Goal: Transaction & Acquisition: Purchase product/service

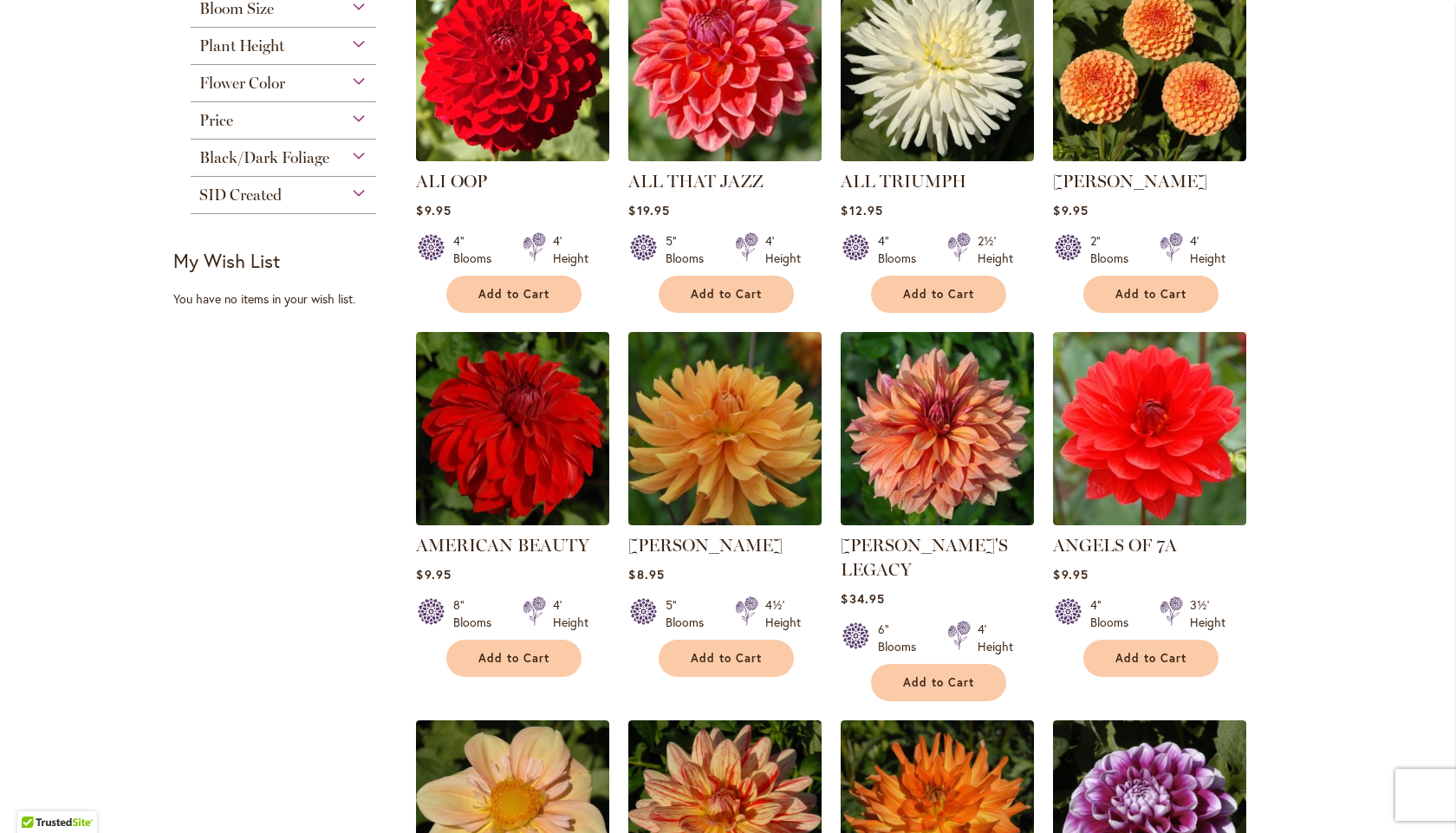
scroll to position [752, 0]
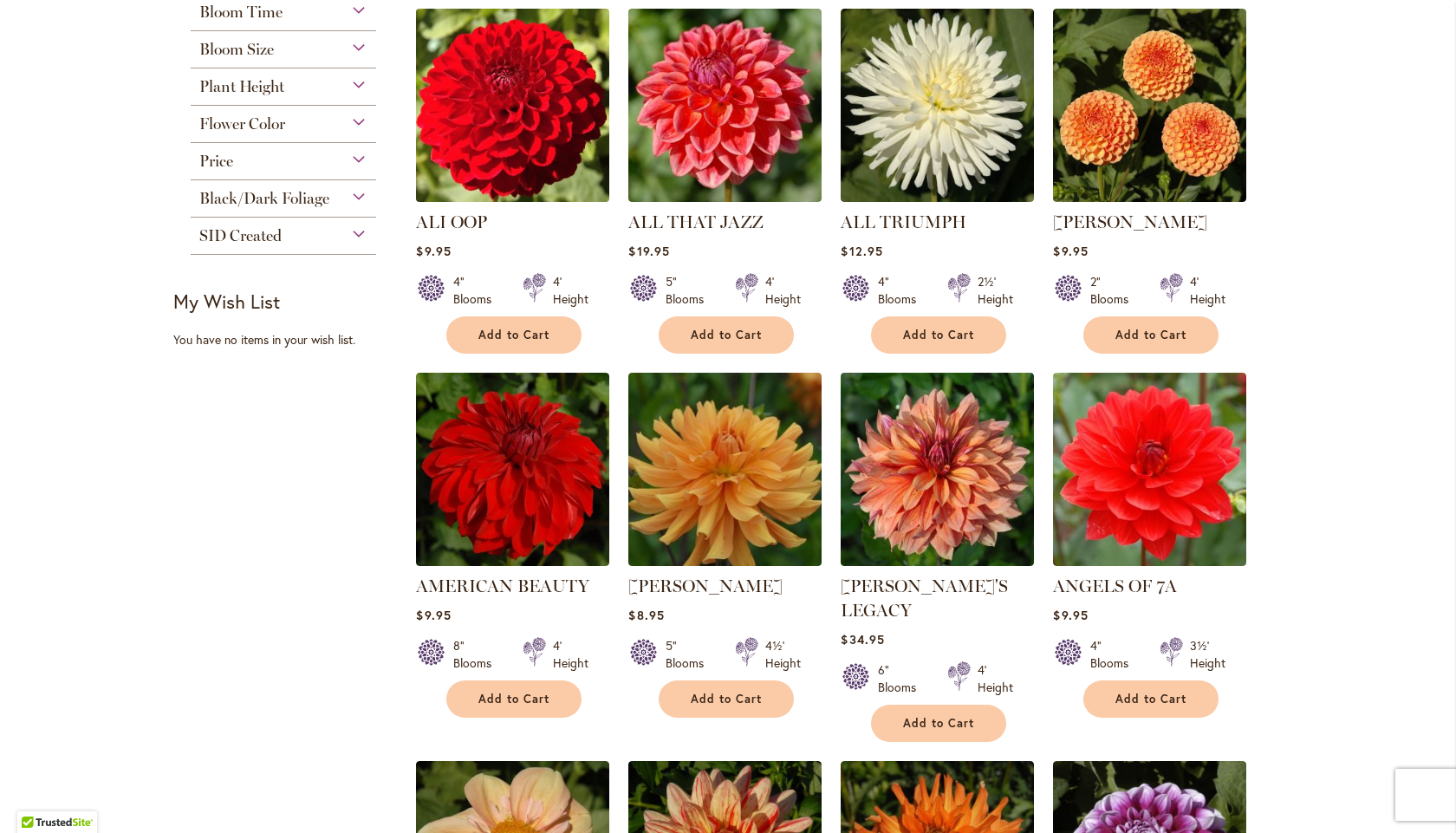
click at [504, 100] on img at bounding box center [513, 105] width 203 height 203
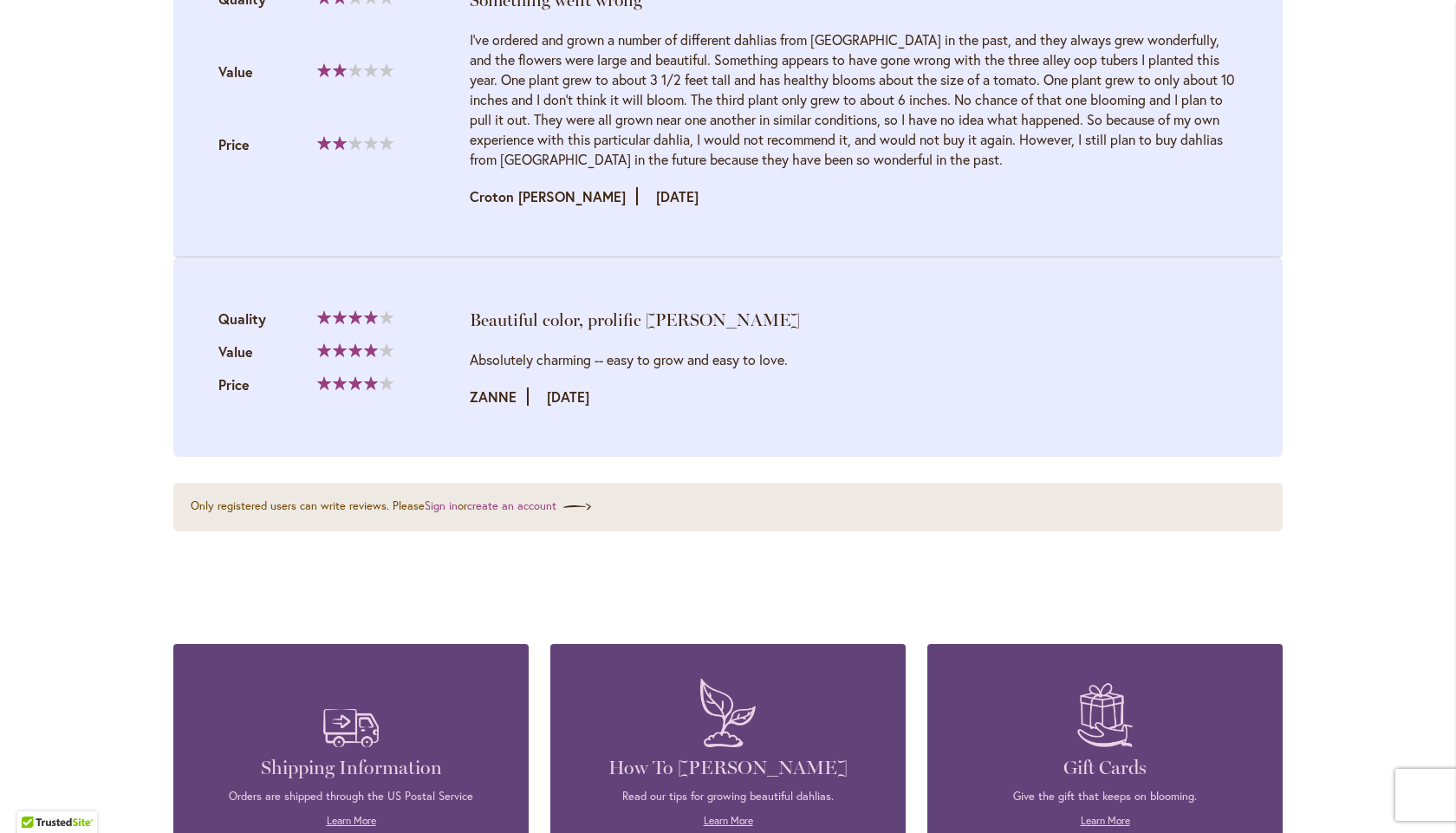
scroll to position [1907, 0]
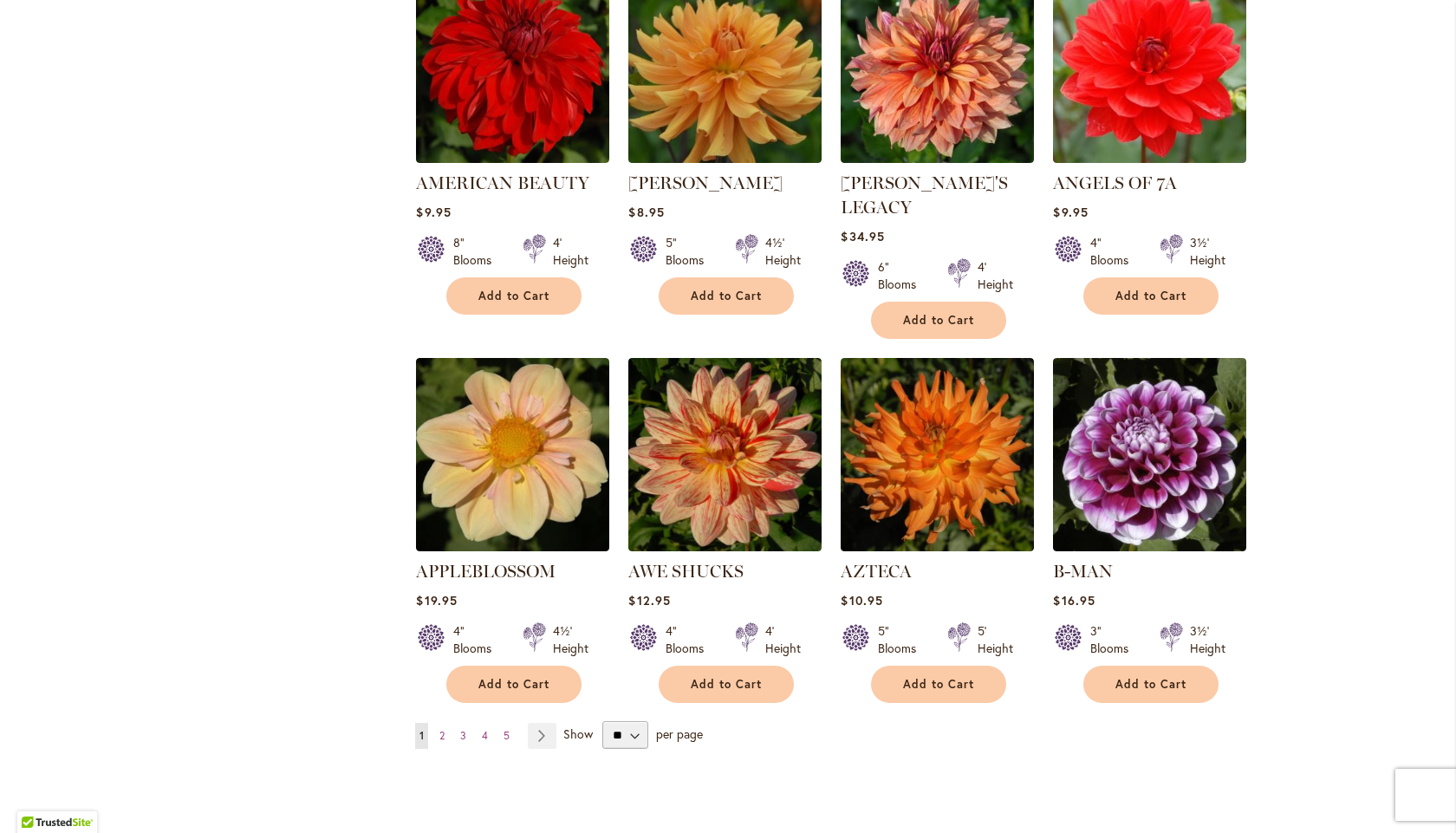
scroll to position [1214, 0]
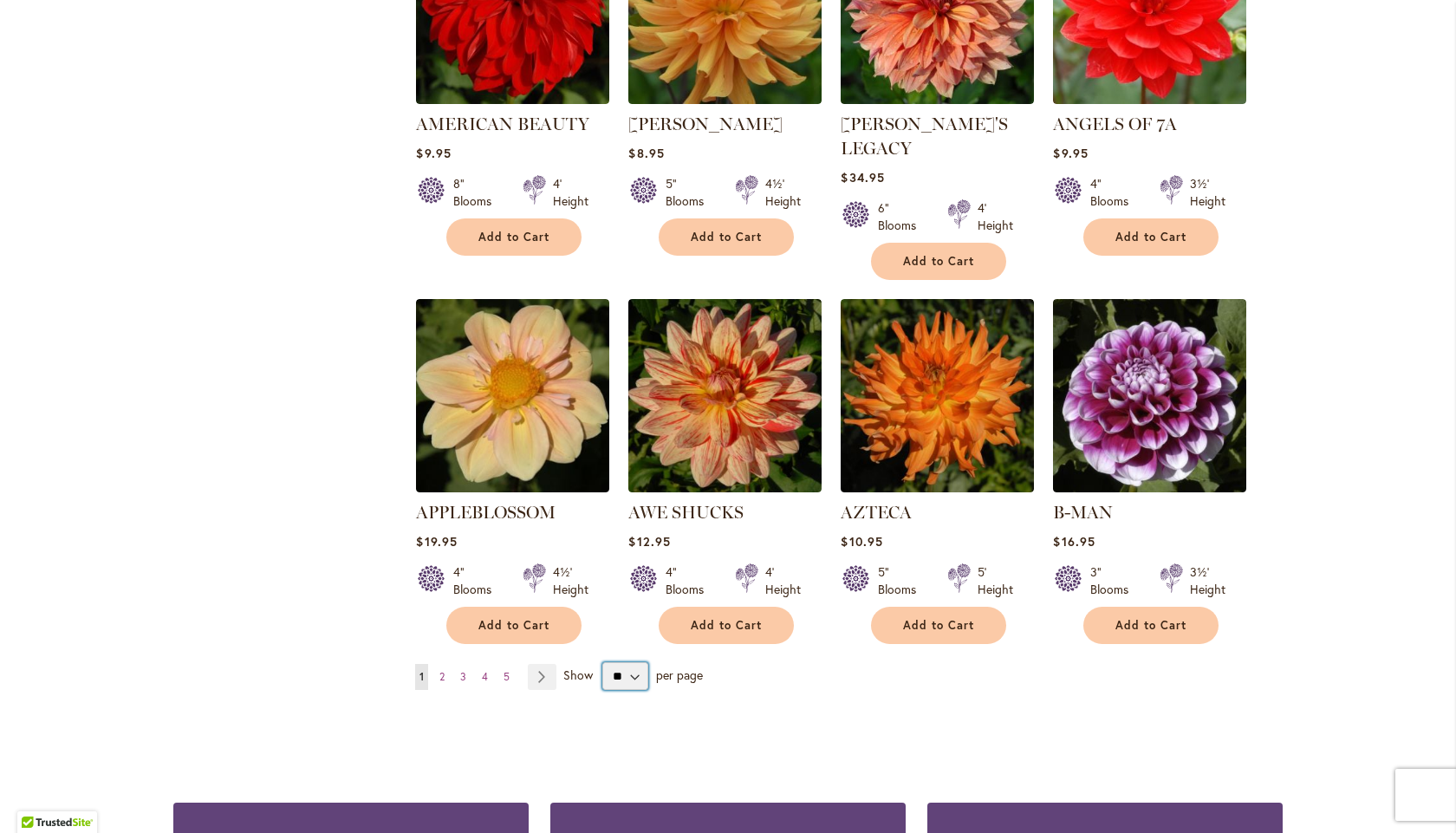
click at [633, 662] on select "** ** ** **" at bounding box center [625, 676] width 46 height 28
select select "**"
click at [602, 662] on select "** ** ** **" at bounding box center [625, 676] width 46 height 28
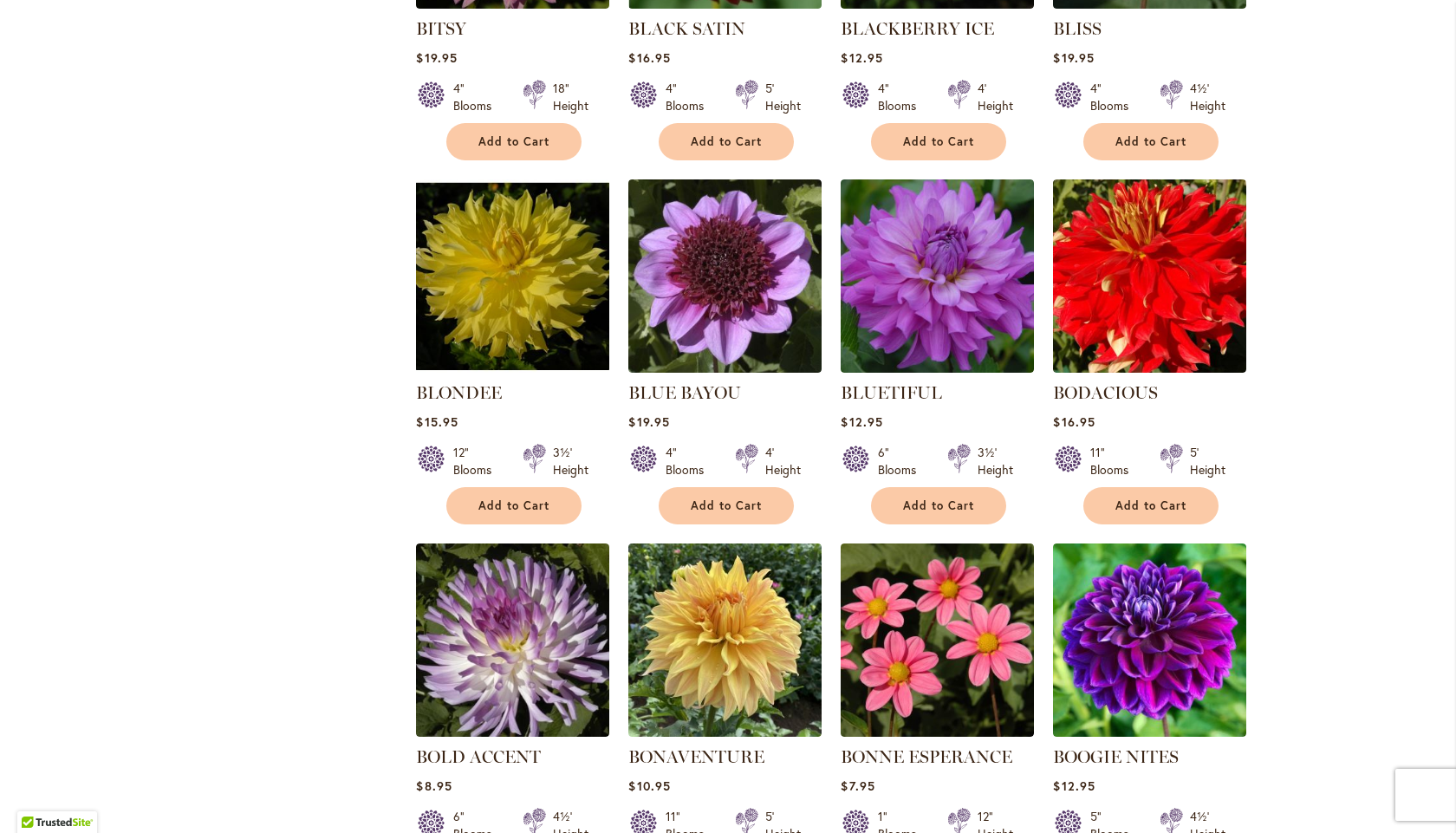
scroll to position [3584, 0]
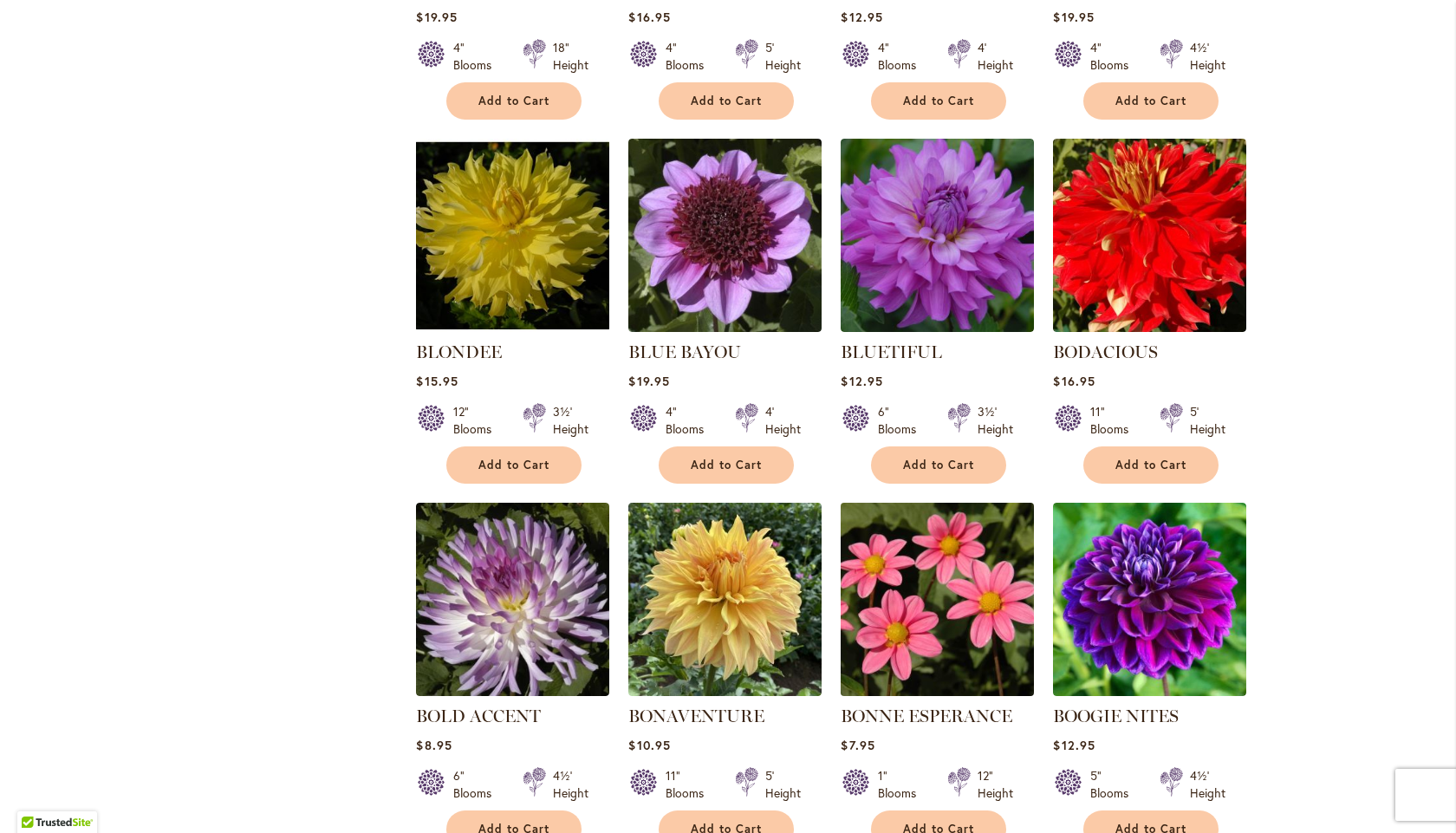
click at [921, 546] on img at bounding box center [937, 599] width 203 height 203
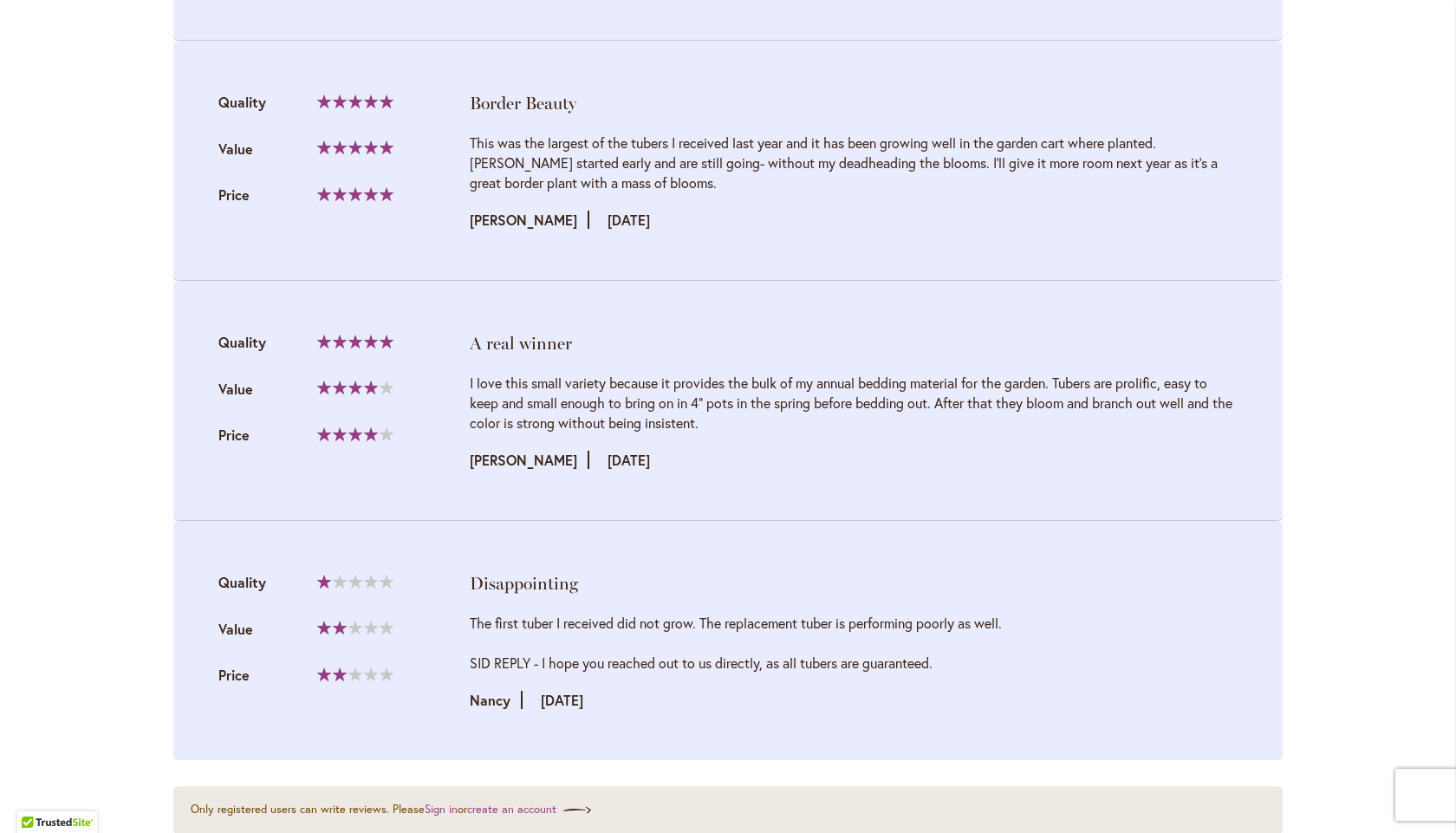
scroll to position [2486, 0]
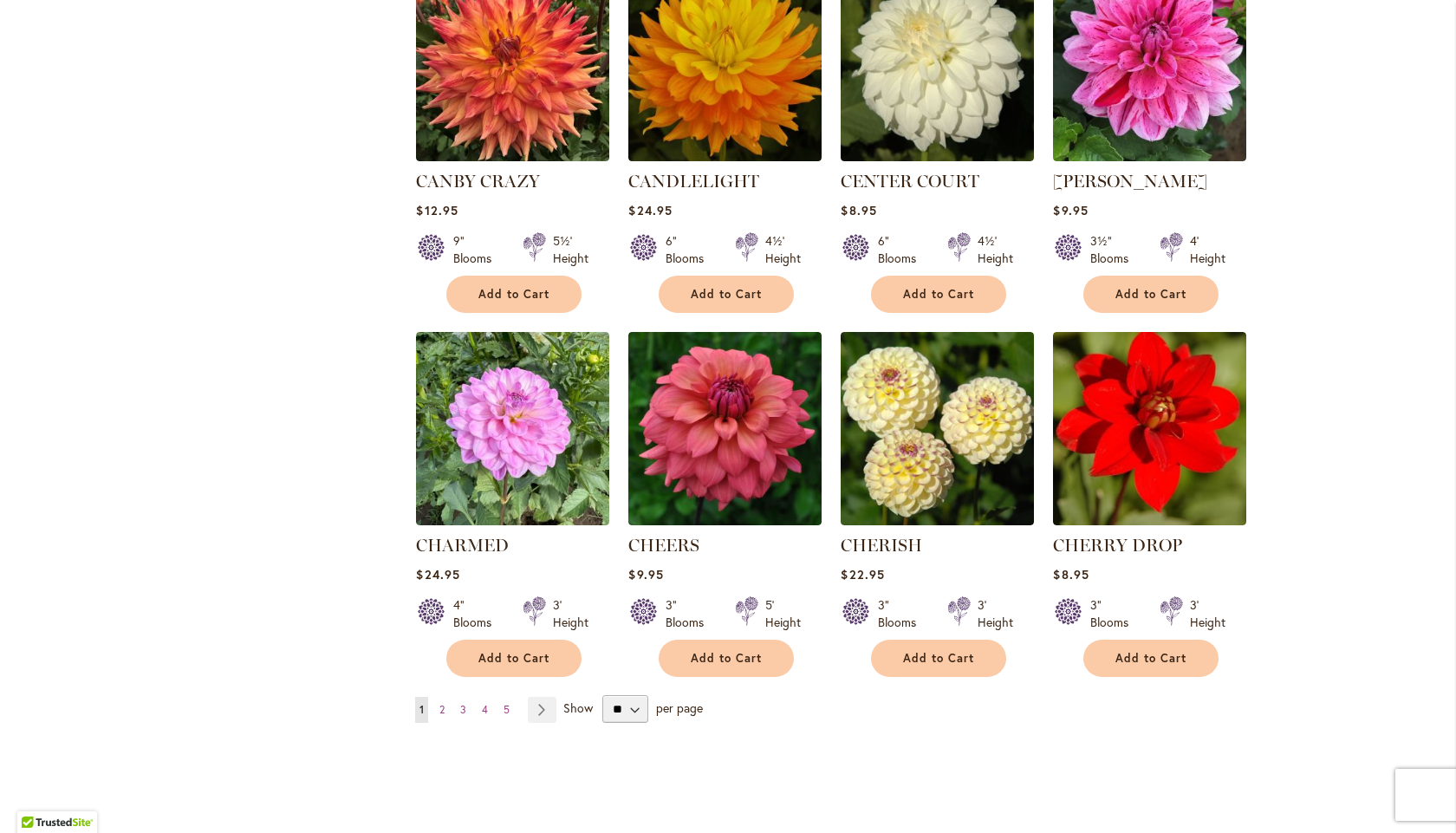
scroll to position [5607, 0]
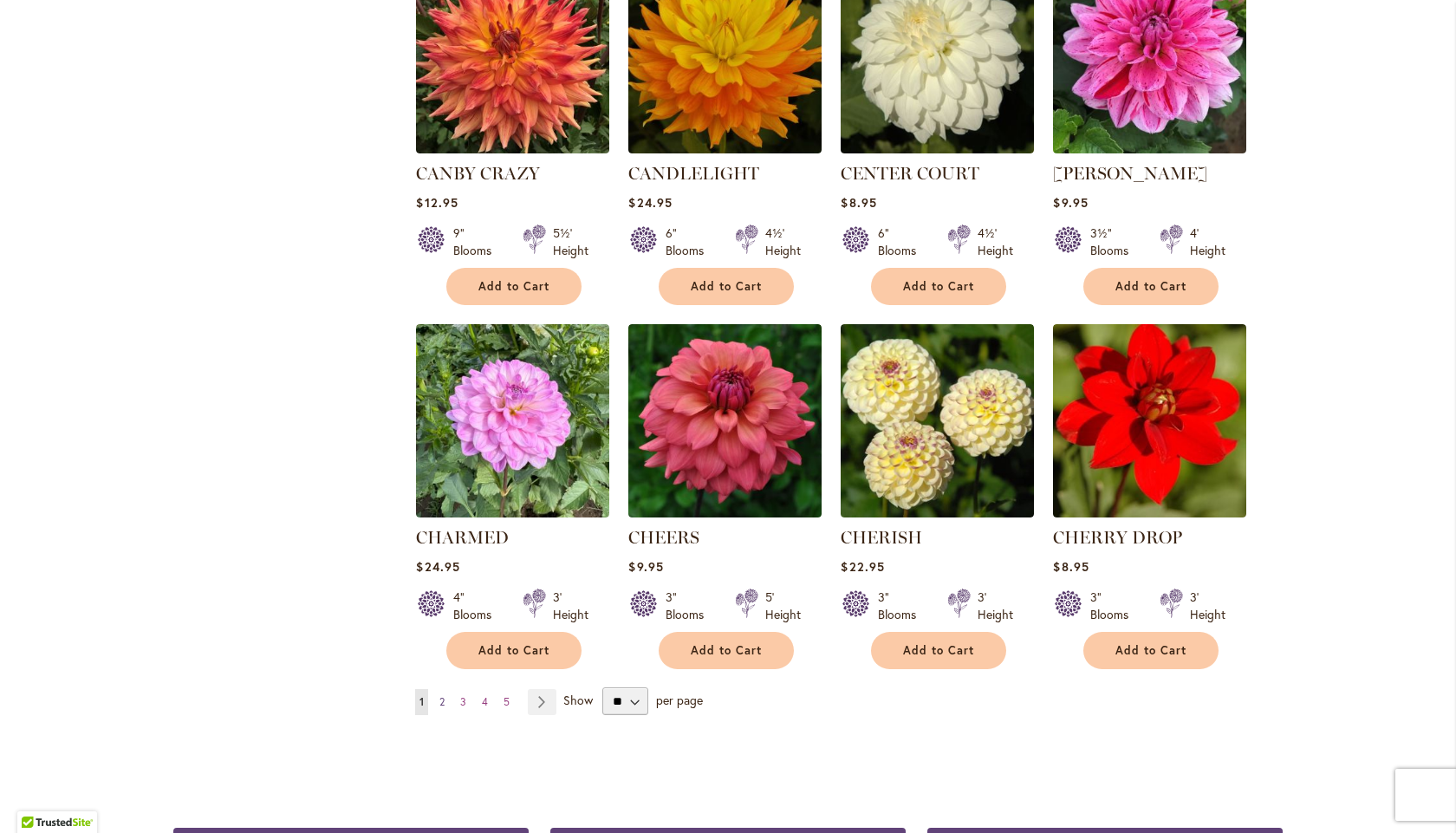
click at [440, 690] on link "Page 2" at bounding box center [442, 703] width 14 height 26
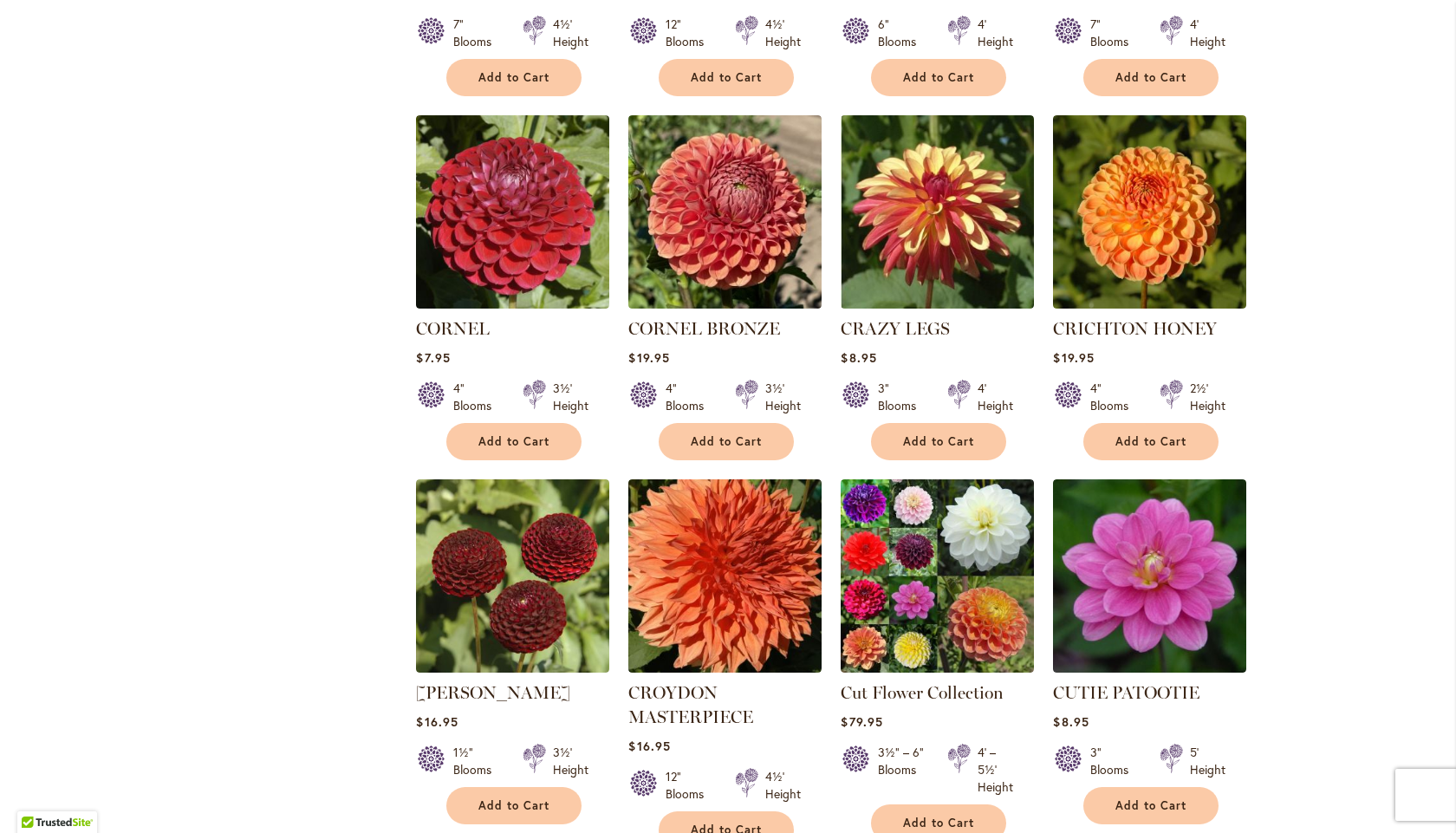
scroll to position [1445, 0]
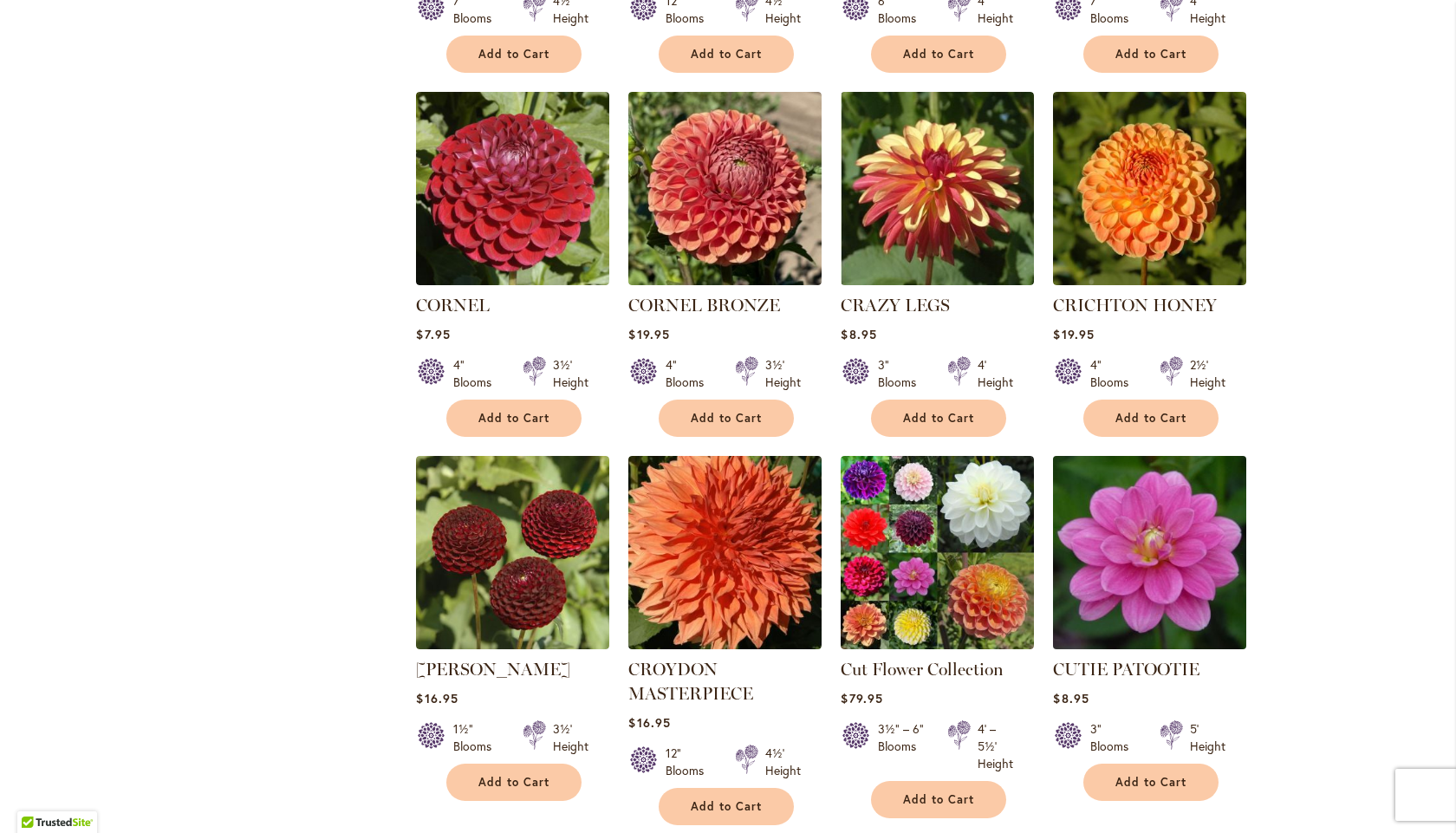
click at [1148, 461] on img at bounding box center [1150, 552] width 203 height 203
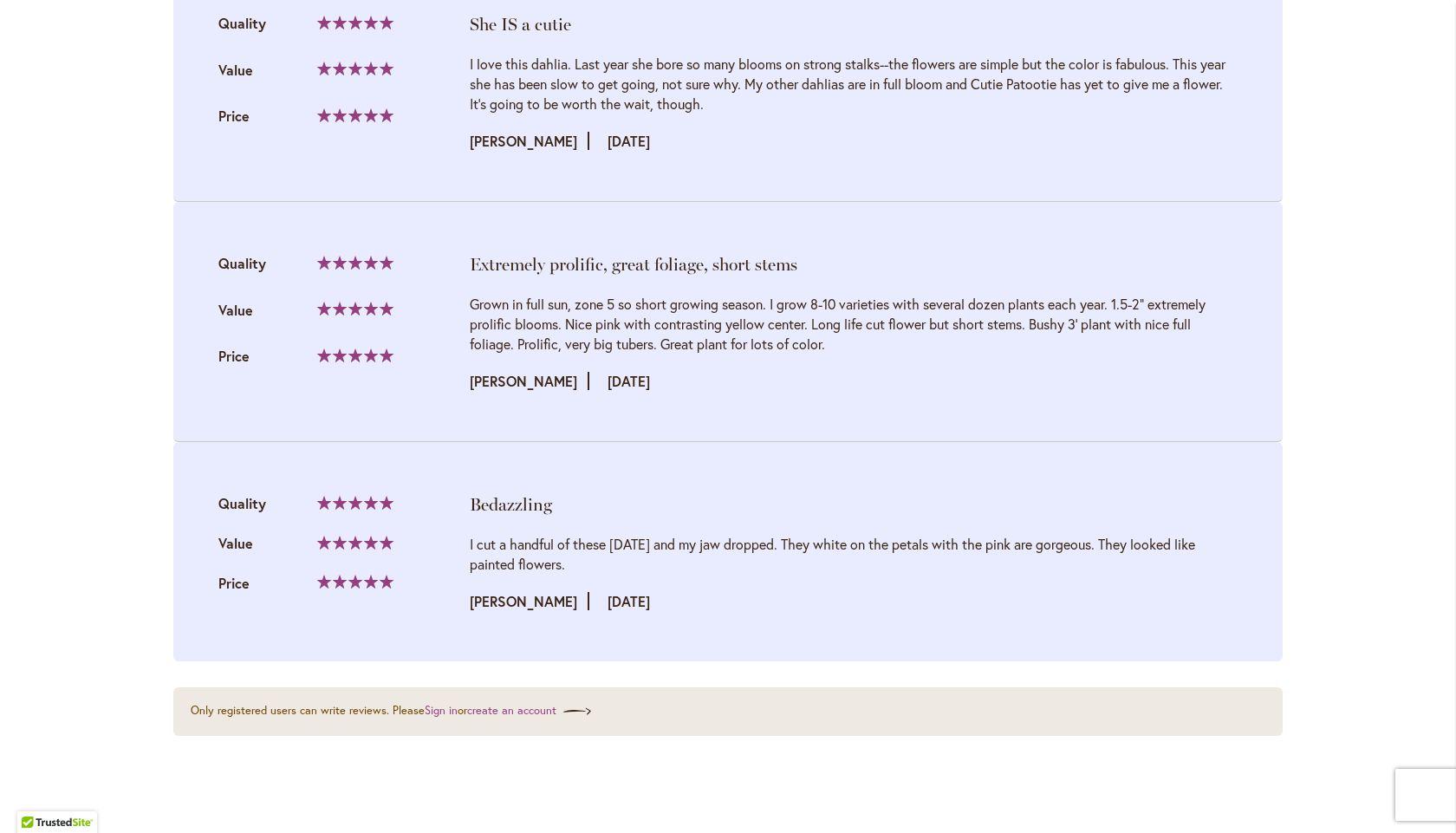
scroll to position [2428, 0]
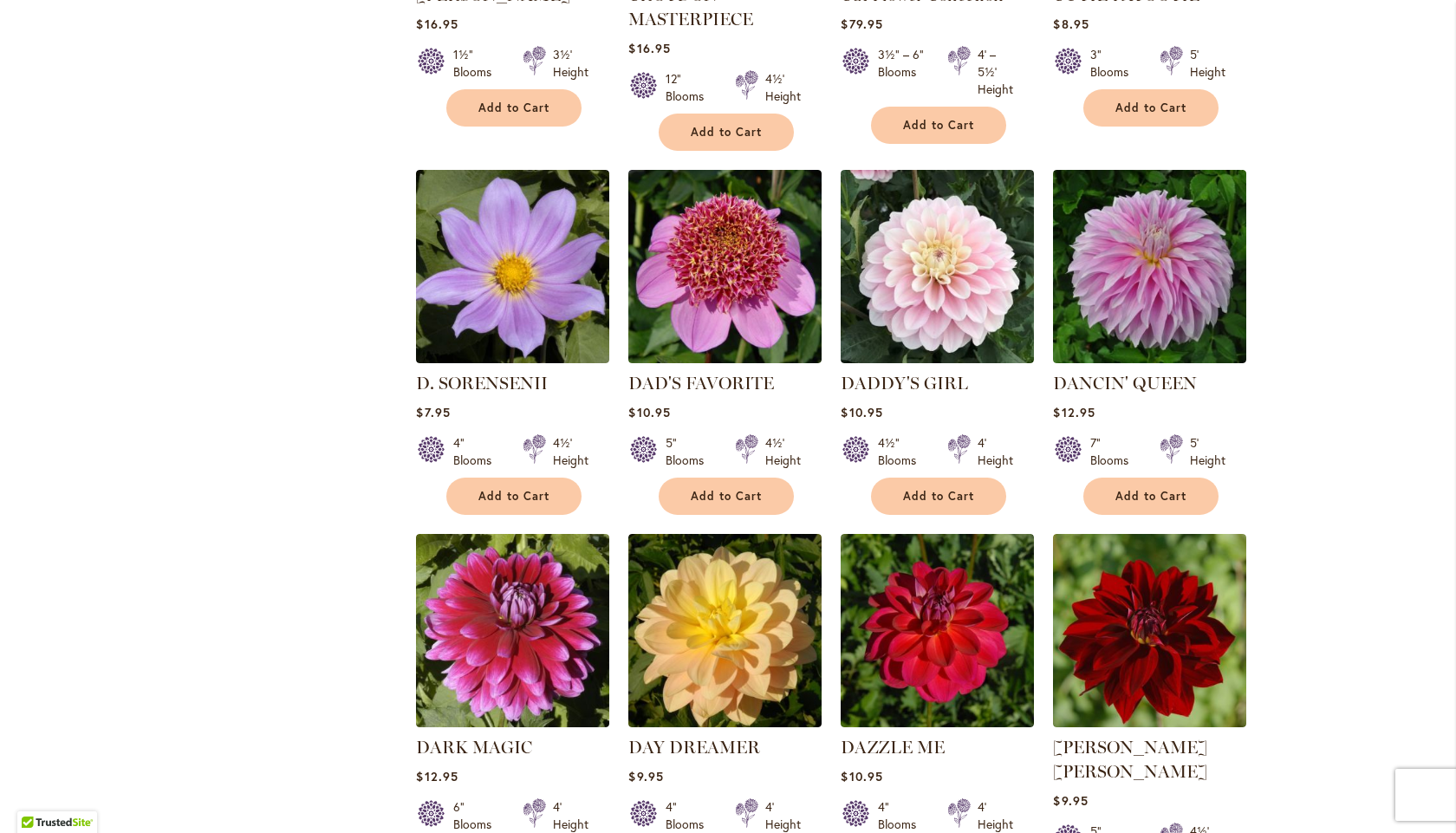
scroll to position [2139, 0]
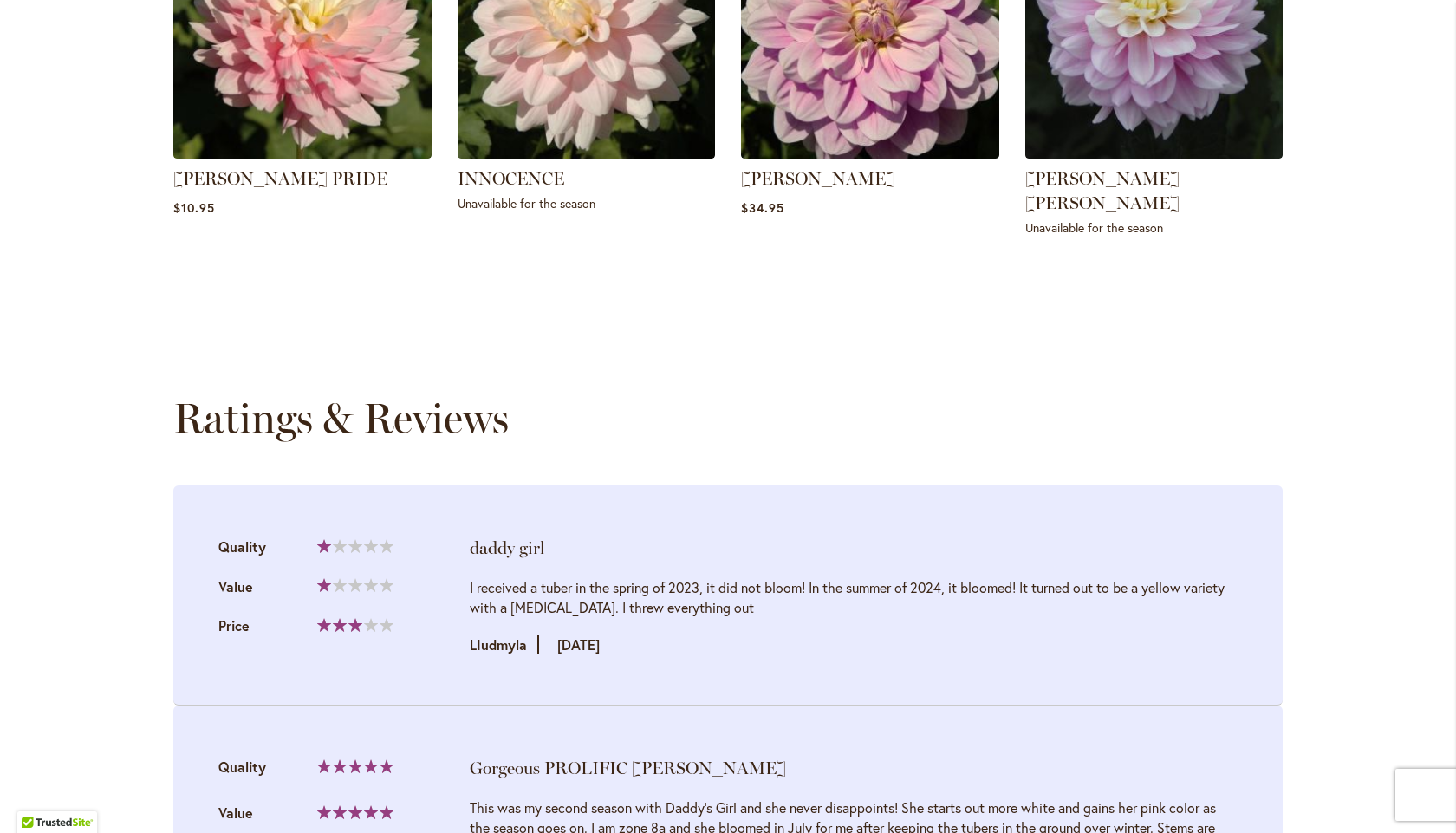
scroll to position [1560, 0]
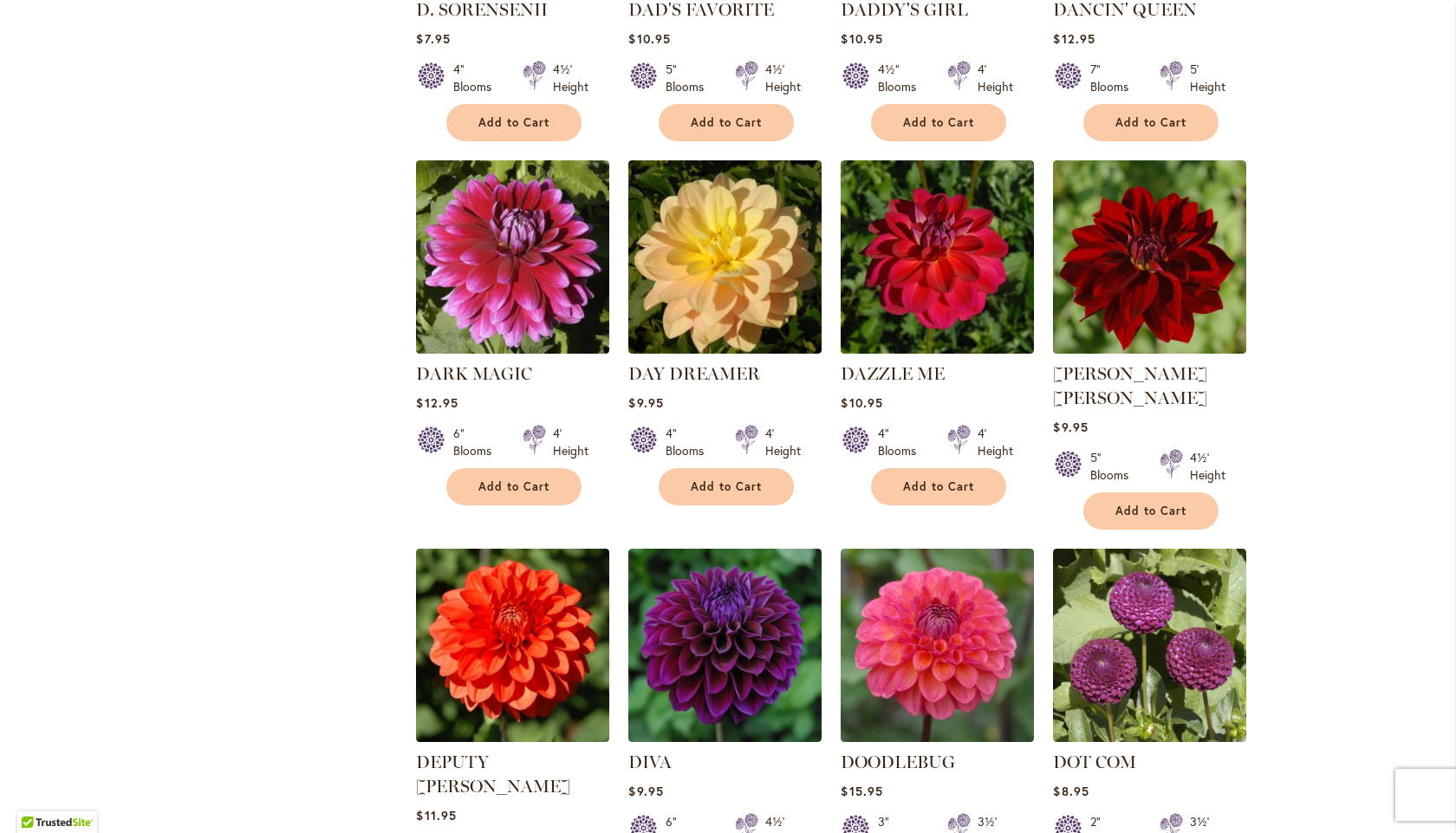
scroll to position [2518, 0]
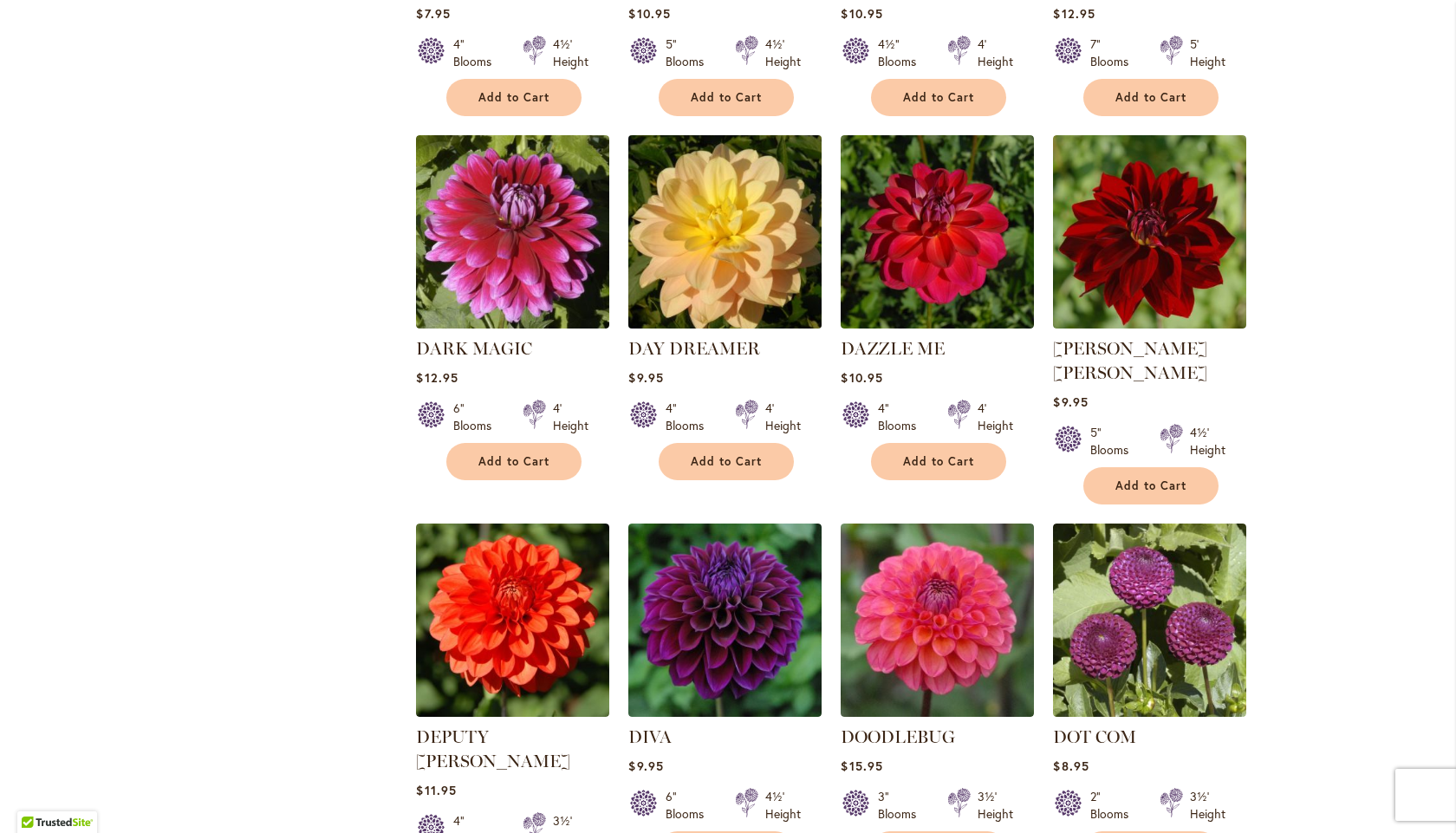
click at [735, 208] on img at bounding box center [725, 231] width 203 height 203
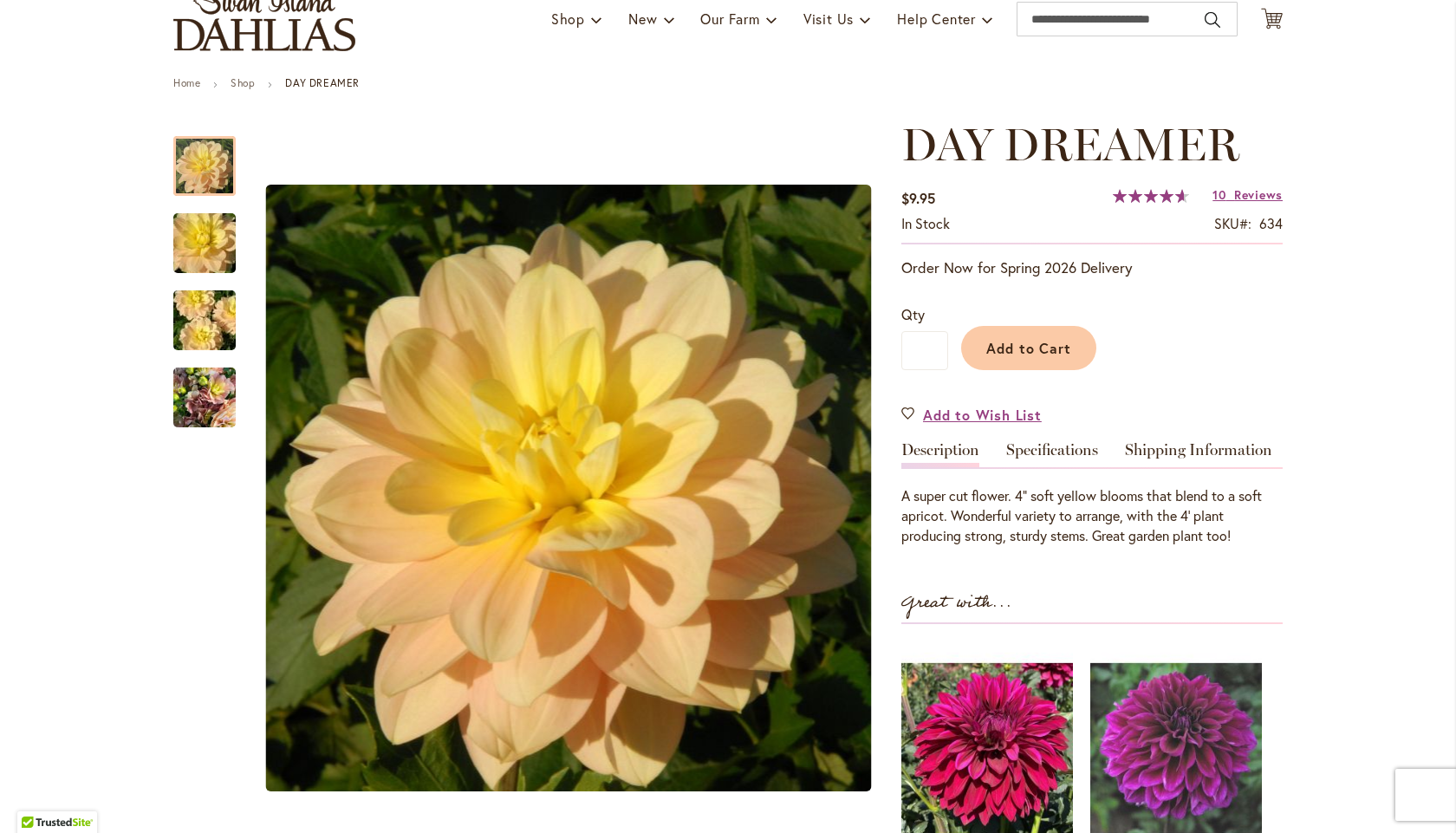
scroll to position [115, 0]
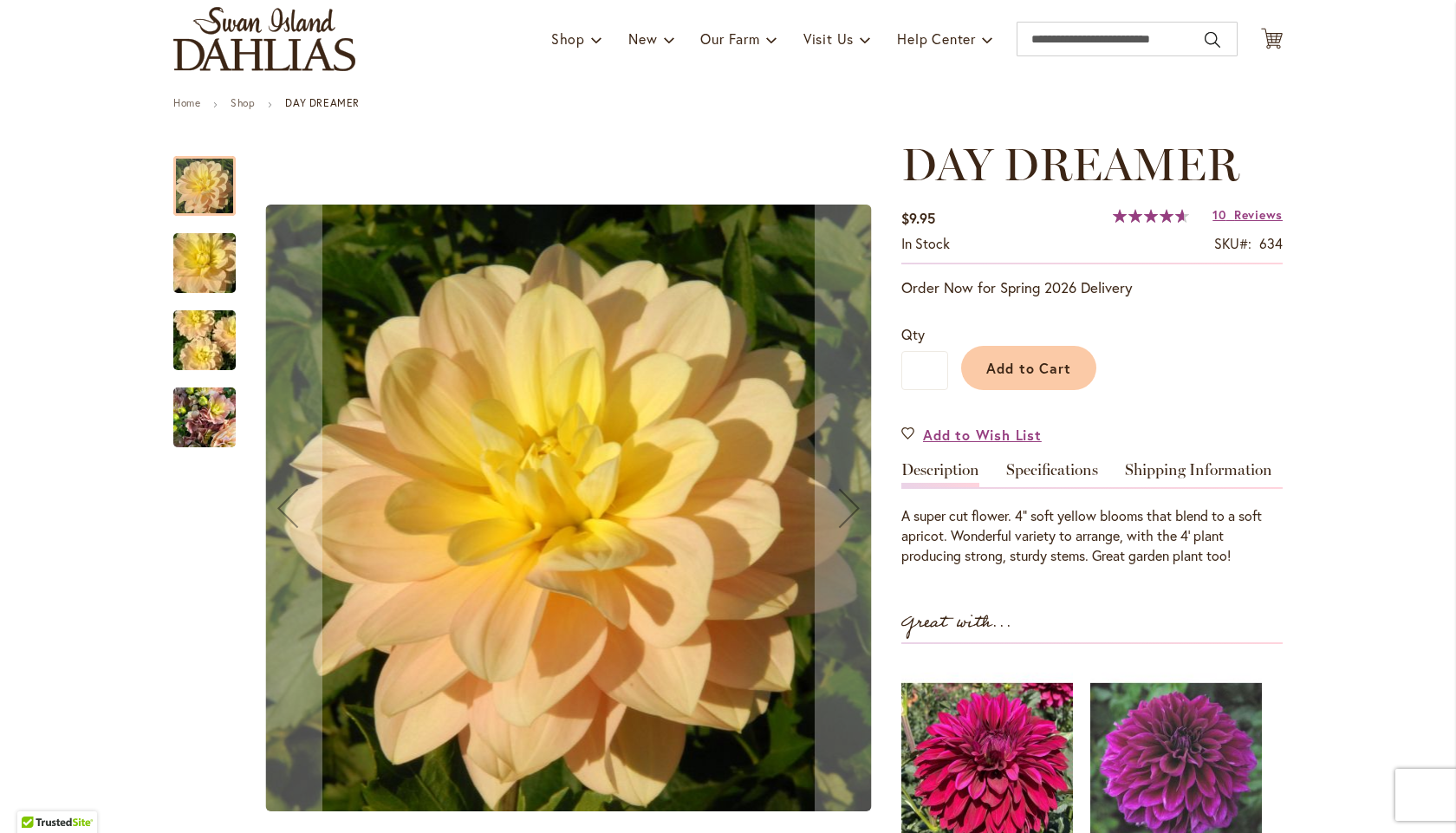
click at [206, 424] on img "DAY DREAMER" at bounding box center [204, 418] width 62 height 84
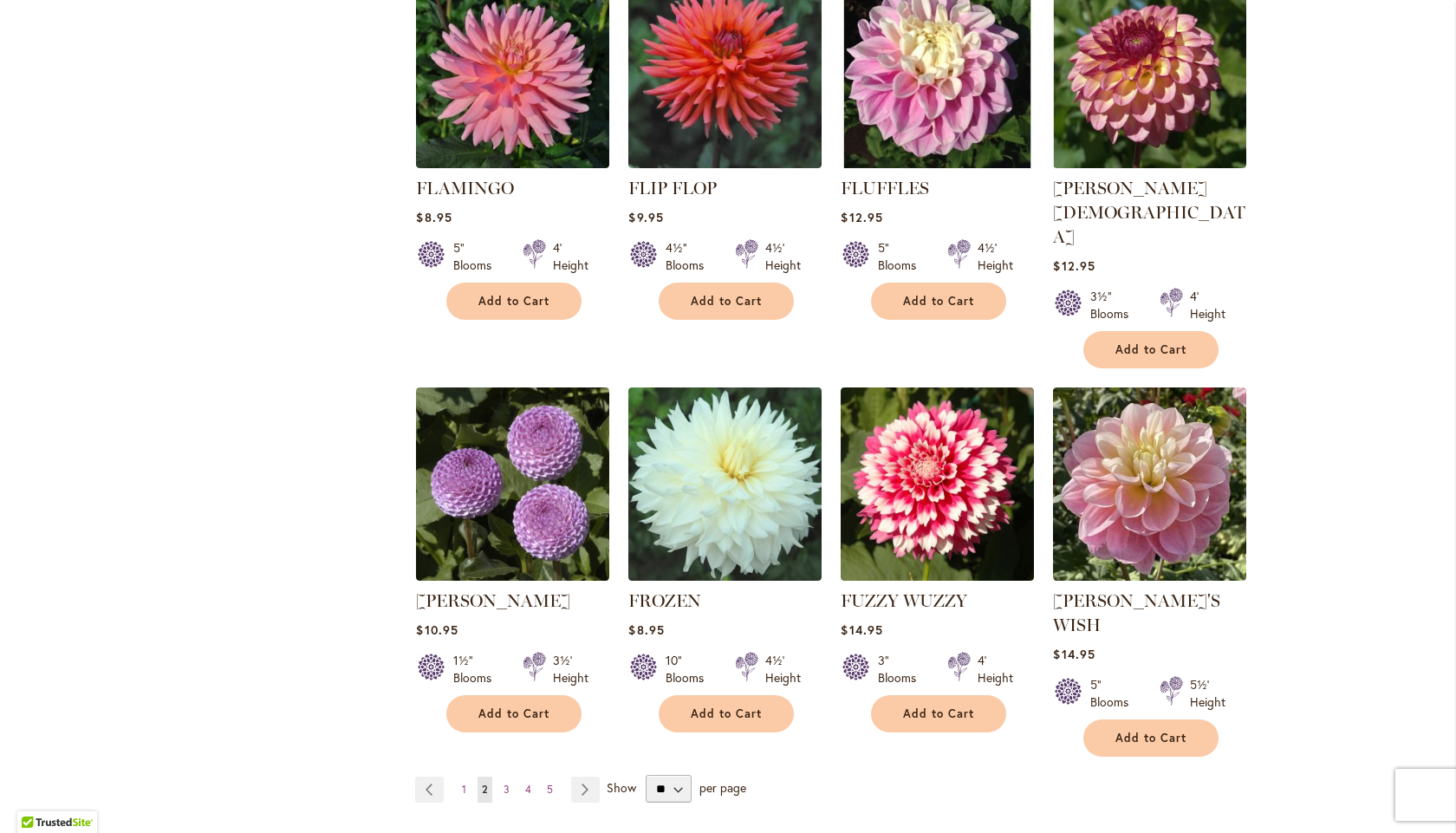
scroll to position [5722, 0]
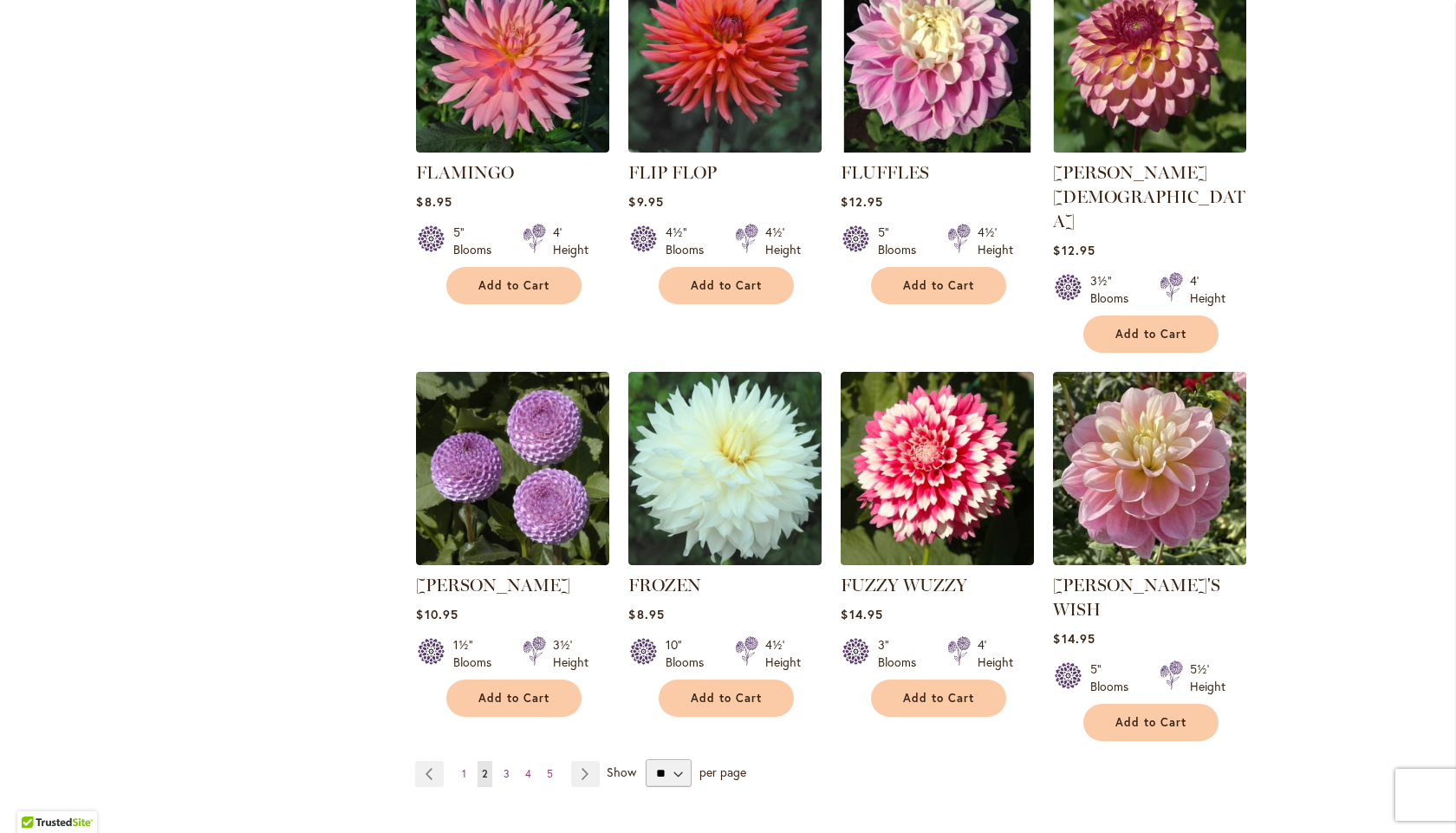
click at [504, 767] on span "3" at bounding box center [506, 773] width 6 height 13
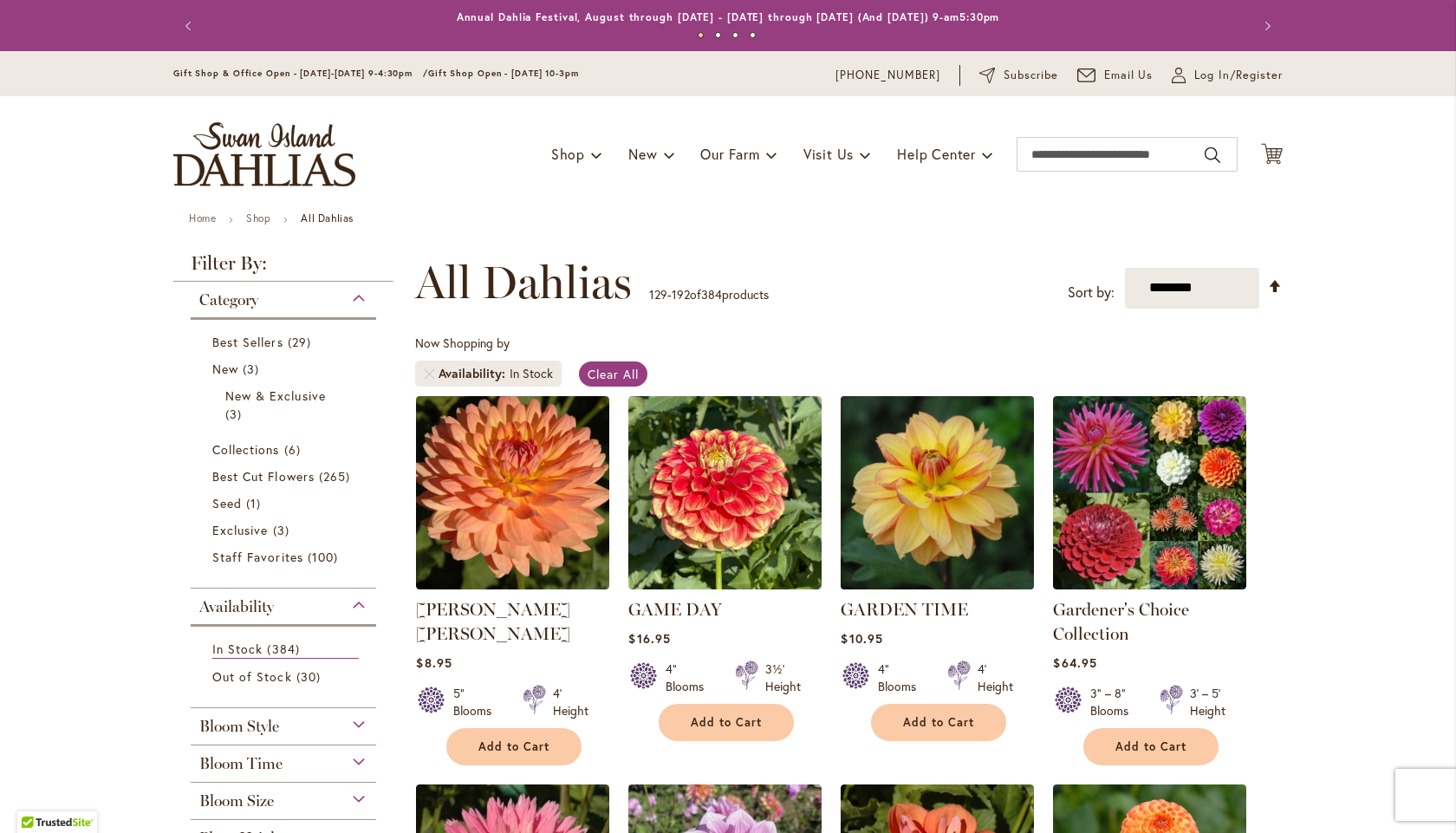
click at [947, 530] on img at bounding box center [937, 493] width 203 height 203
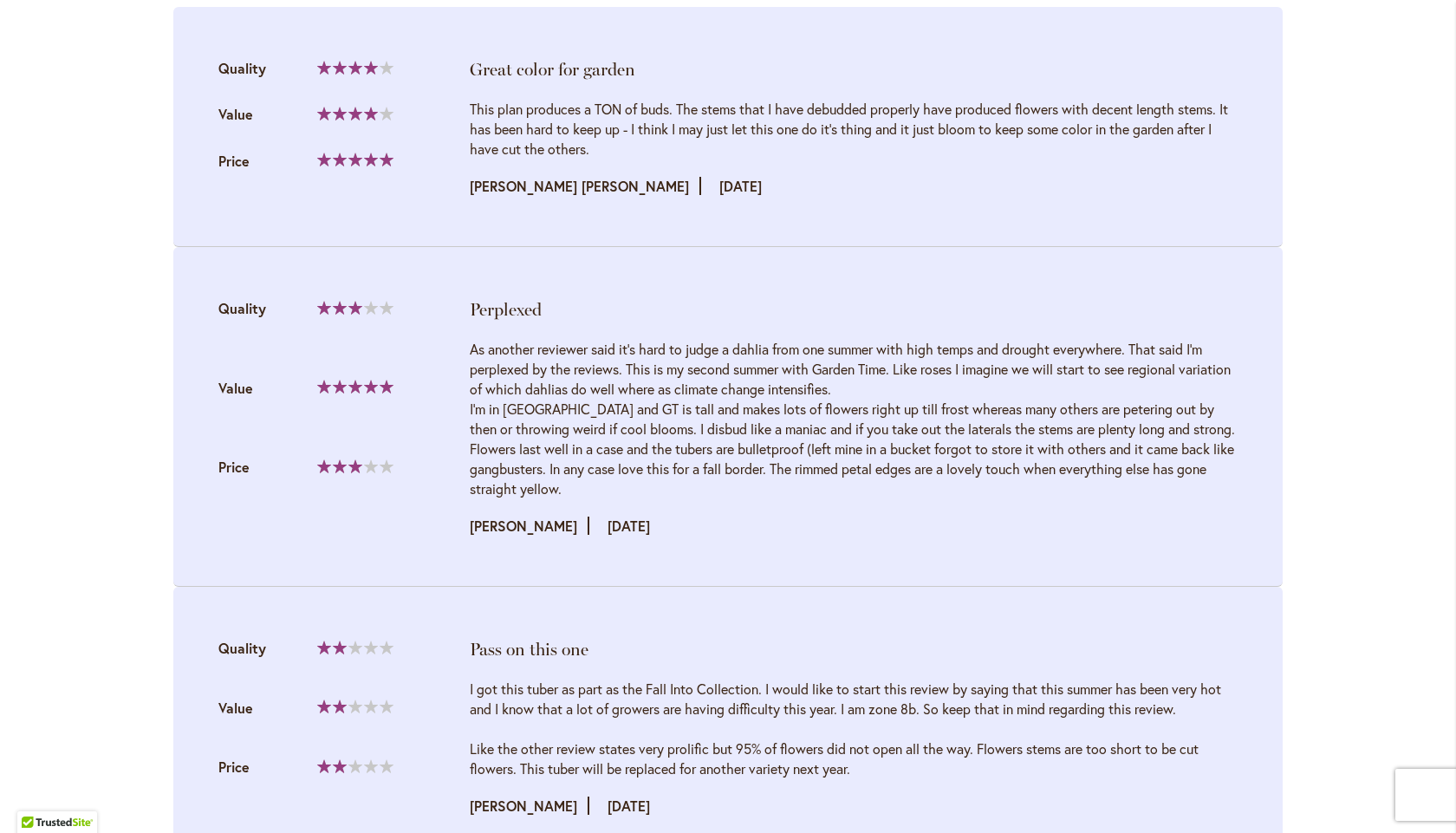
scroll to position [1907, 0]
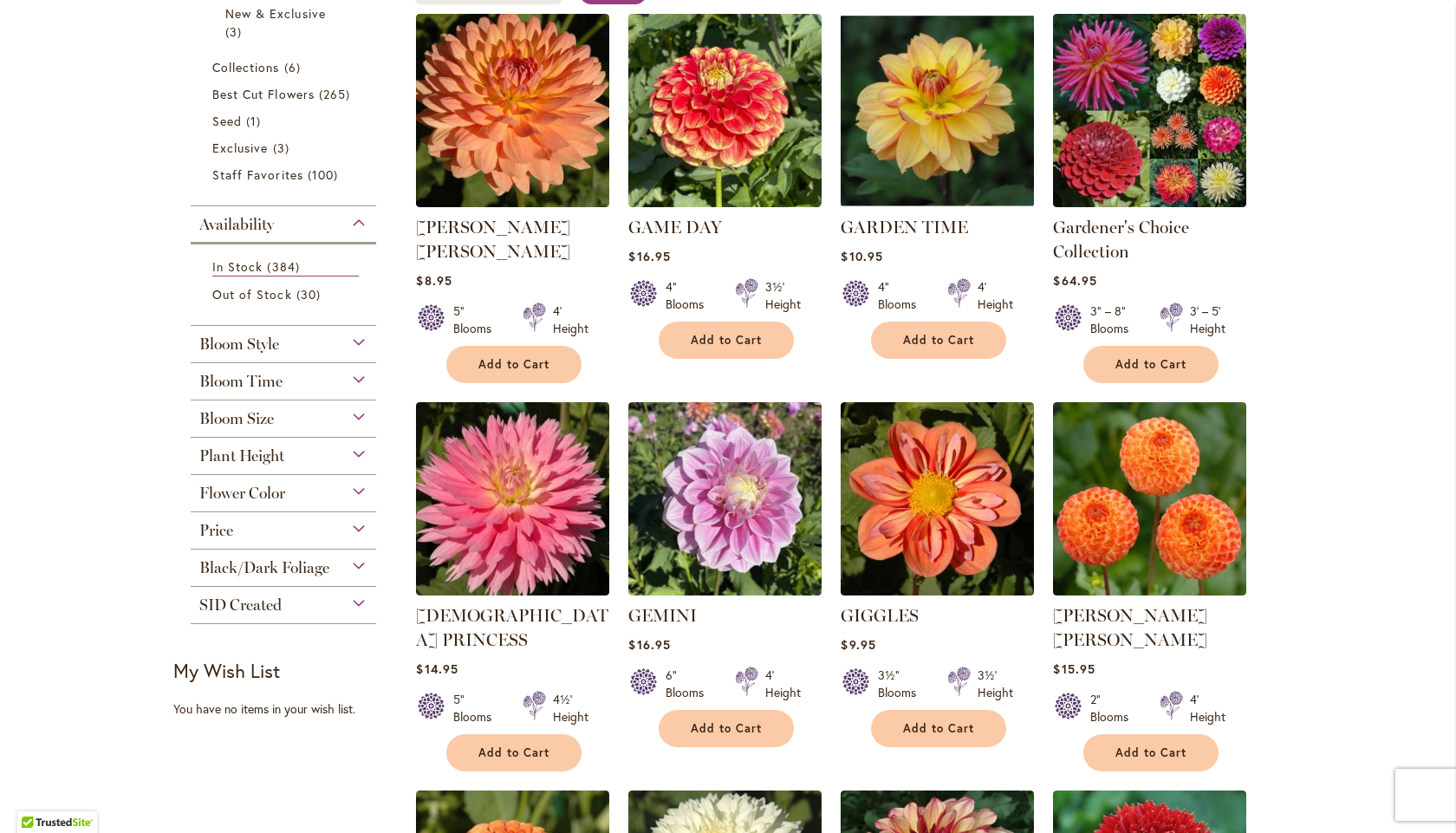
scroll to position [405, 0]
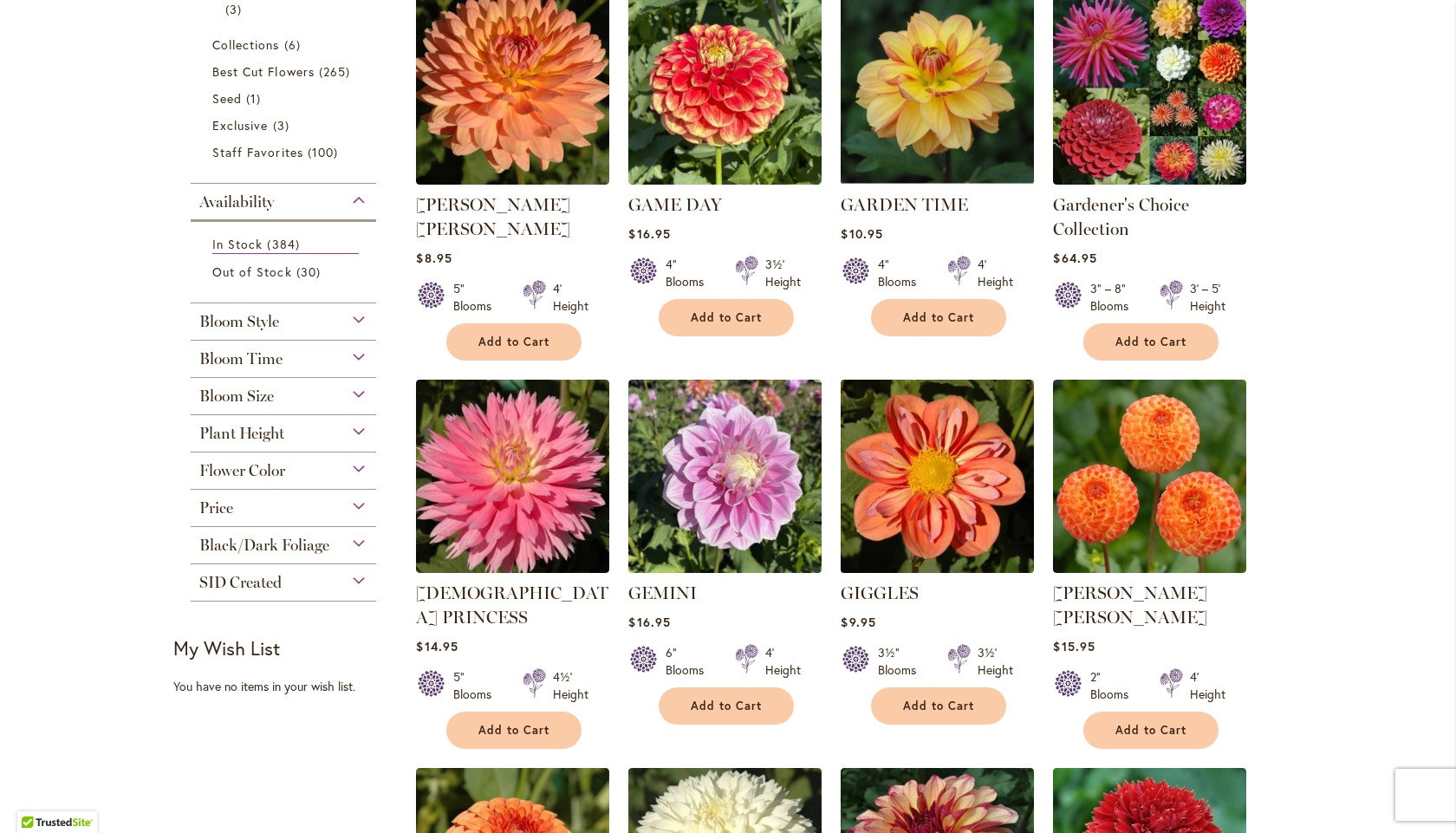
click at [975, 487] on img at bounding box center [937, 476] width 203 height 203
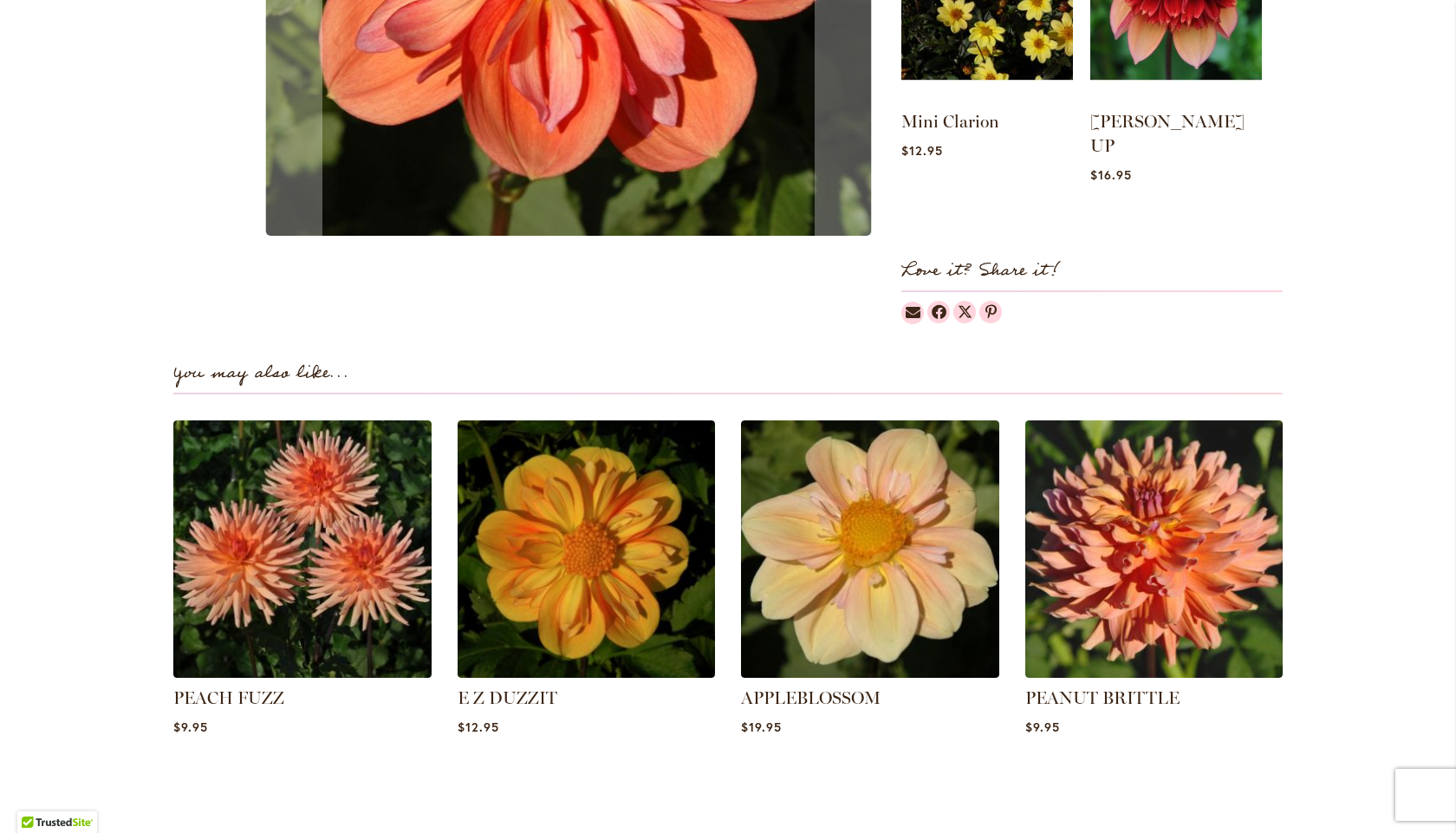
scroll to position [983, 0]
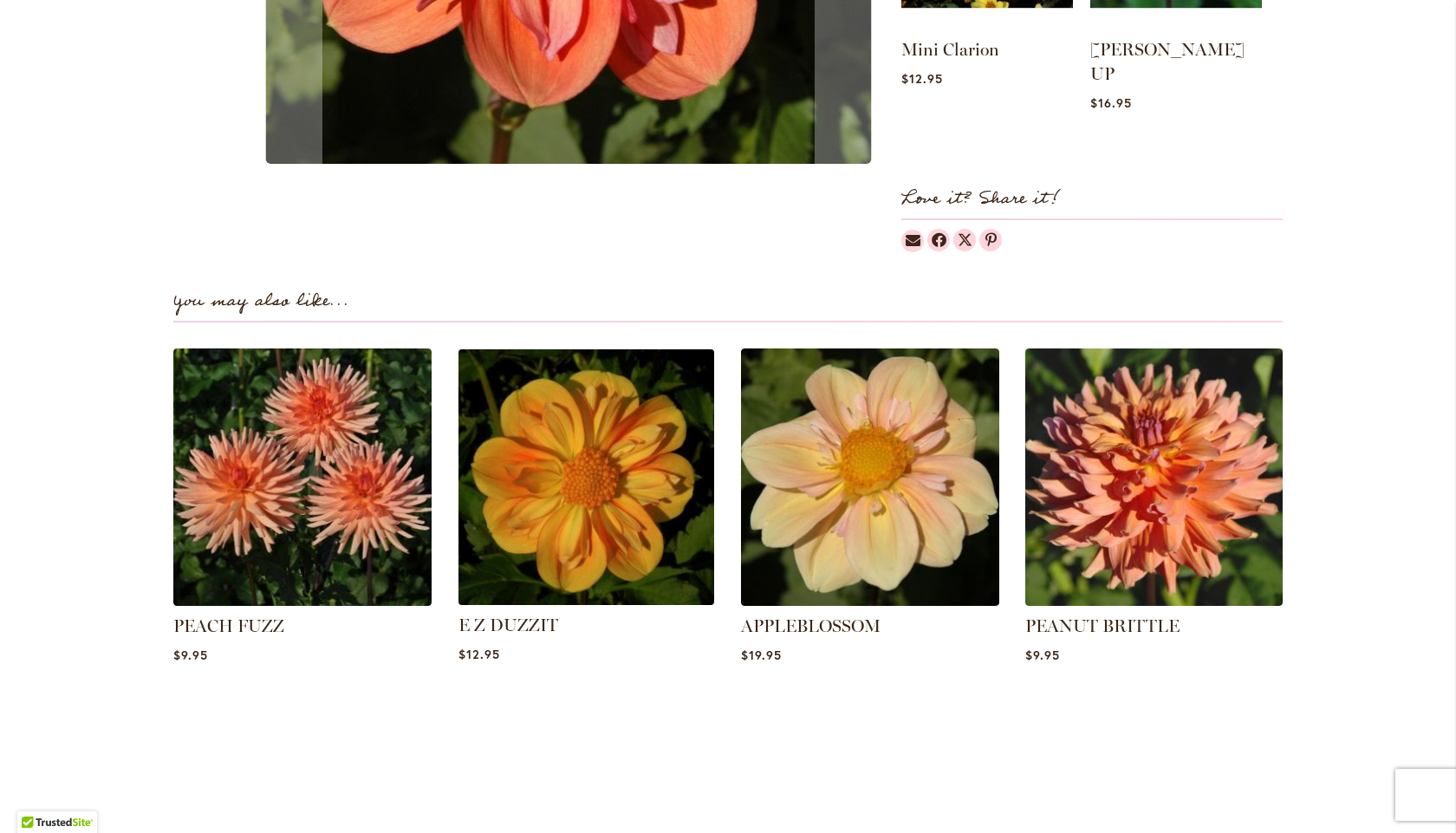
click at [523, 494] on img at bounding box center [586, 477] width 269 height 269
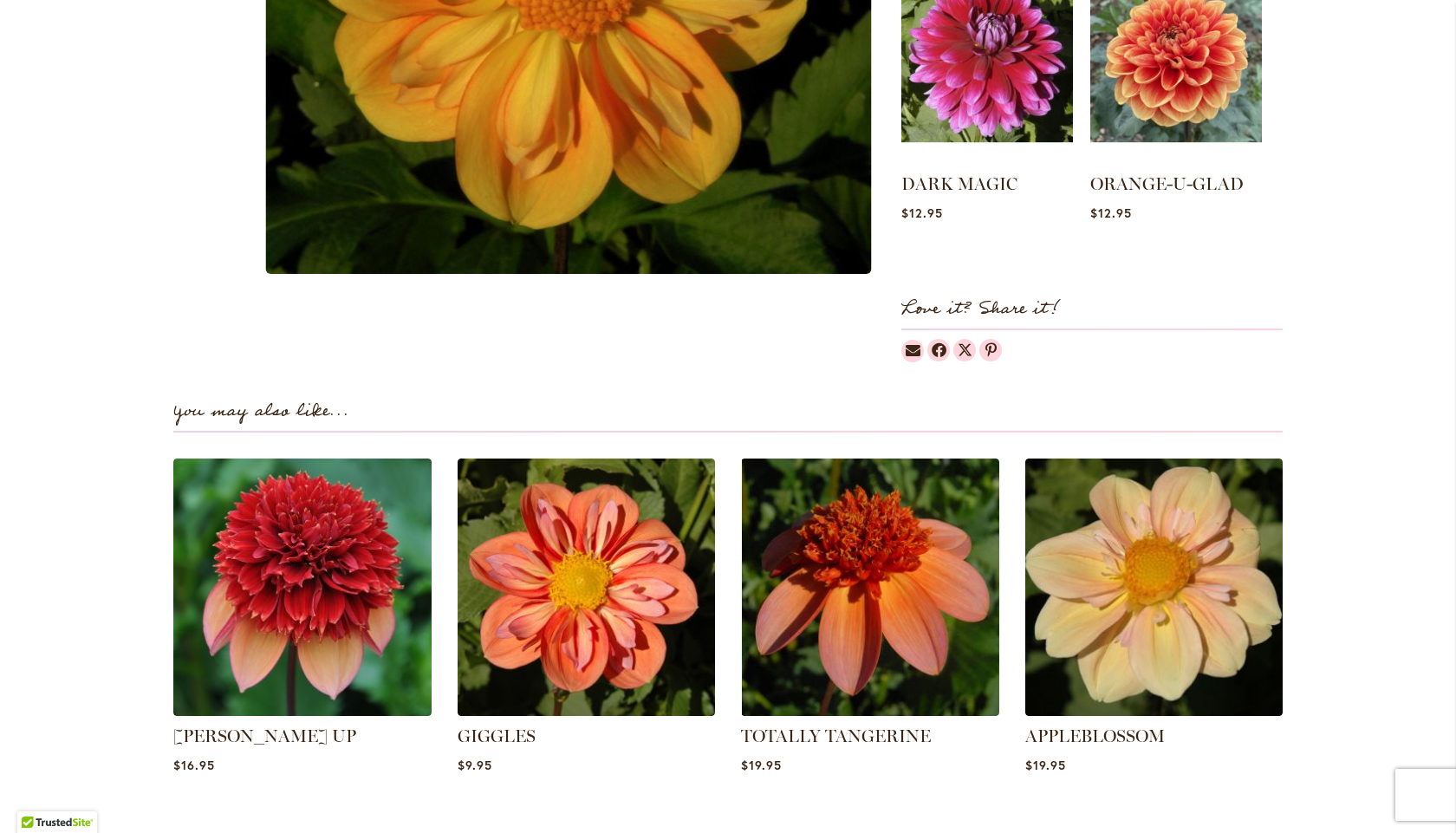
scroll to position [809, 0]
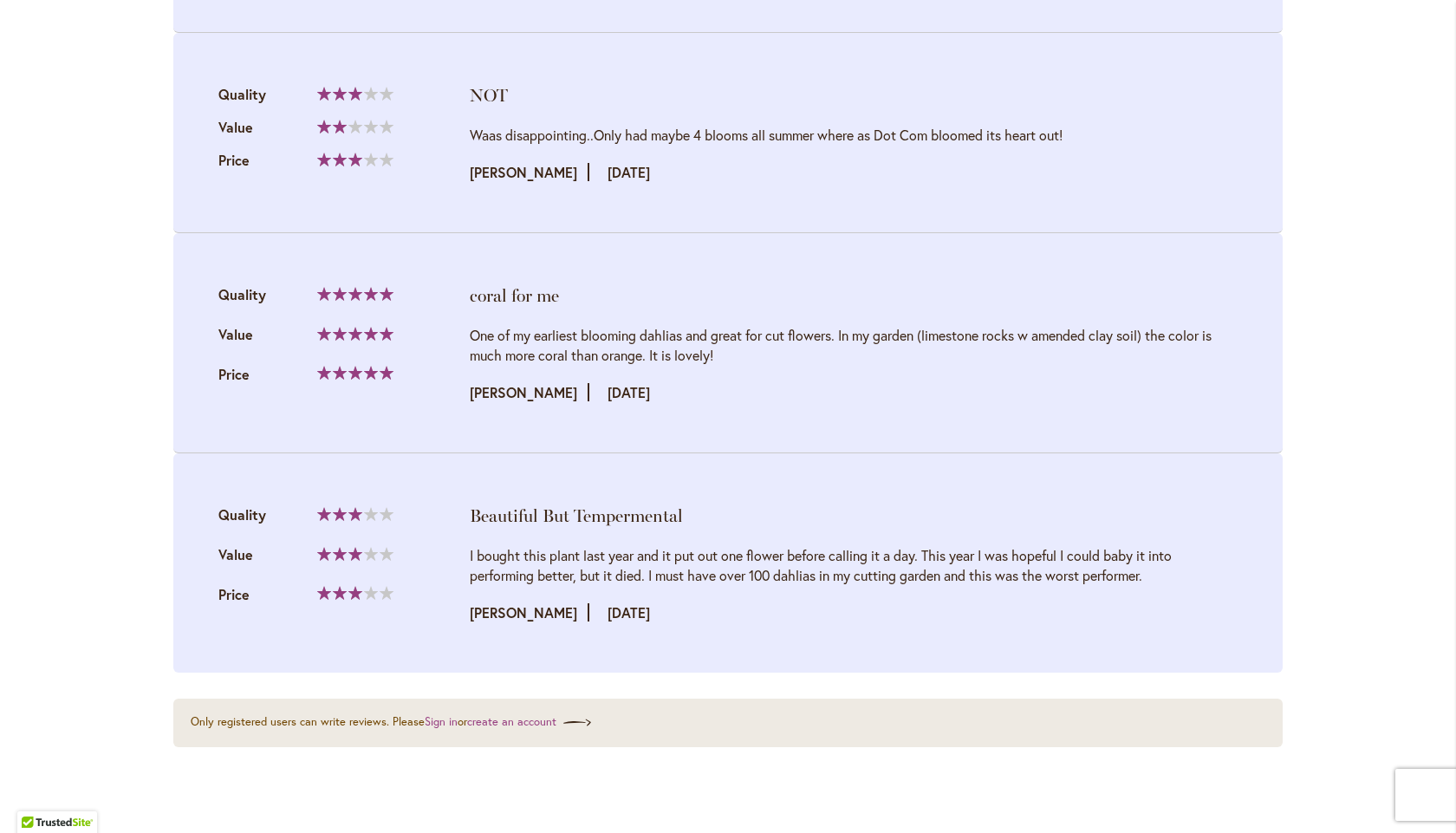
scroll to position [2543, 0]
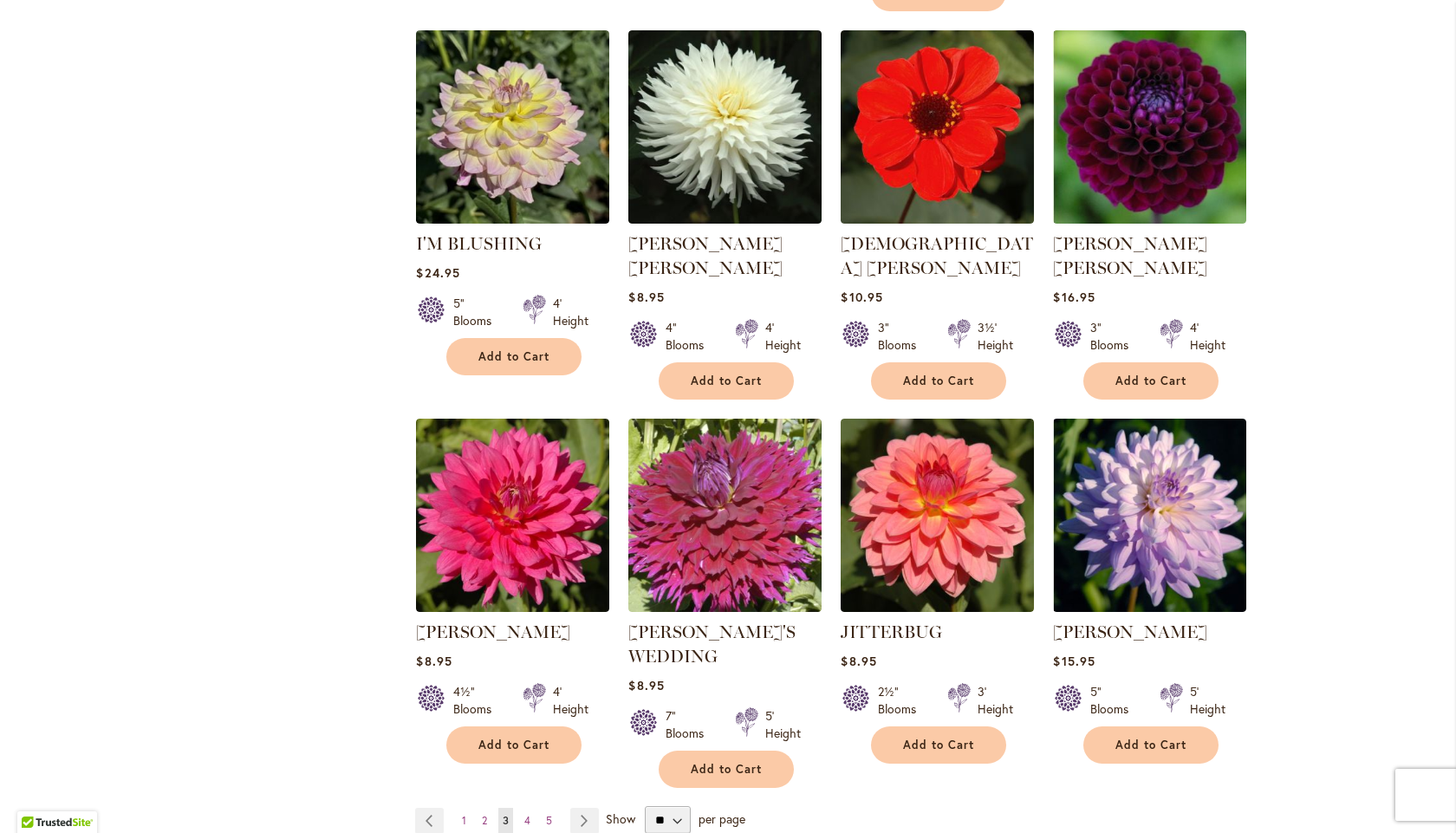
scroll to position [5664, 0]
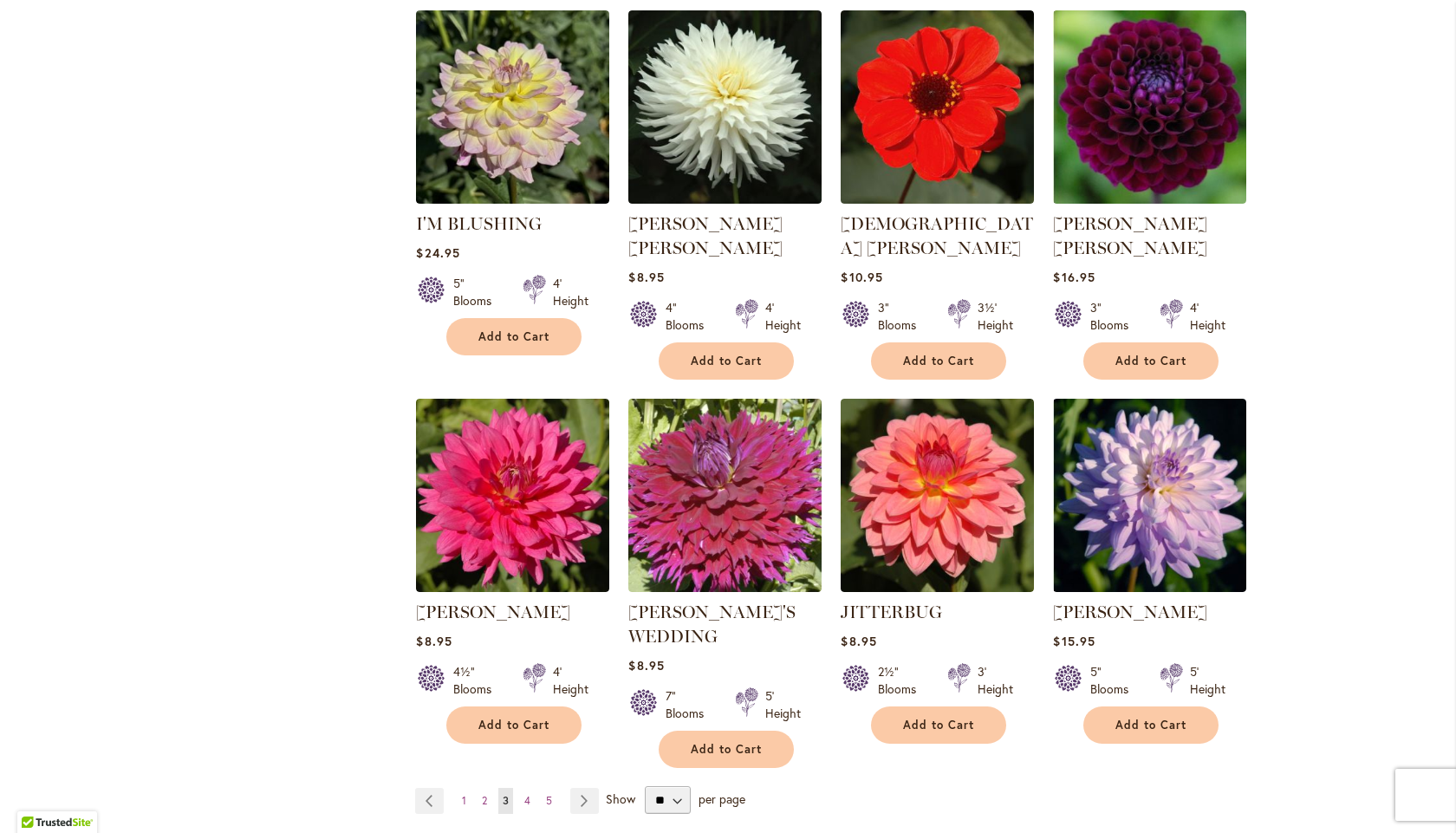
click at [529, 788] on ul "Page Previous Page 1 Page 2 You're currently reading page 3 Page 4 Page 5 Page …" at bounding box center [510, 801] width 191 height 26
click at [524, 794] on span "4" at bounding box center [527, 800] width 6 height 13
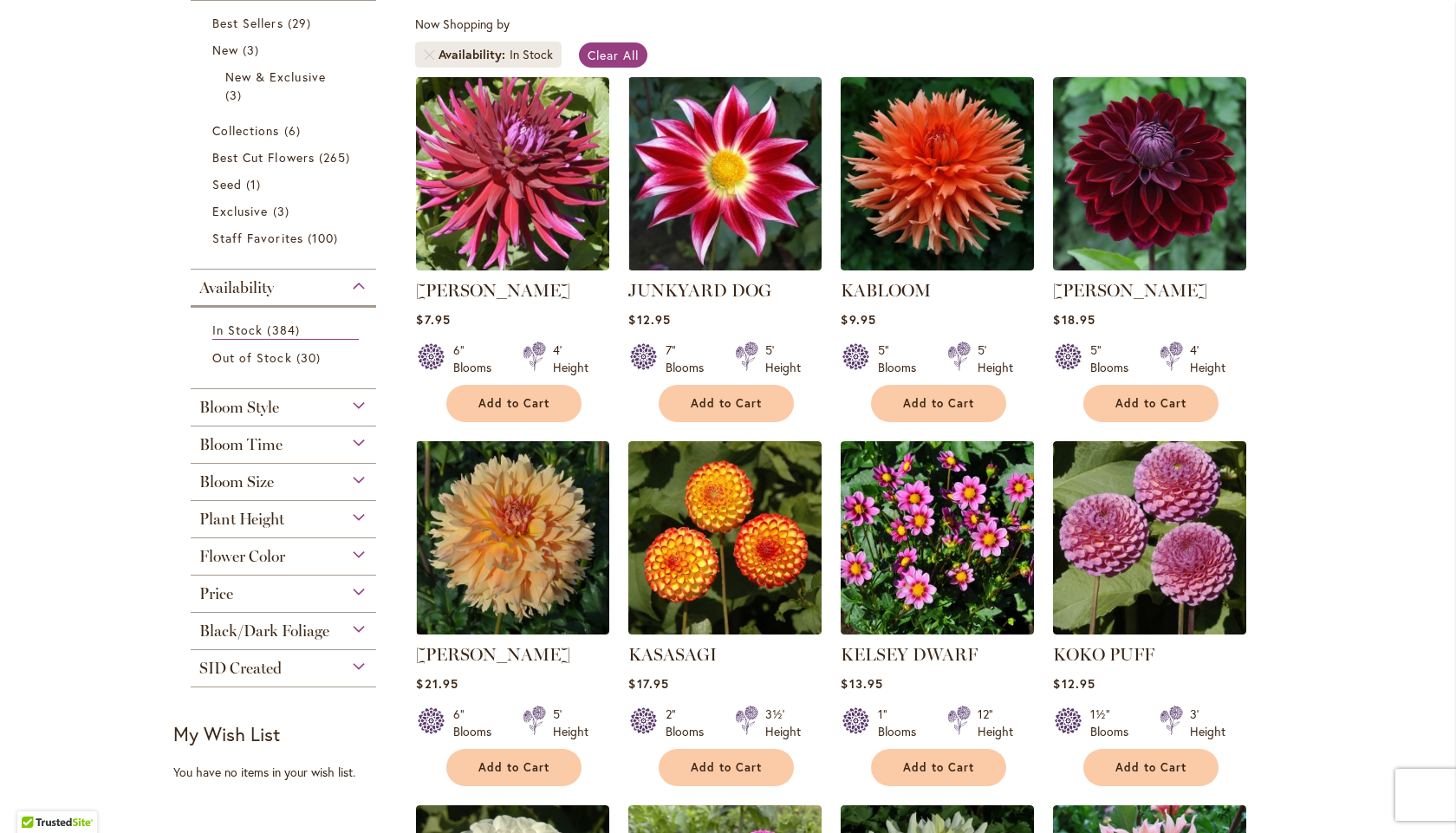
scroll to position [347, 0]
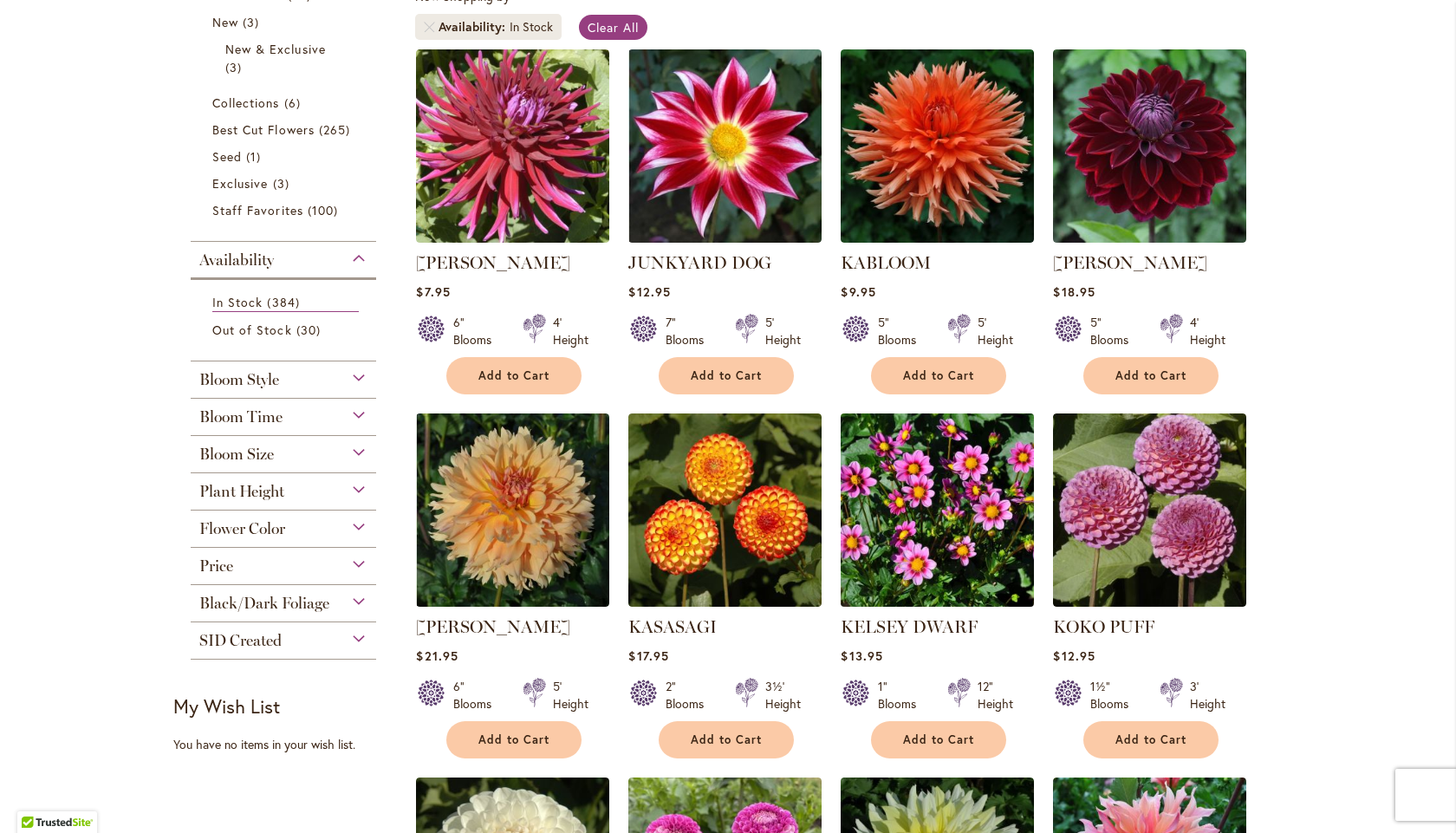
click at [891, 532] on img at bounding box center [937, 509] width 203 height 203
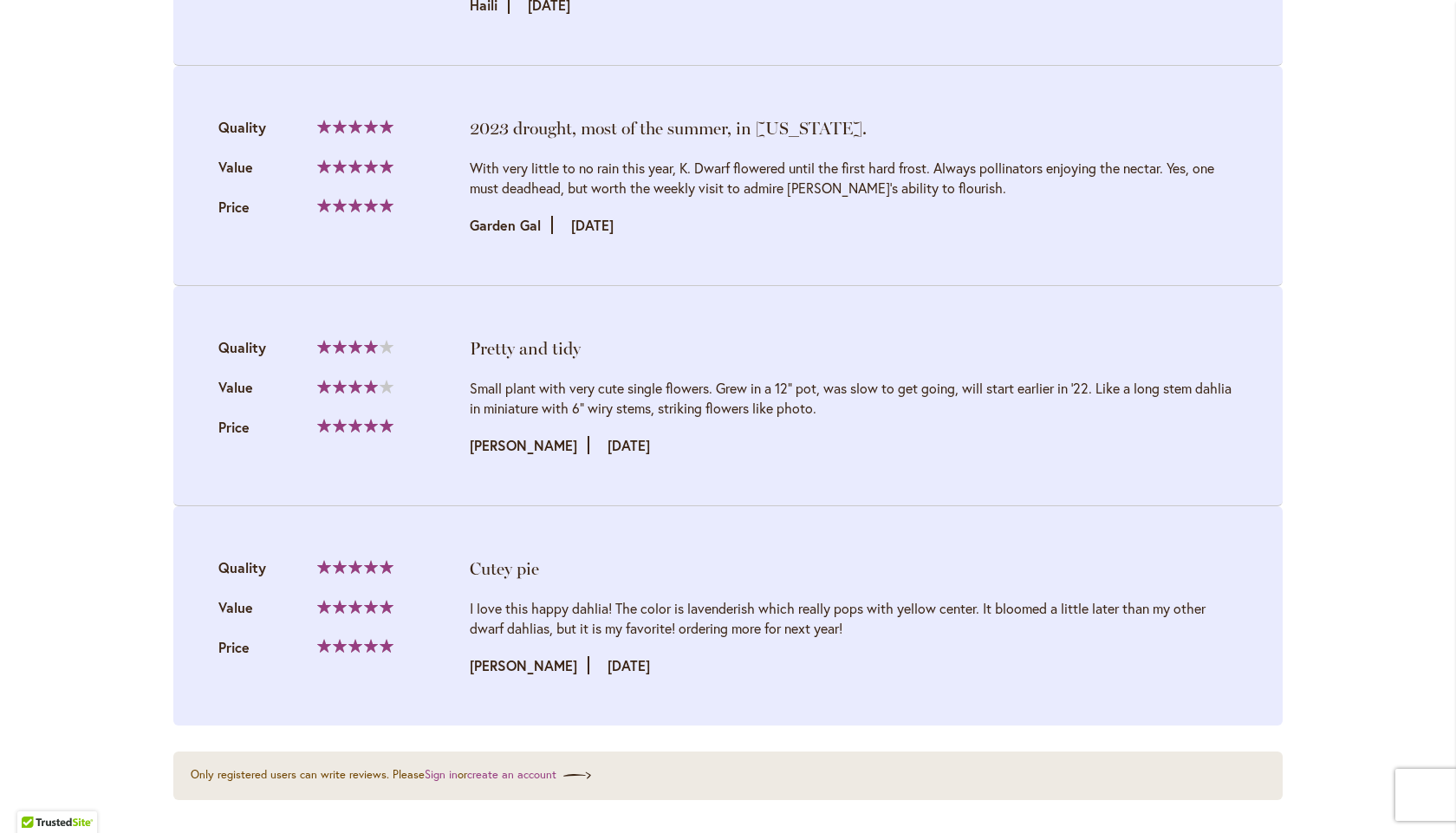
scroll to position [2023, 0]
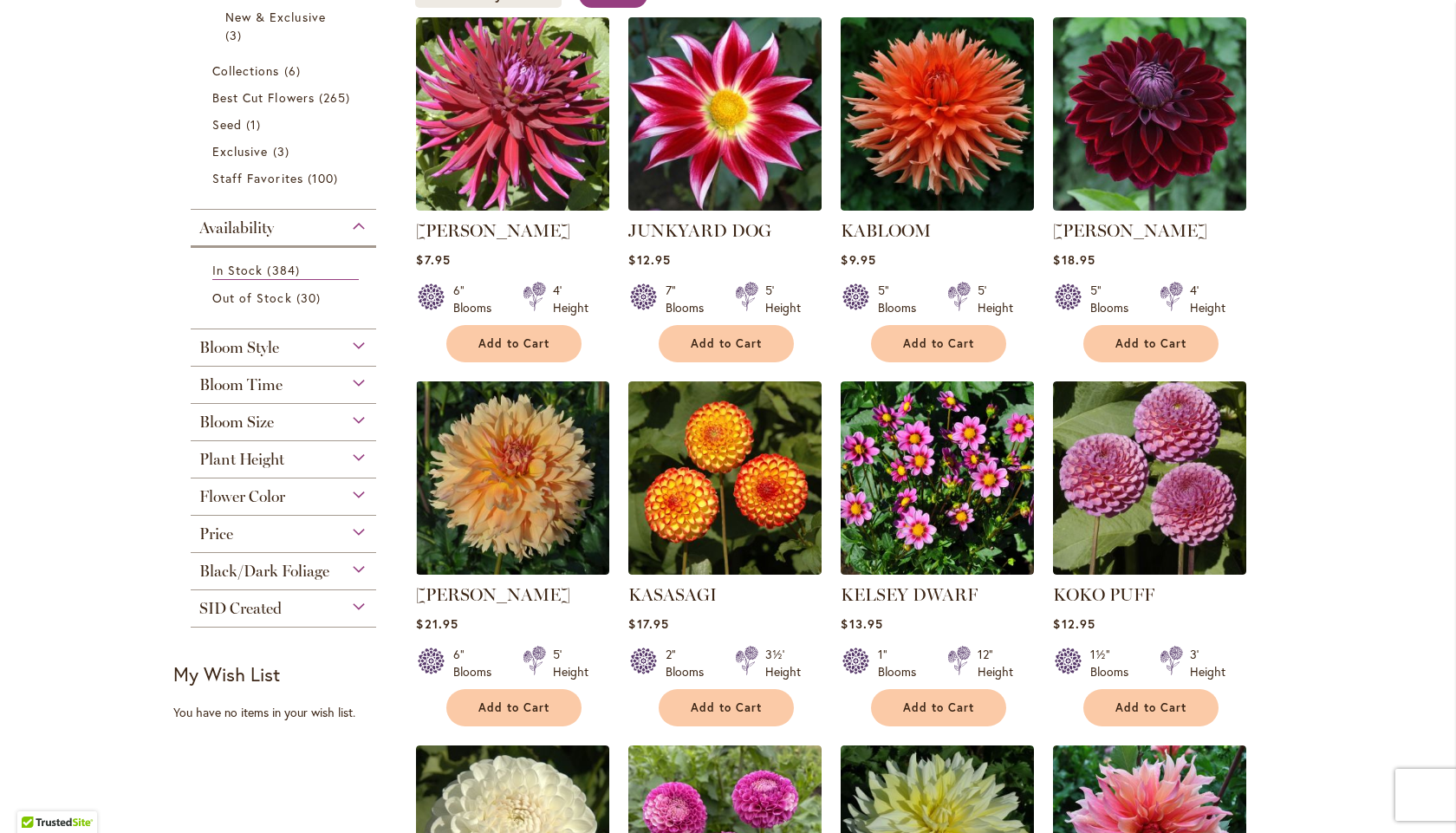
scroll to position [462, 0]
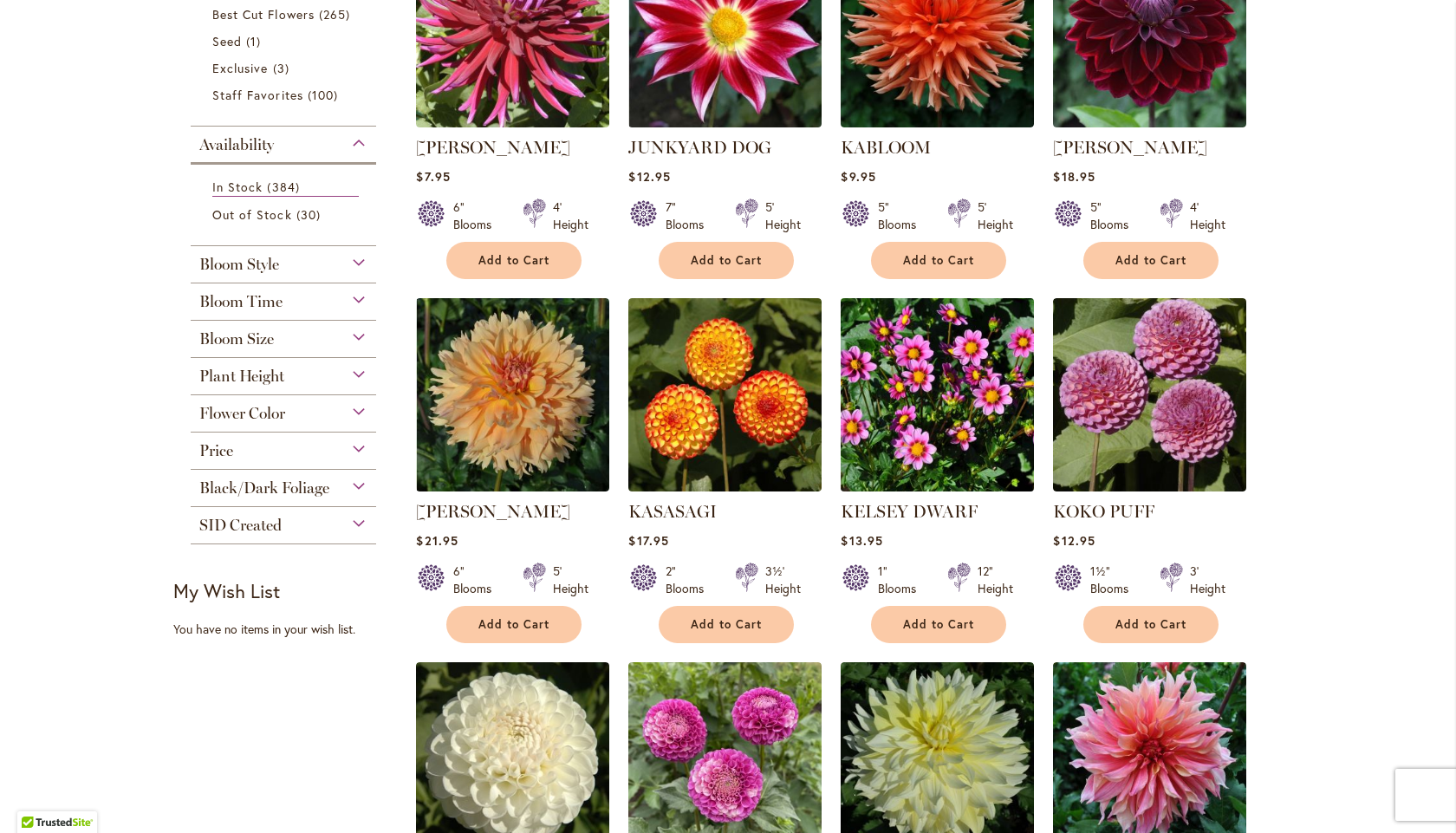
click at [936, 393] on img at bounding box center [937, 394] width 203 height 203
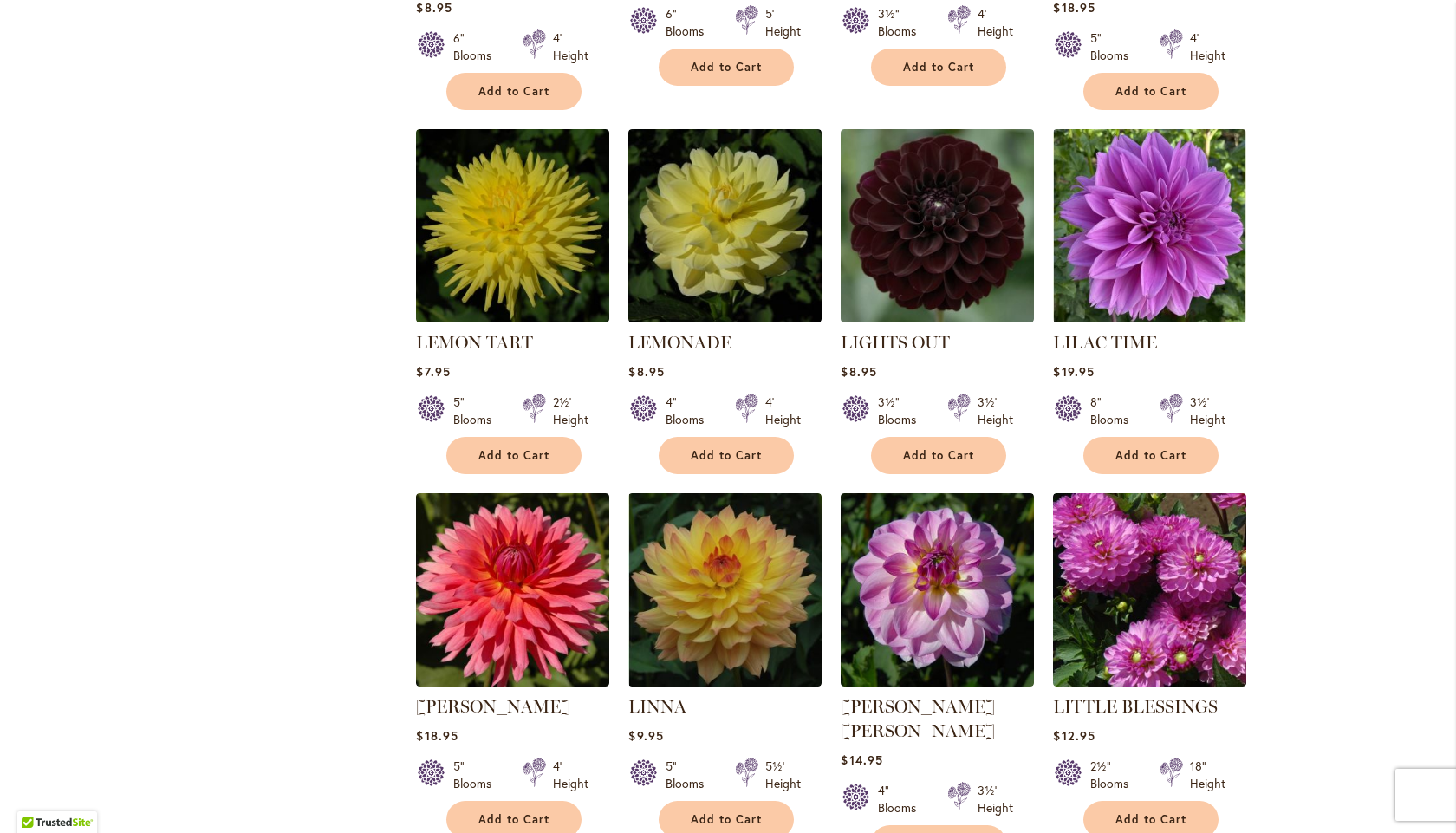
scroll to position [1848, 0]
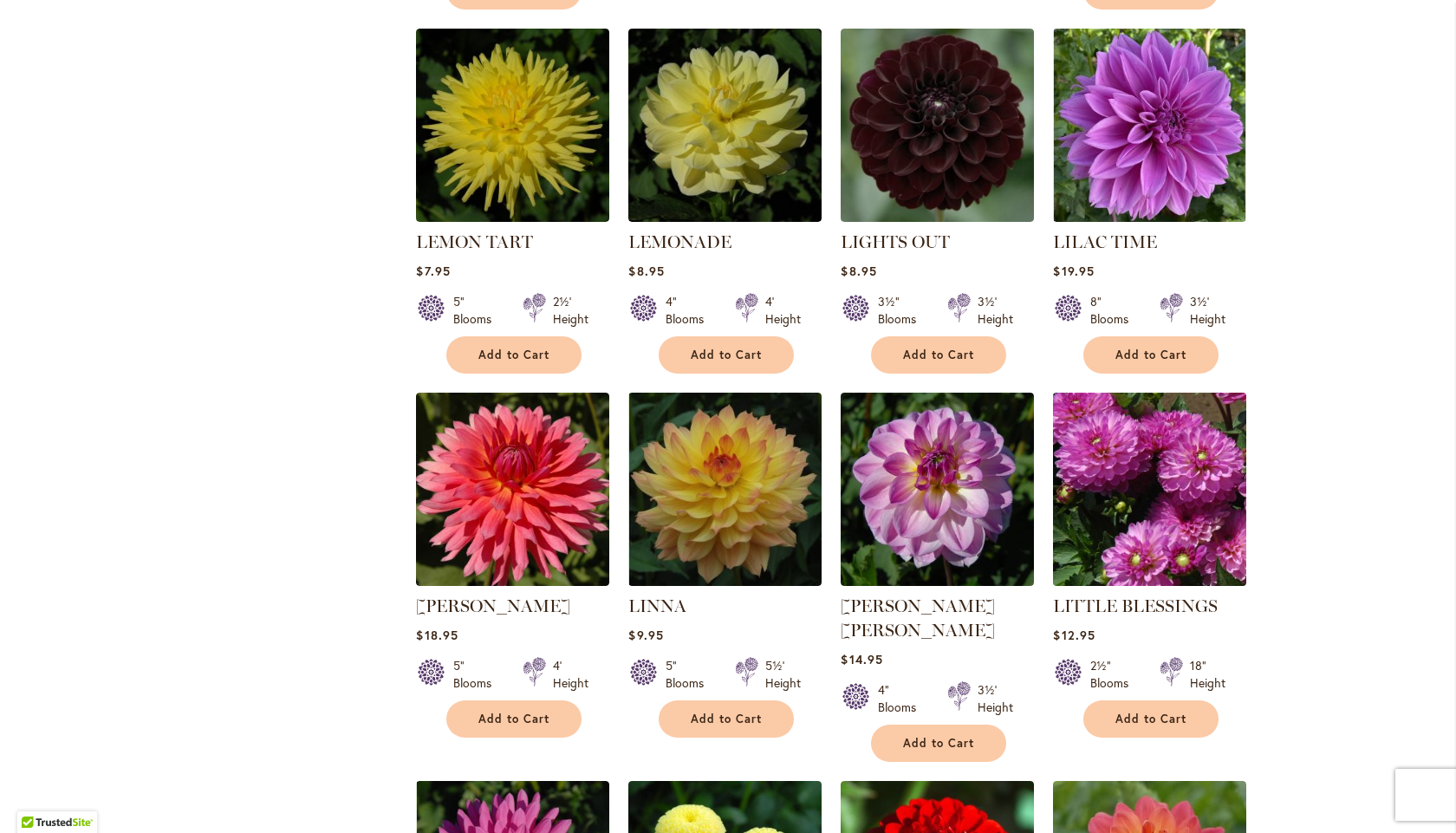
click at [1119, 484] on img at bounding box center [1150, 489] width 203 height 203
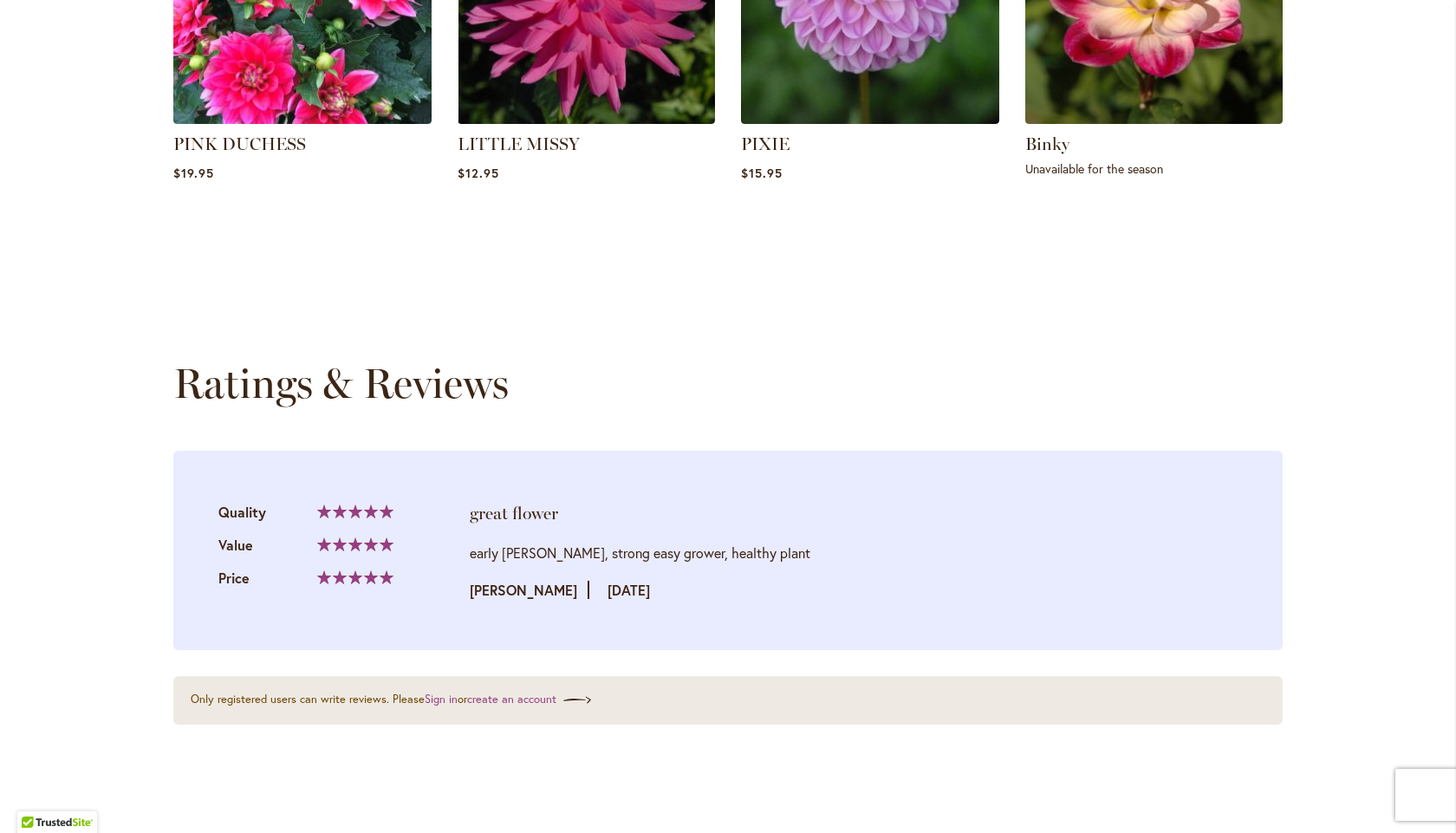
scroll to position [1387, 0]
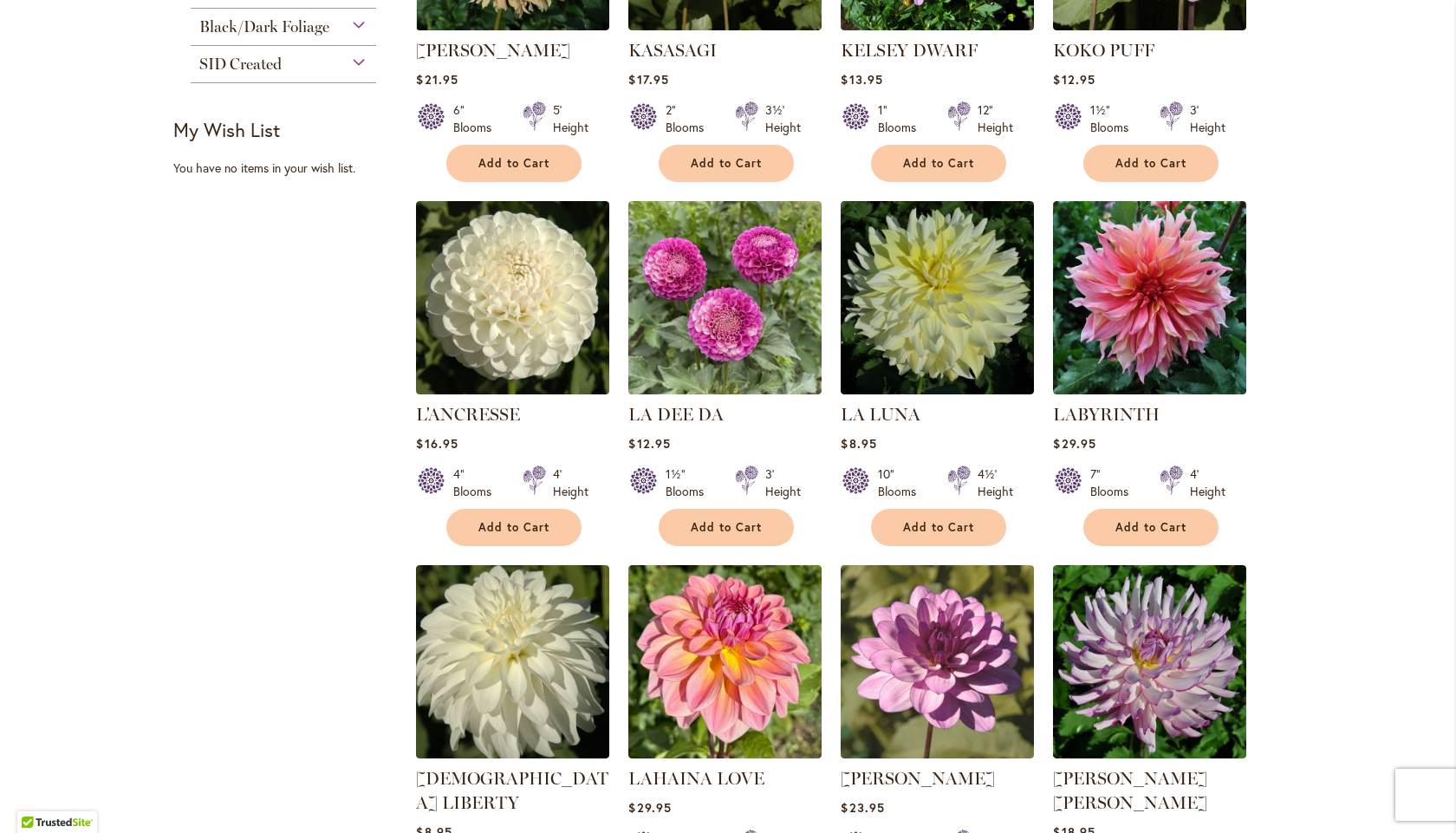
scroll to position [924, 0]
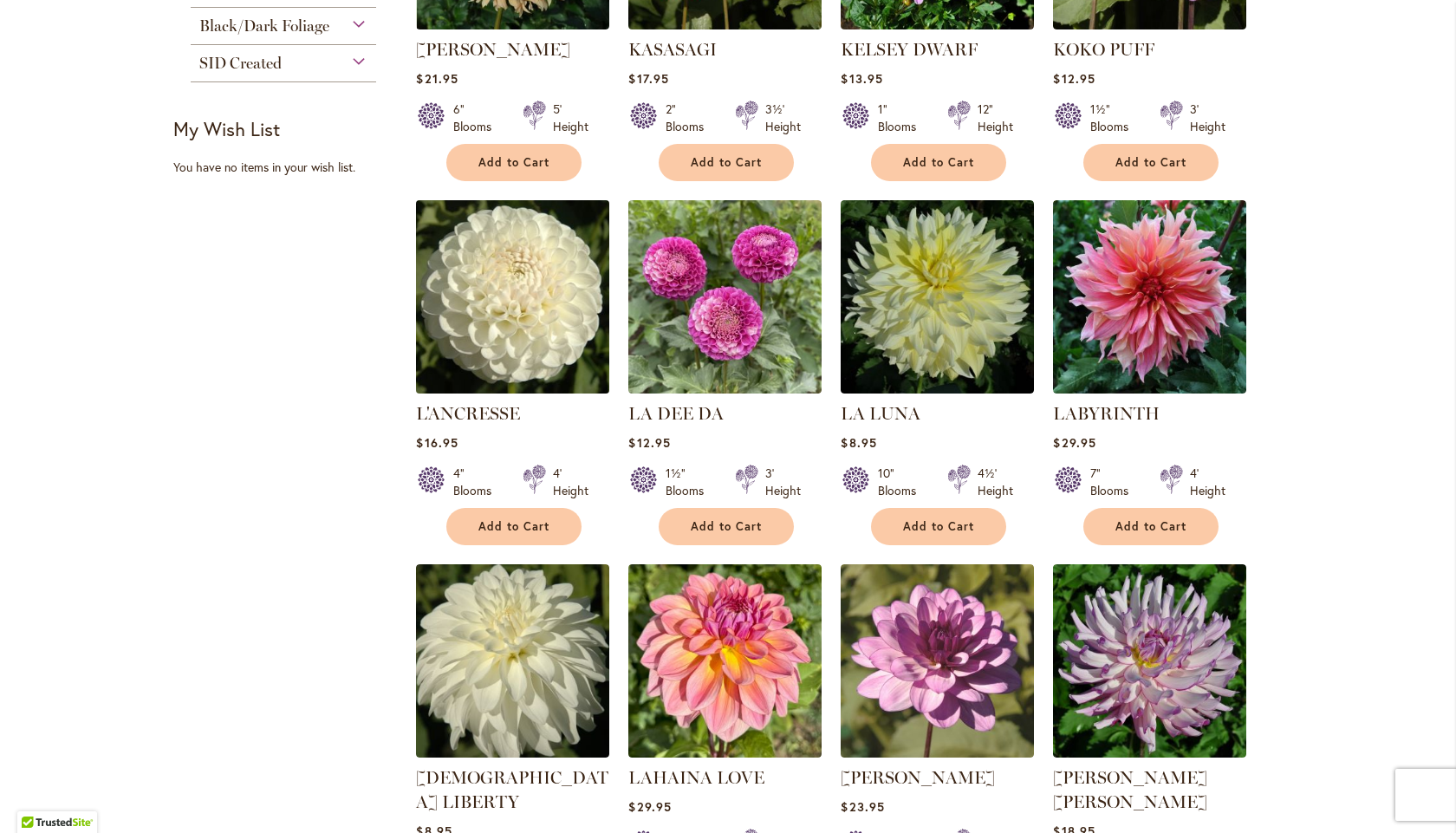
click at [512, 292] on img at bounding box center [513, 296] width 203 height 203
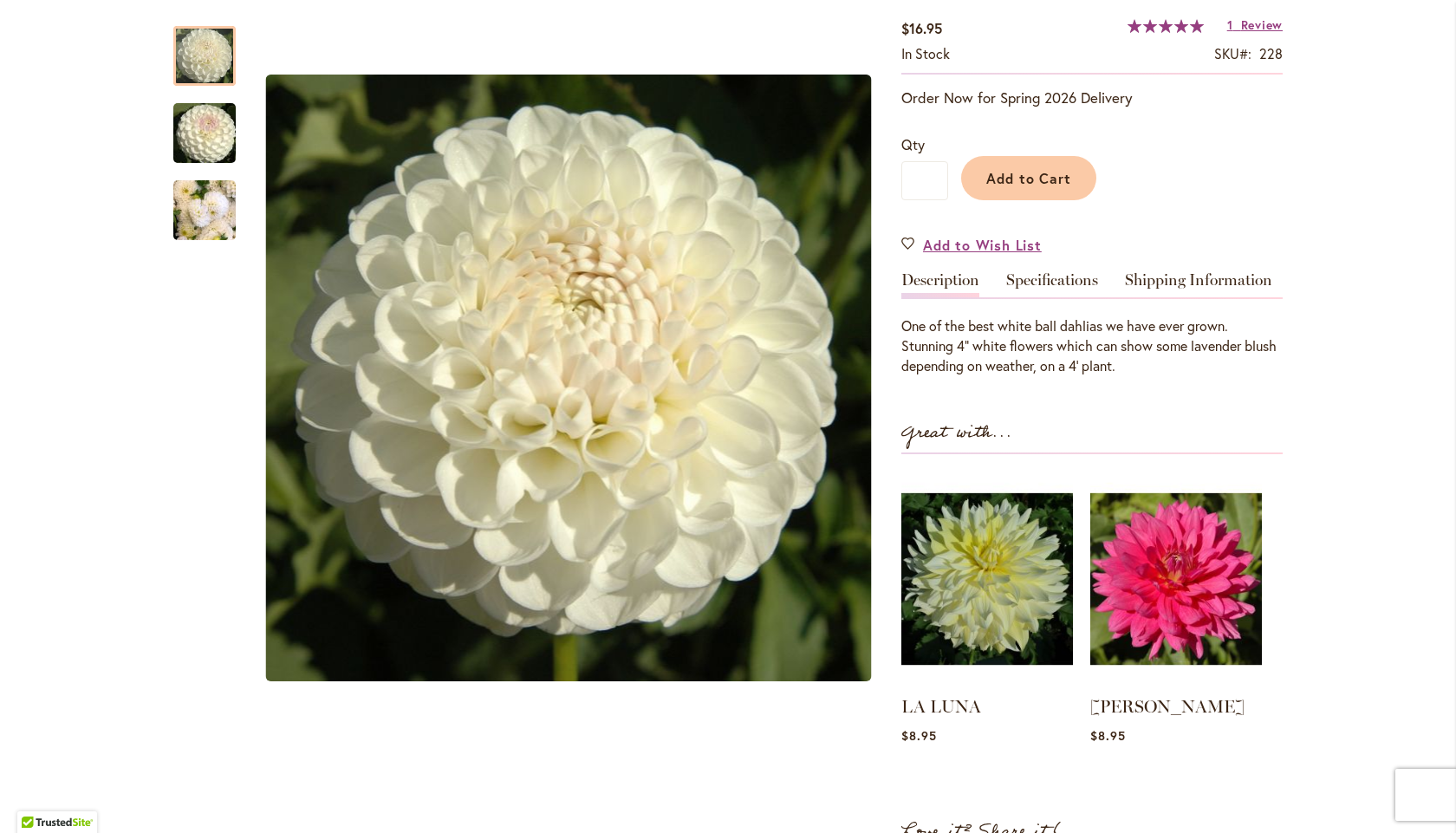
scroll to position [289, 0]
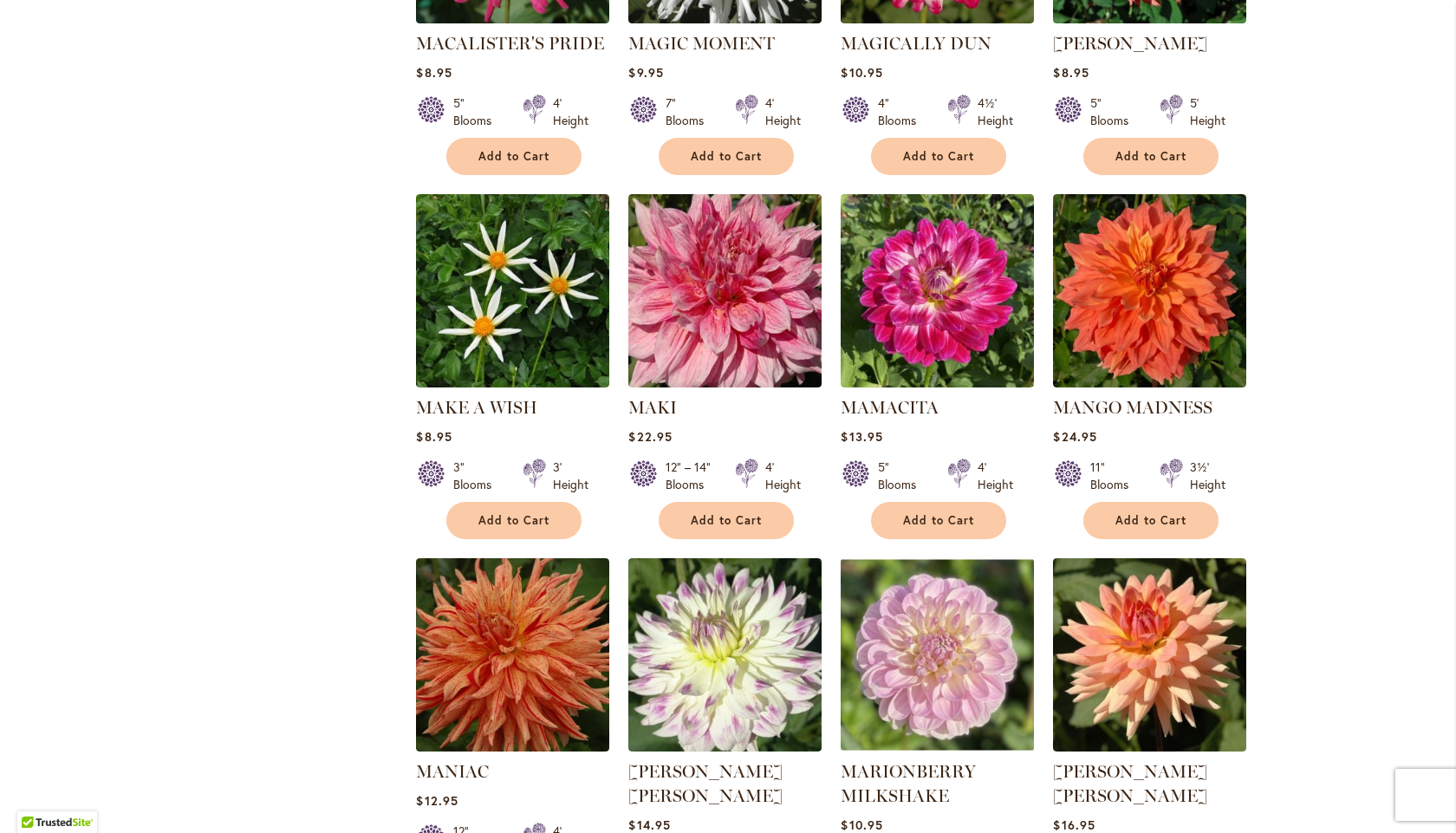
scroll to position [3700, 0]
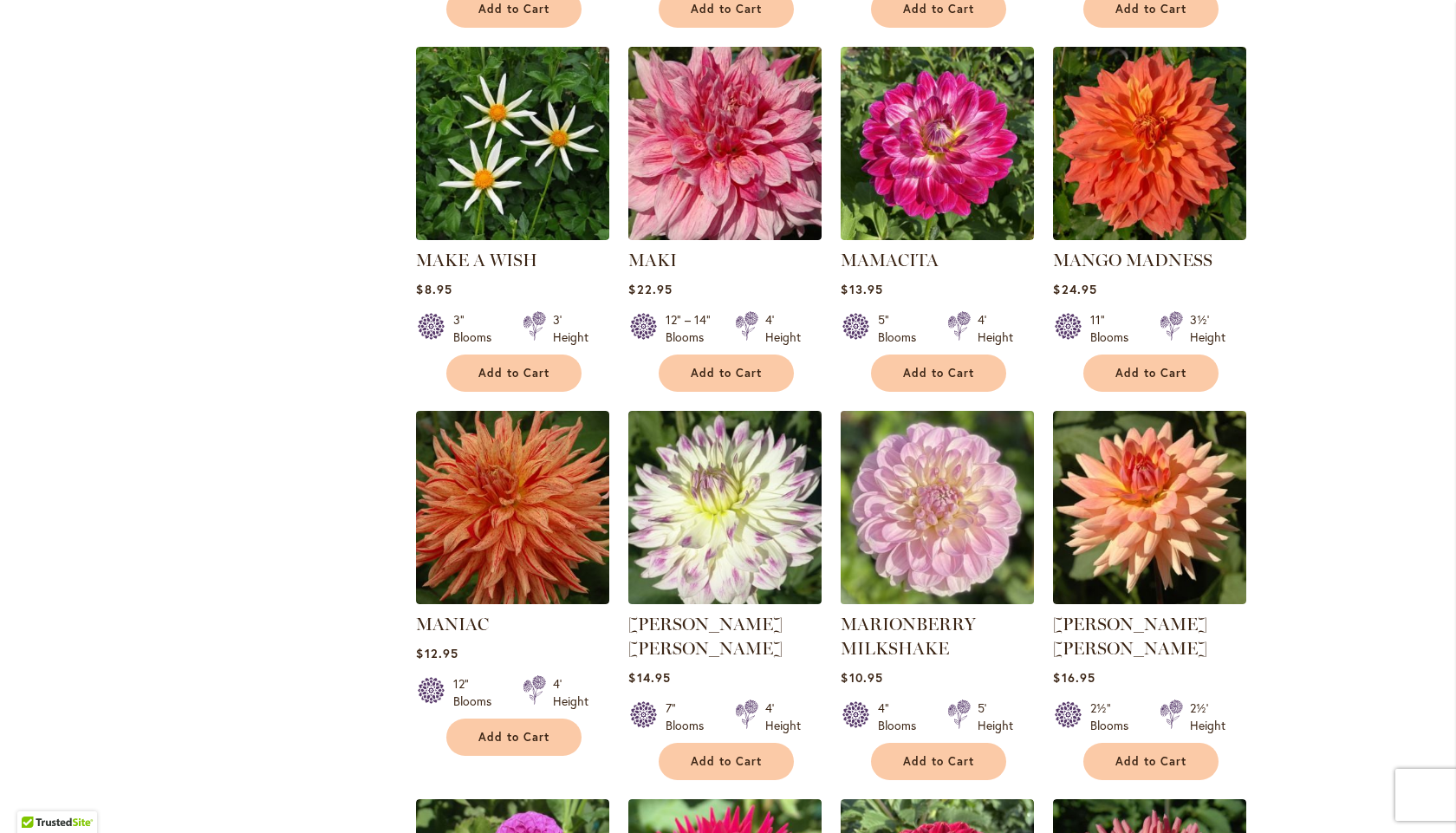
click at [963, 456] on img at bounding box center [937, 507] width 203 height 203
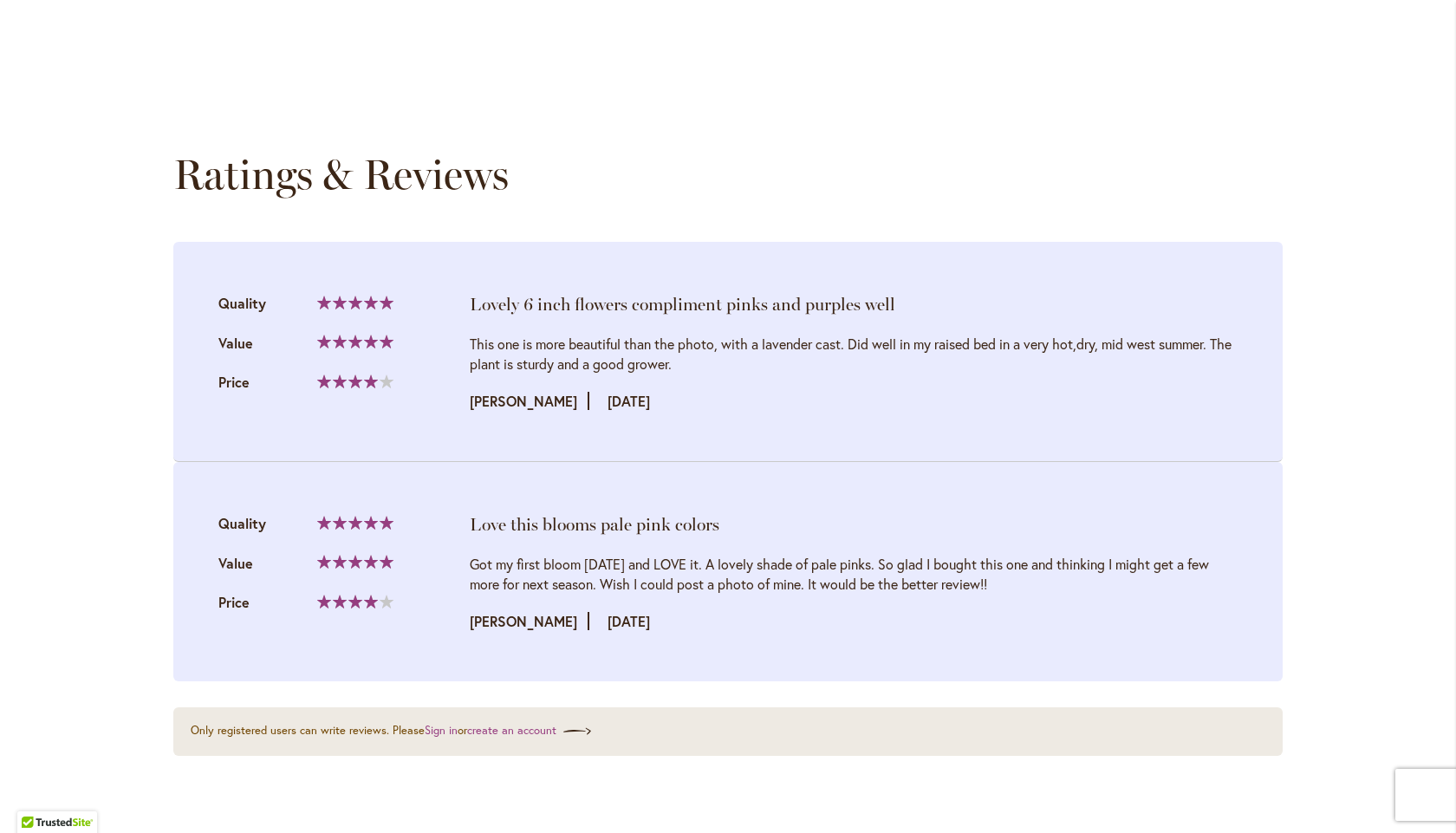
scroll to position [1792, 0]
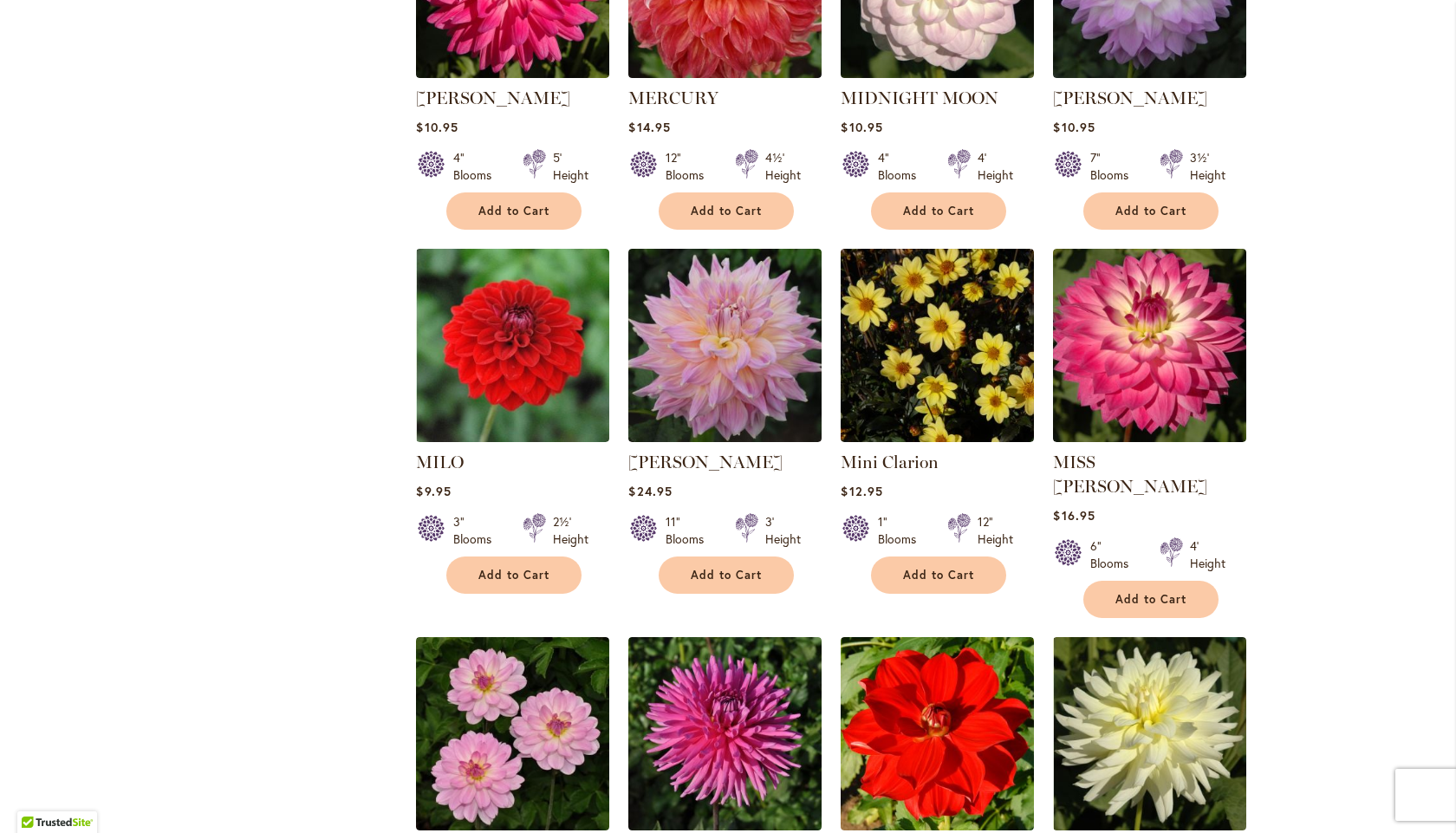
scroll to position [5029, 0]
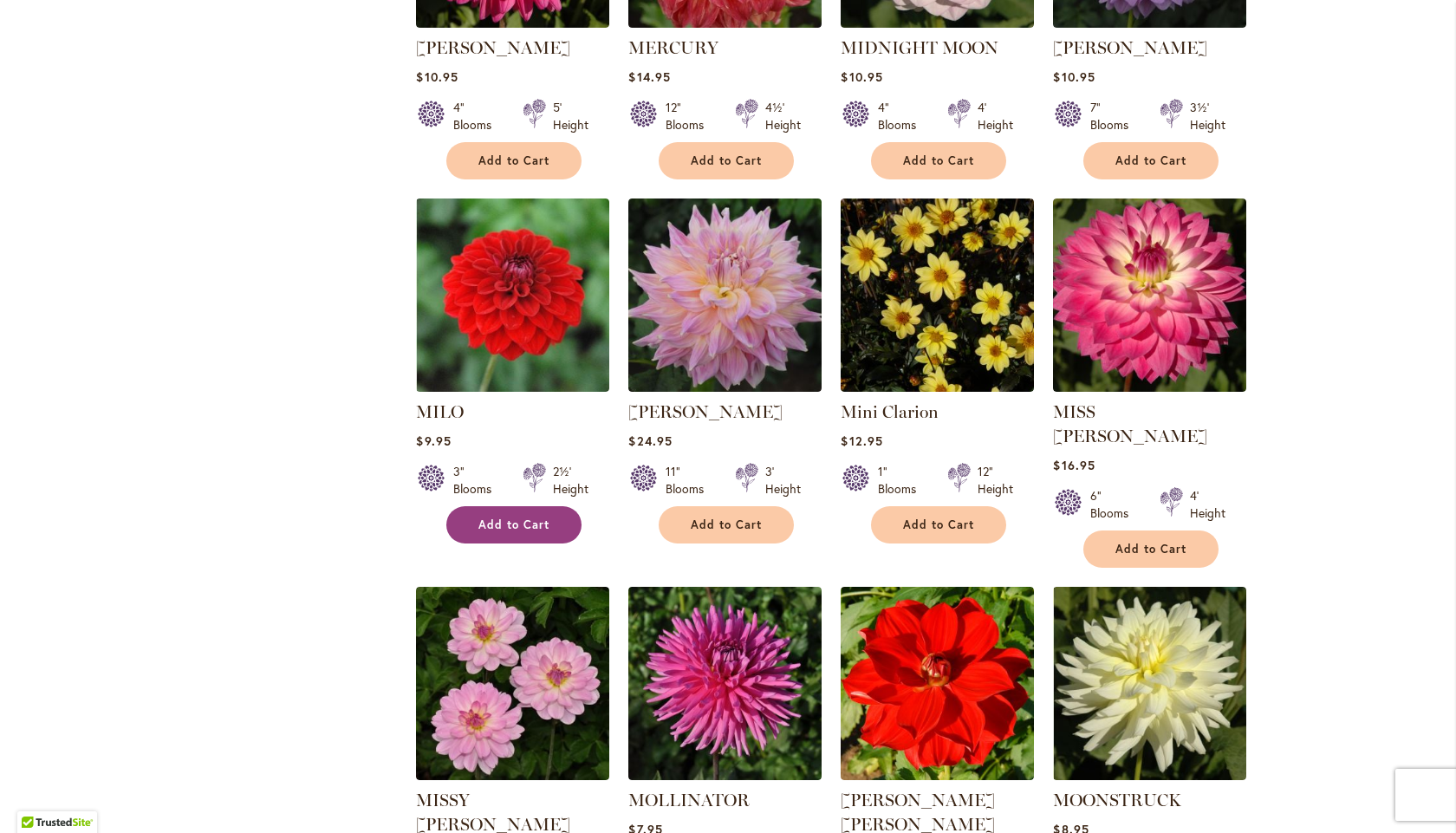
click at [513, 517] on span "Add to Cart" at bounding box center [513, 524] width 71 height 15
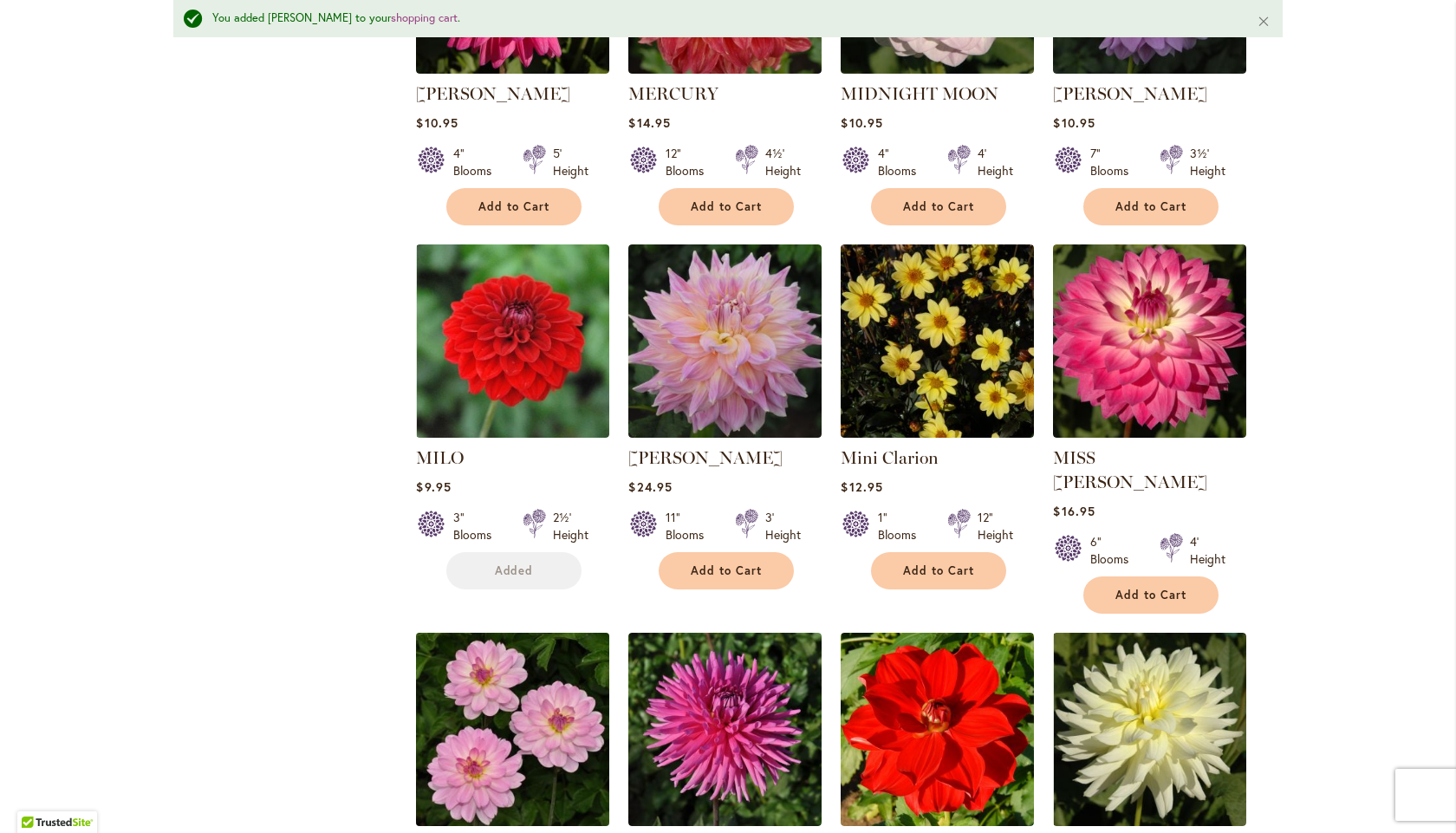
scroll to position [5075, 0]
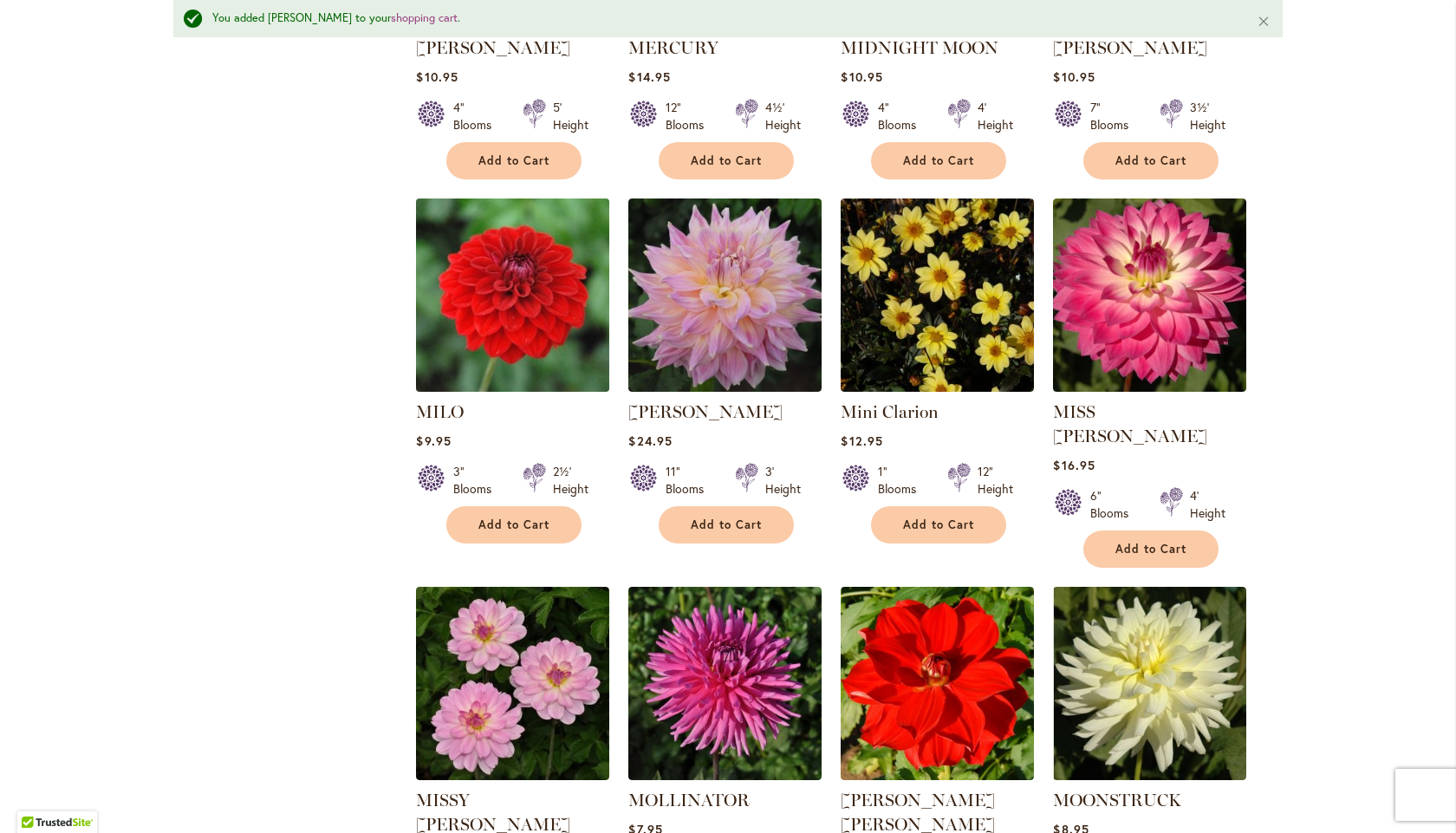
click at [524, 205] on img at bounding box center [513, 295] width 203 height 203
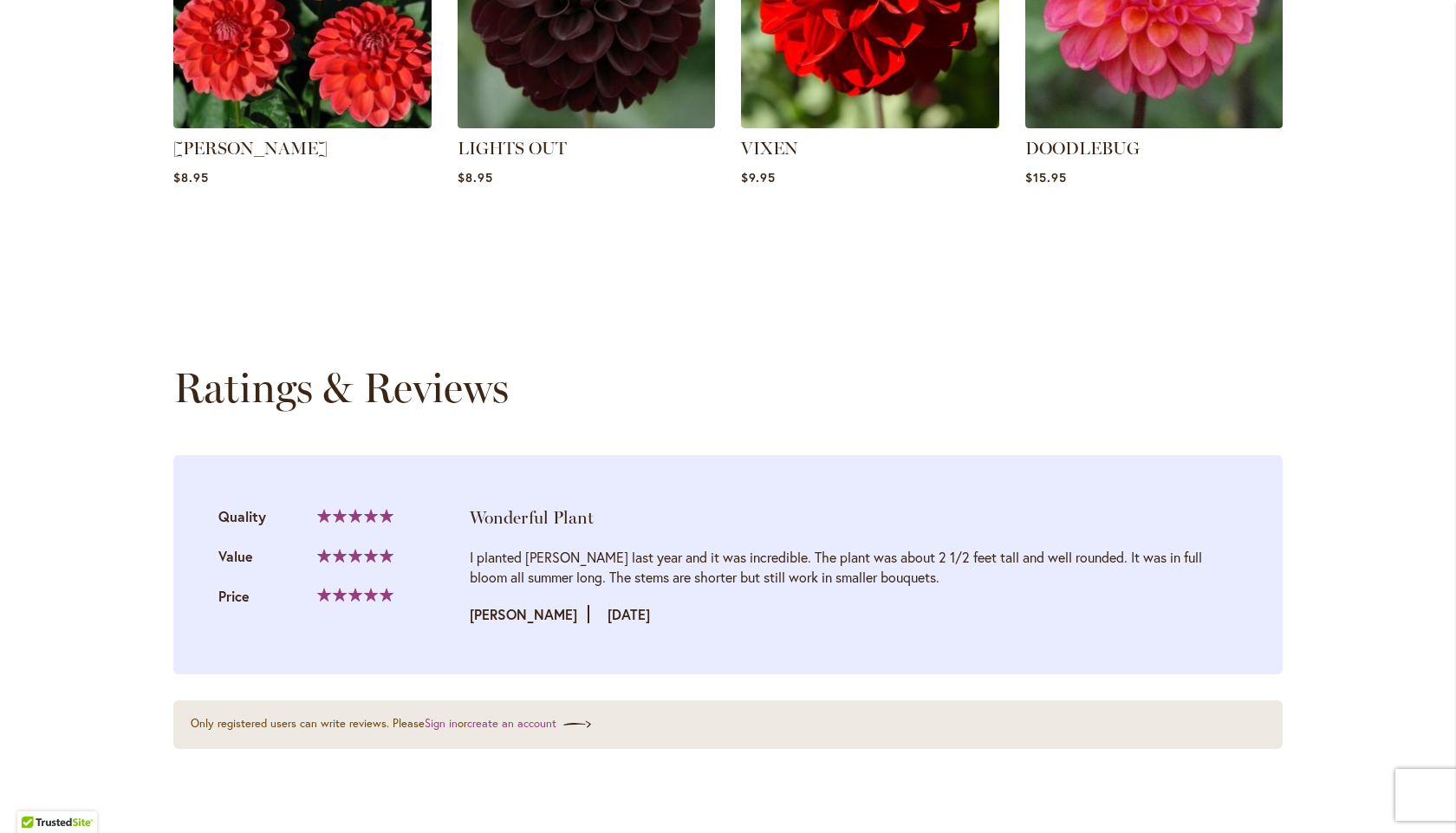
scroll to position [1445, 0]
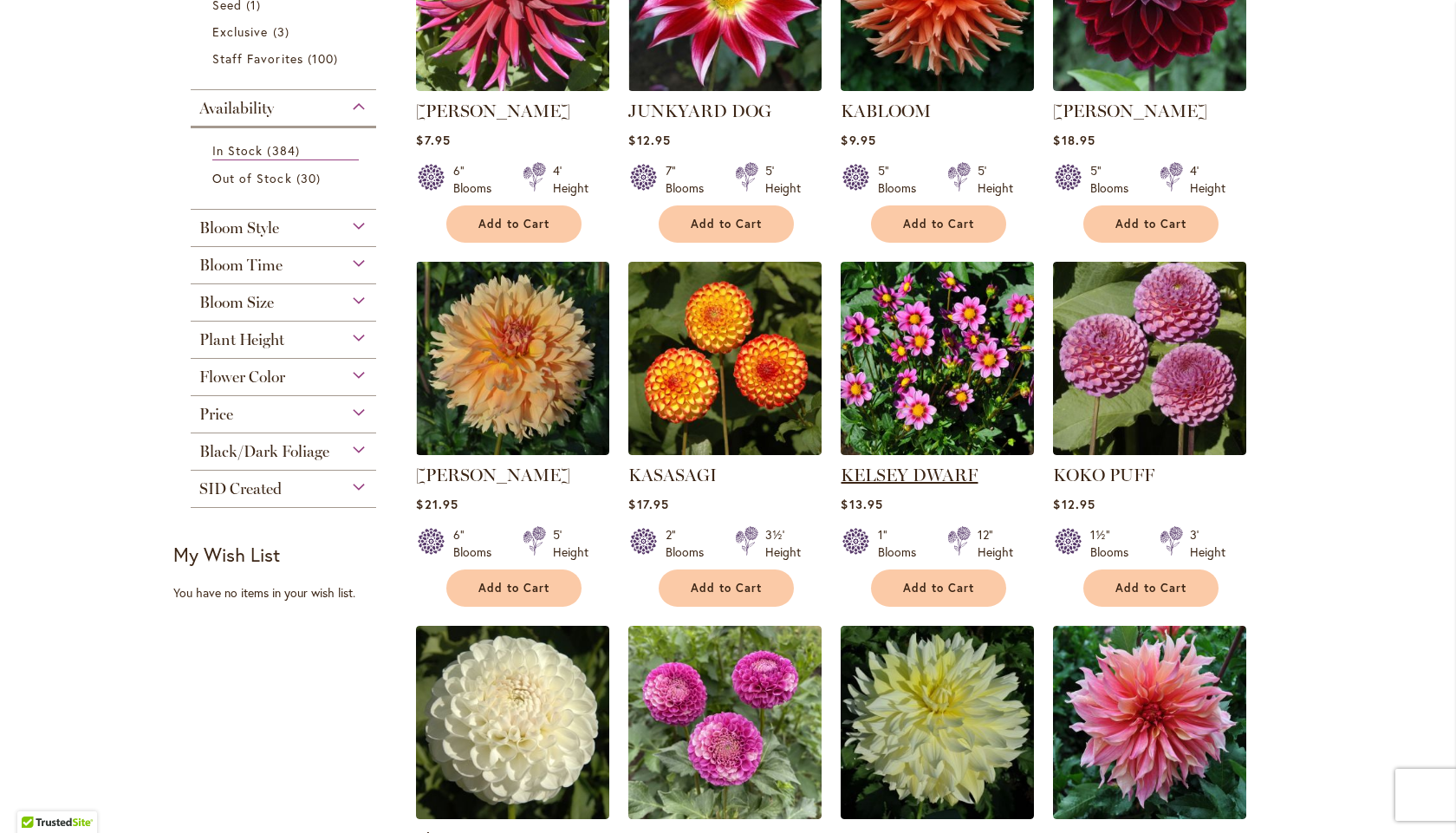
scroll to position [495, 0]
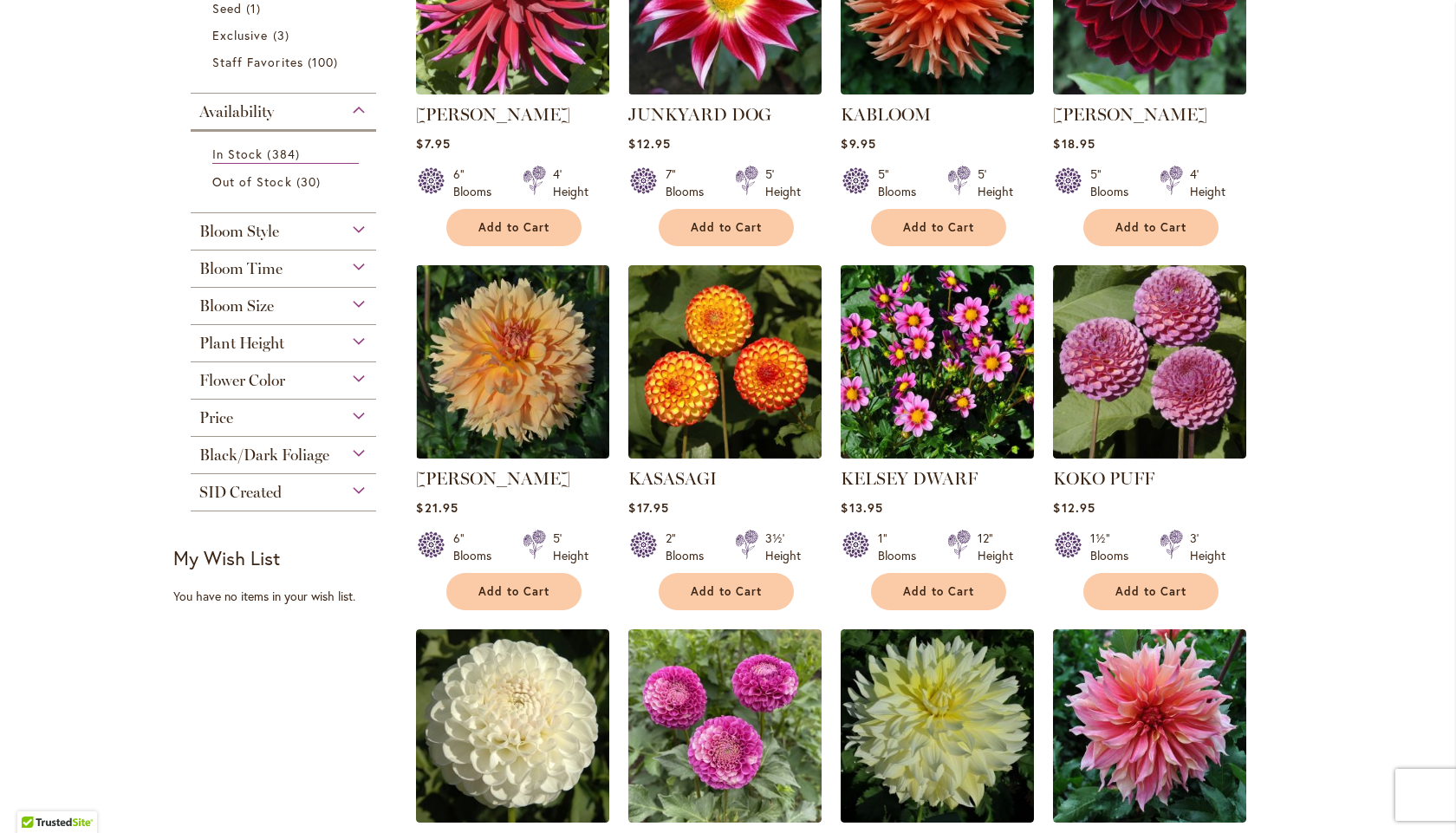
click at [878, 353] on img at bounding box center [937, 362] width 203 height 203
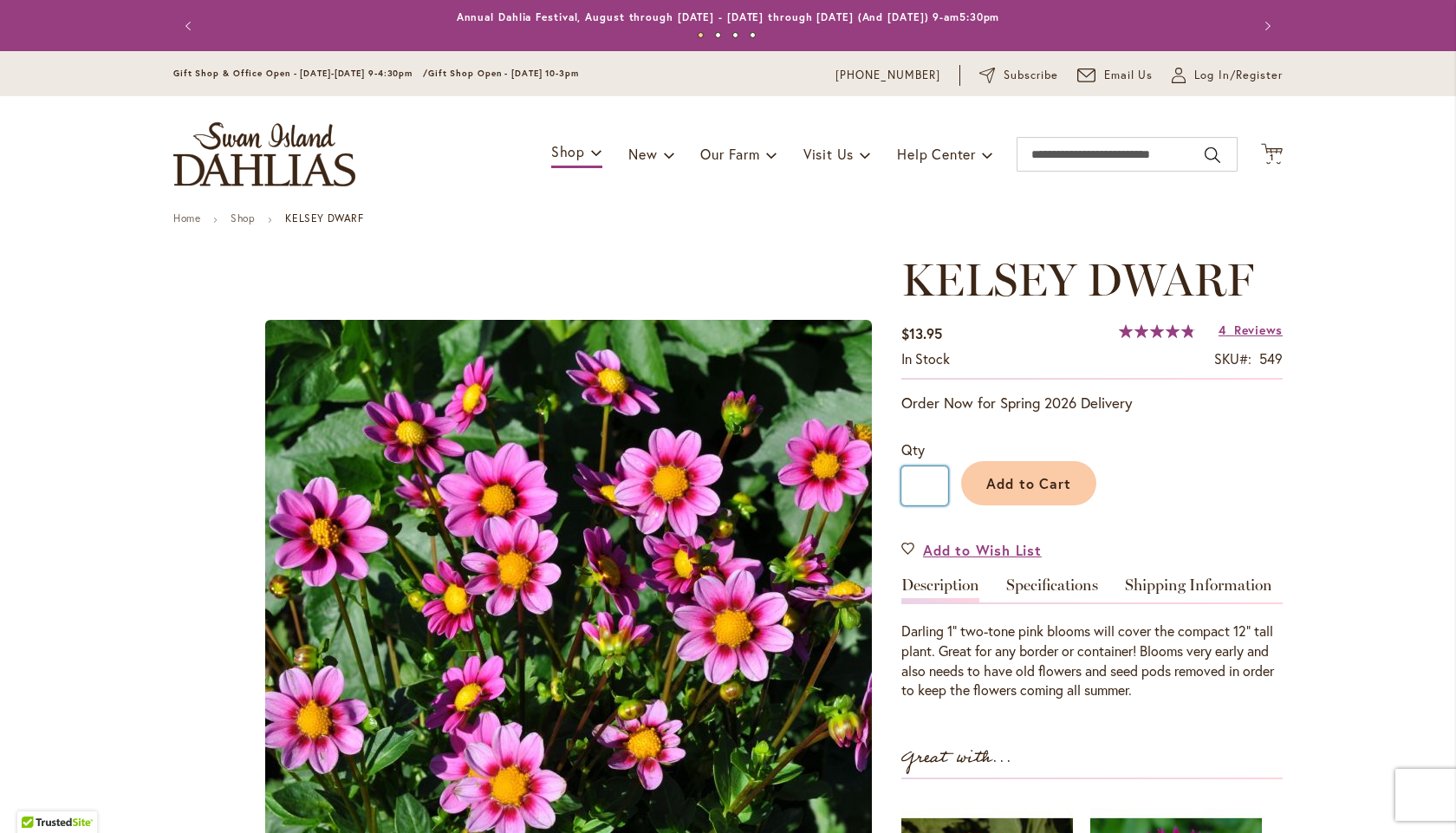
click at [929, 479] on input "*" at bounding box center [924, 486] width 47 height 39
drag, startPoint x: 919, startPoint y: 488, endPoint x: 908, endPoint y: 491, distance: 11.4
click at [908, 491] on input "*" at bounding box center [924, 486] width 47 height 39
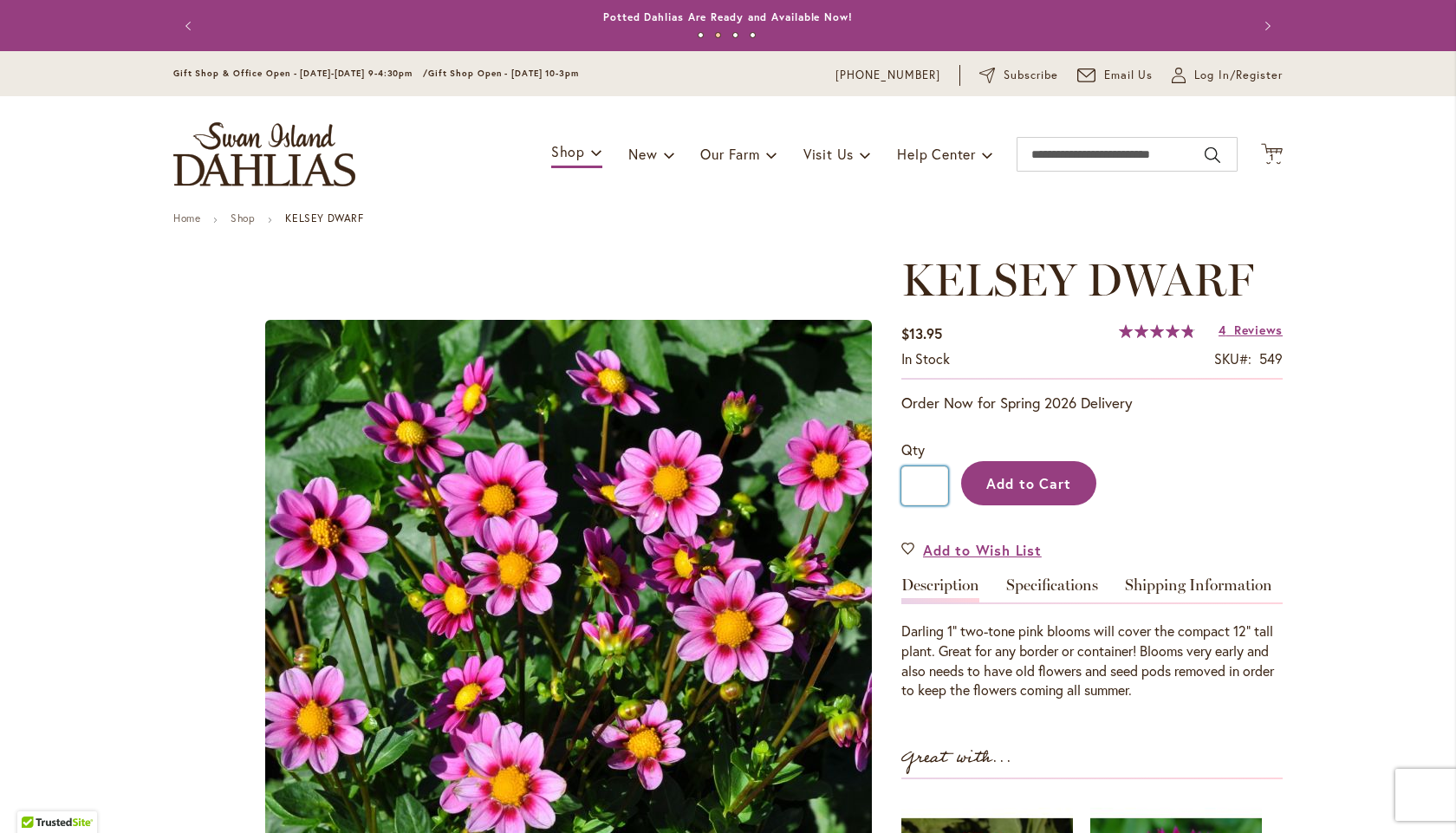
type input "*"
click at [986, 485] on span "Add to Cart" at bounding box center [1030, 483] width 86 height 18
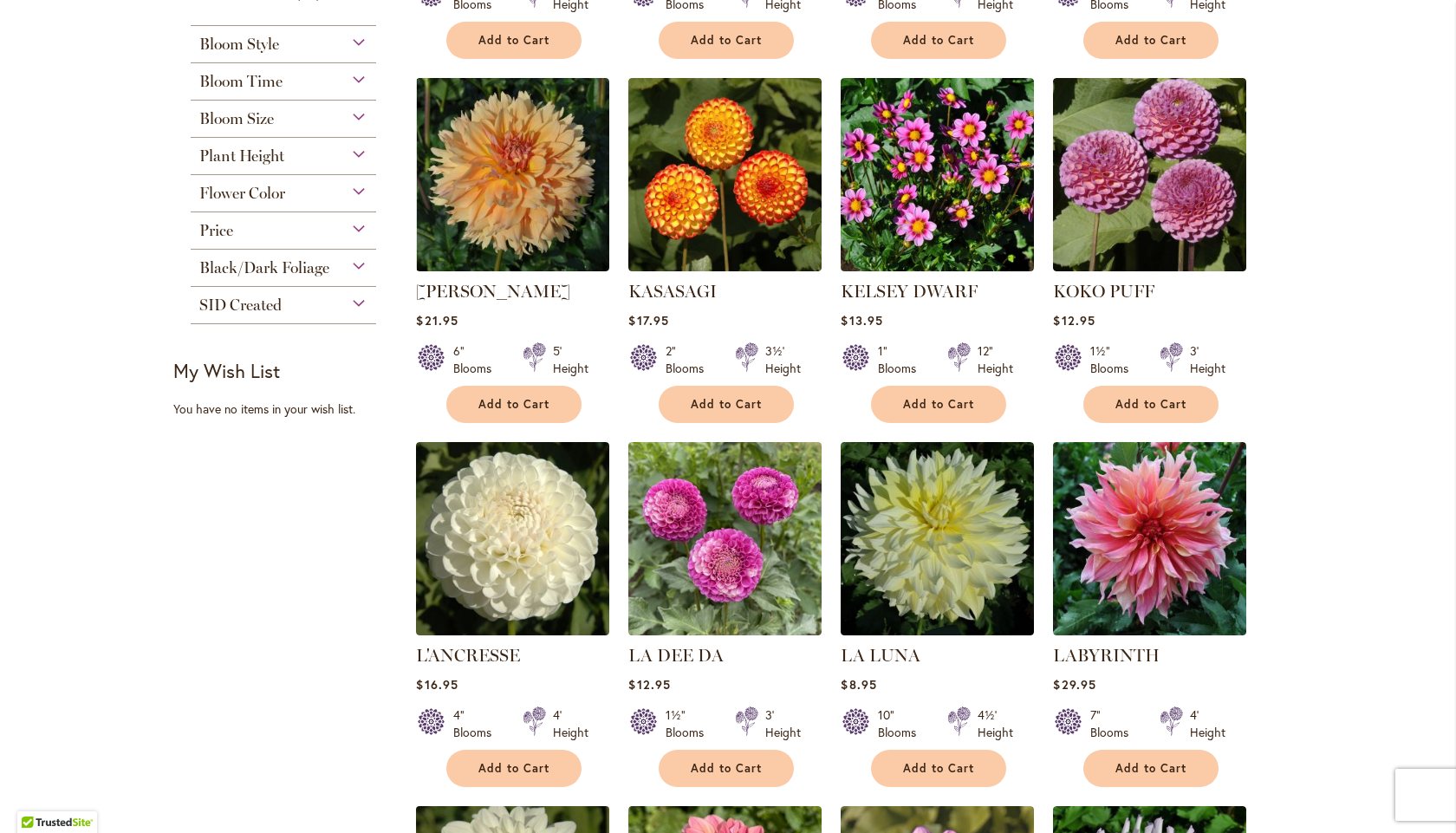
scroll to position [808, 0]
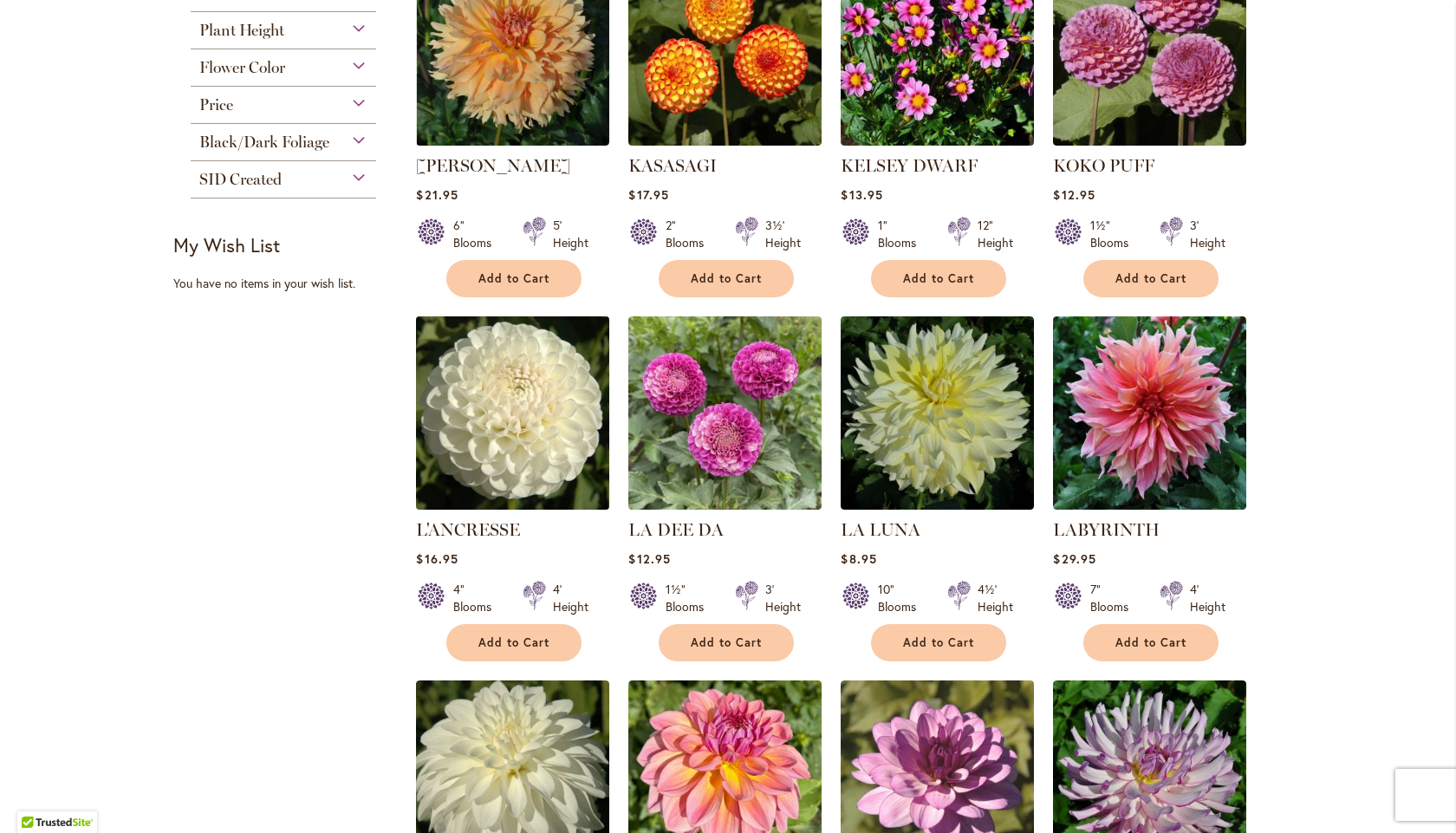
click at [520, 435] on img at bounding box center [513, 413] width 203 height 203
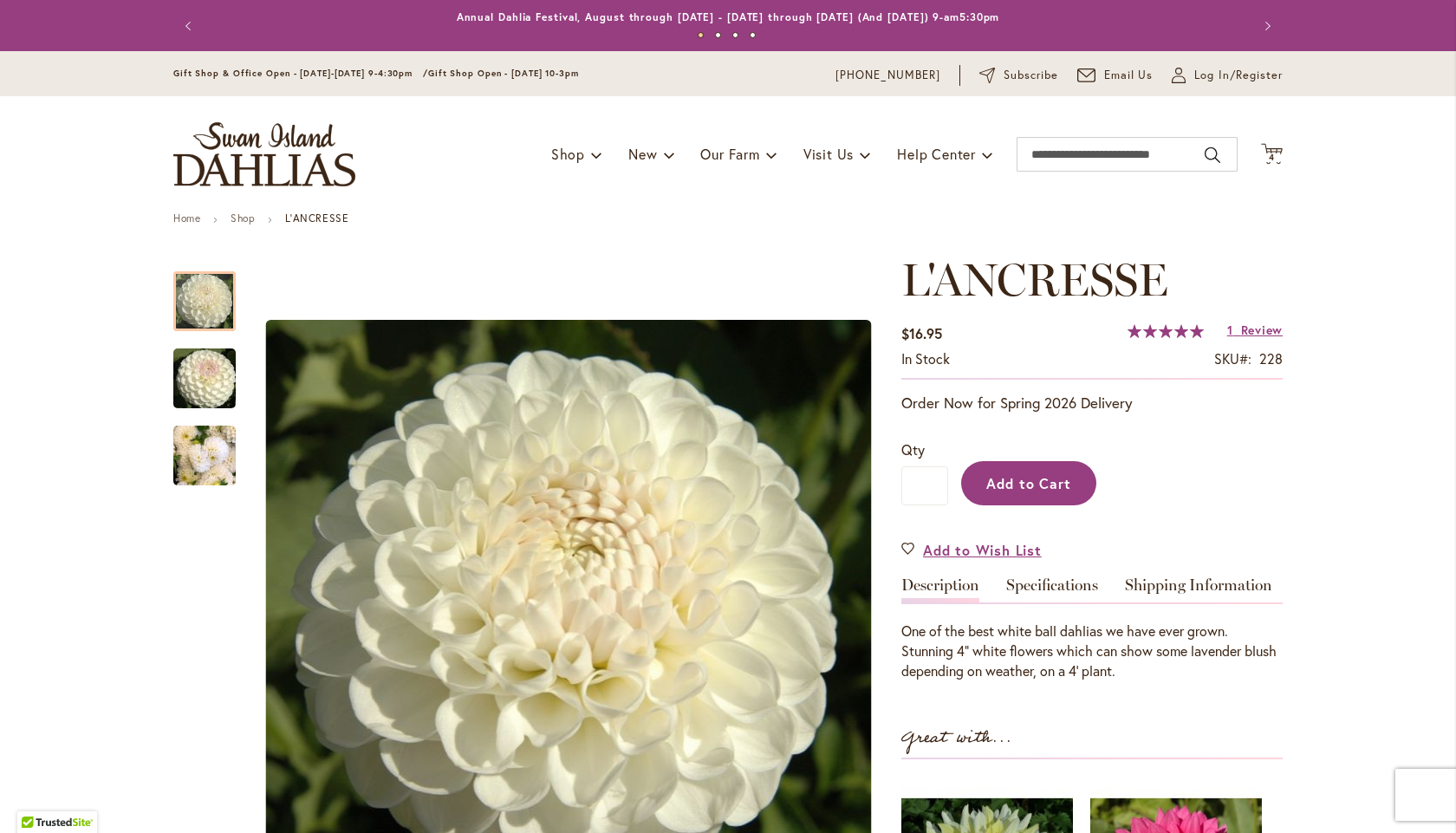
click at [995, 479] on span "Add to Cart" at bounding box center [1030, 483] width 86 height 18
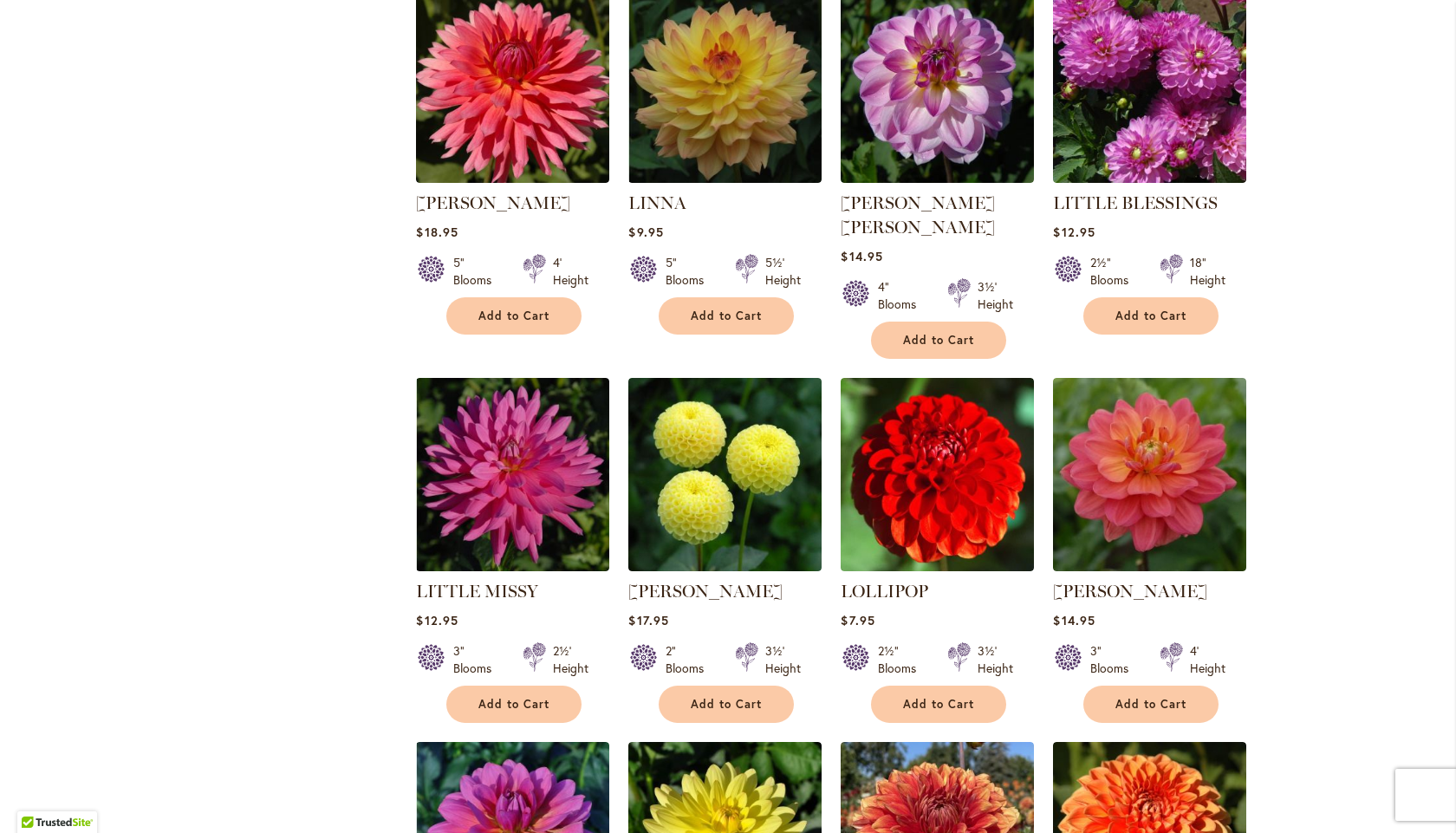
scroll to position [2254, 0]
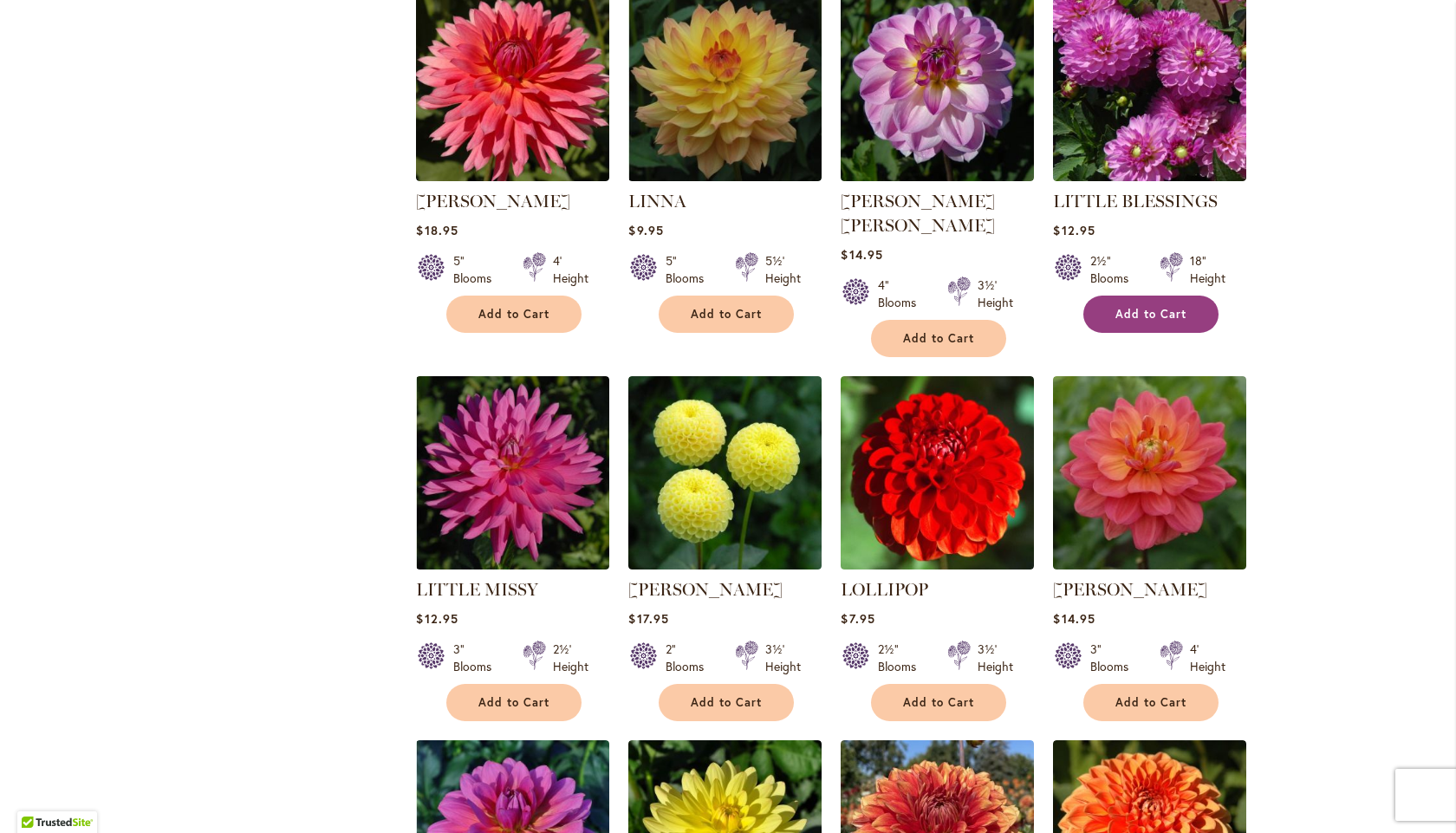
click at [1144, 307] on span "Add to Cart" at bounding box center [1151, 314] width 71 height 15
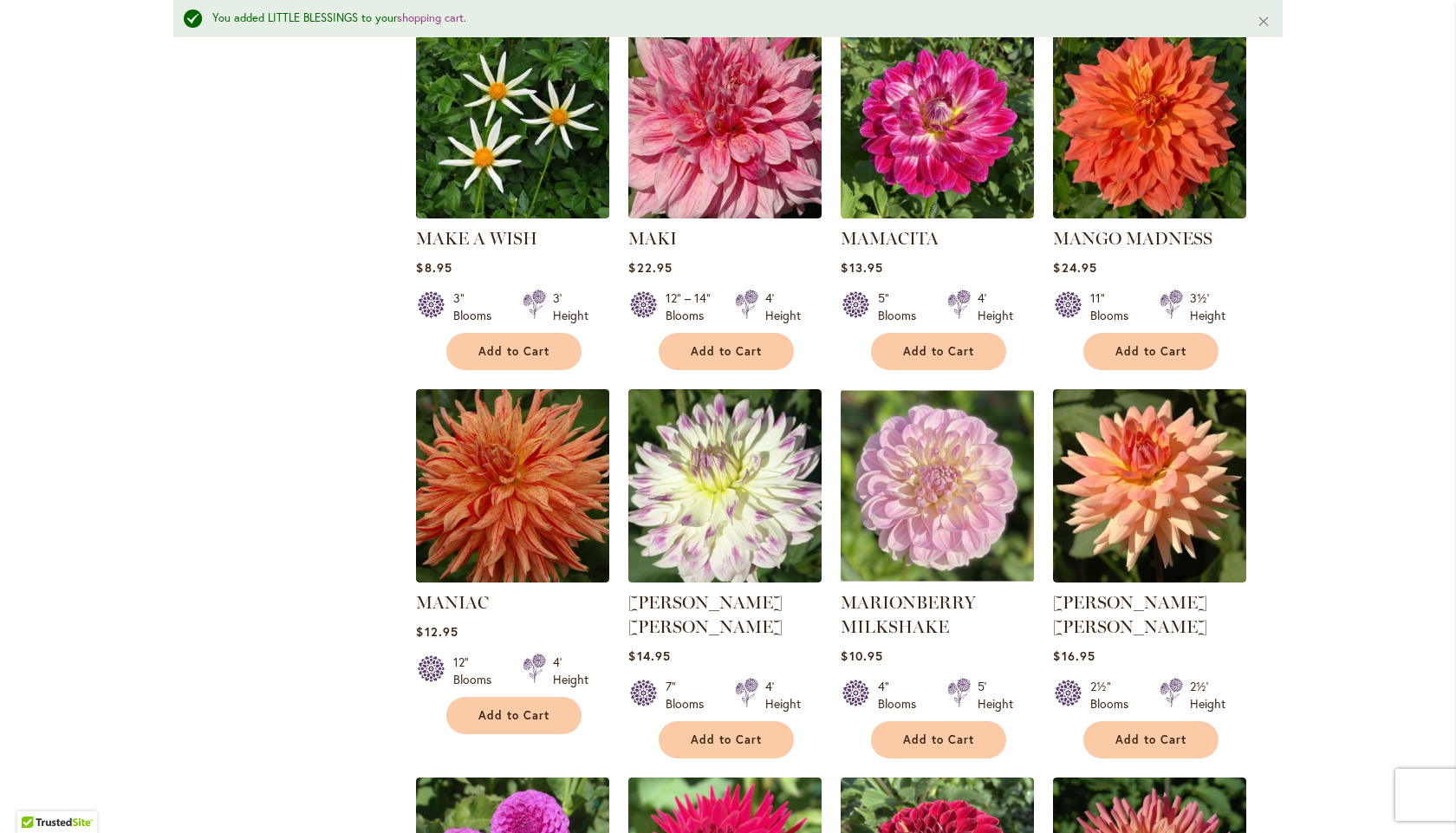
scroll to position [3814, 0]
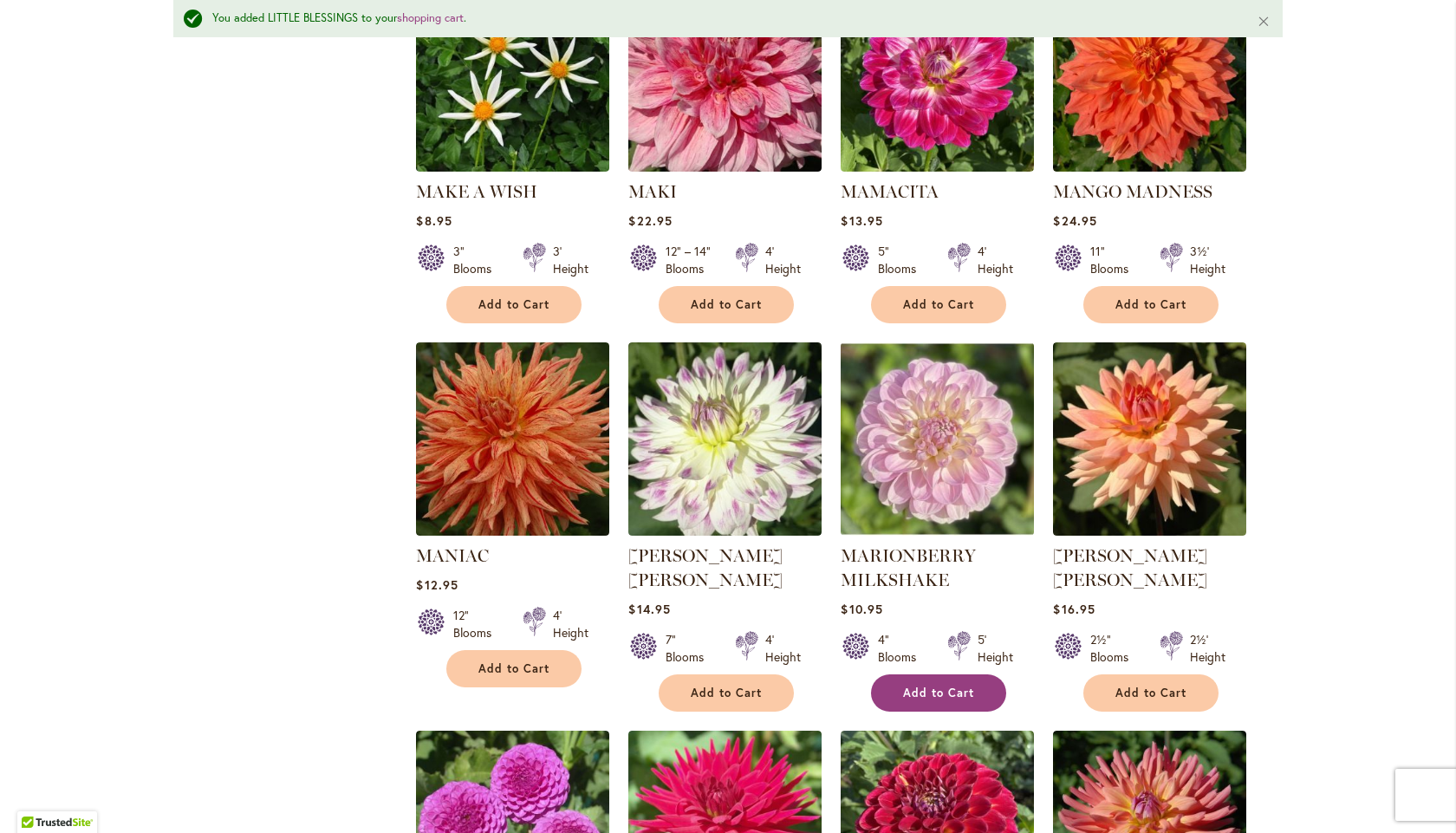
click at [921, 686] on span "Add to Cart" at bounding box center [938, 693] width 71 height 15
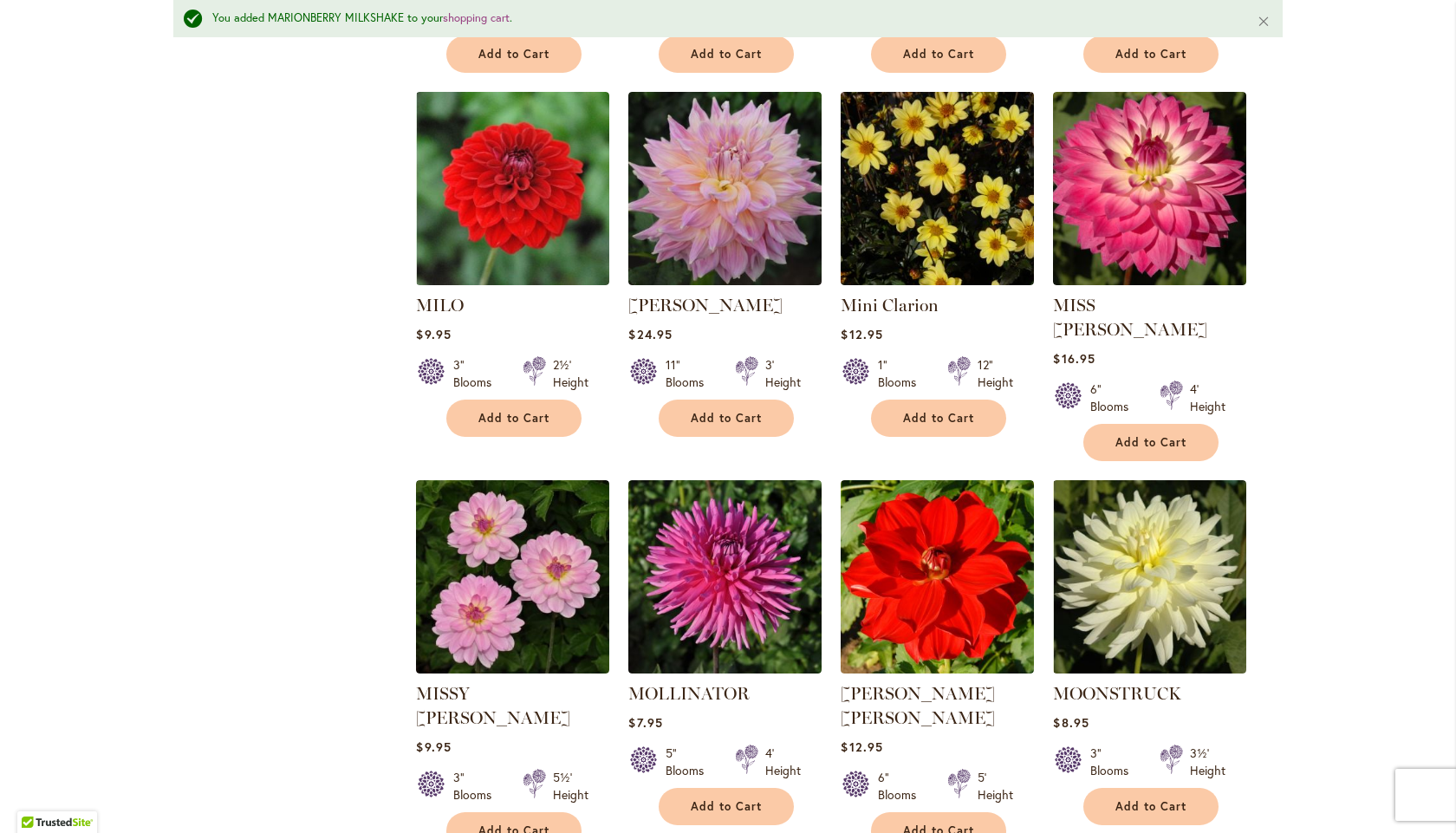
scroll to position [5201, 0]
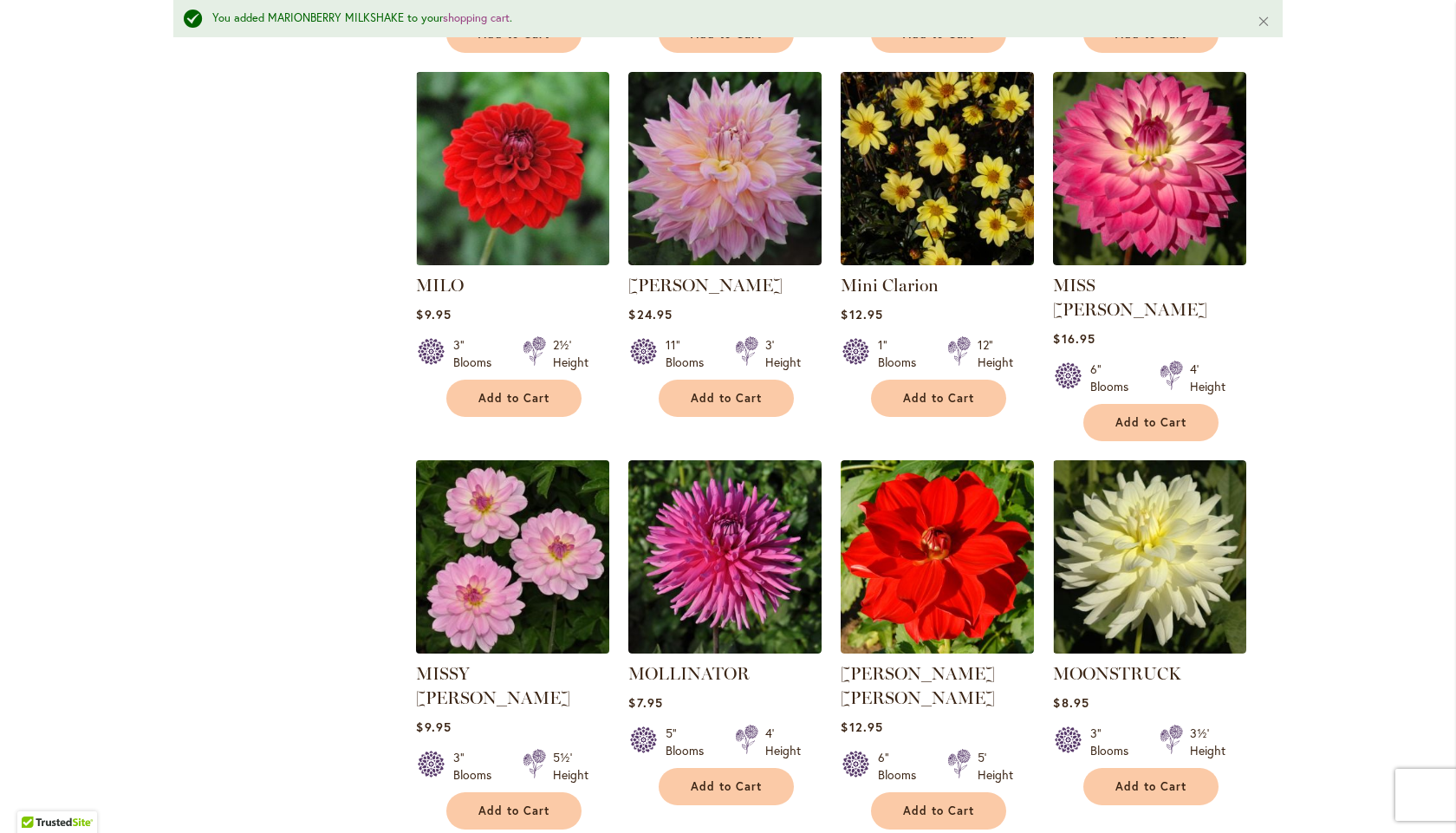
click at [499, 455] on img at bounding box center [513, 556] width 203 height 203
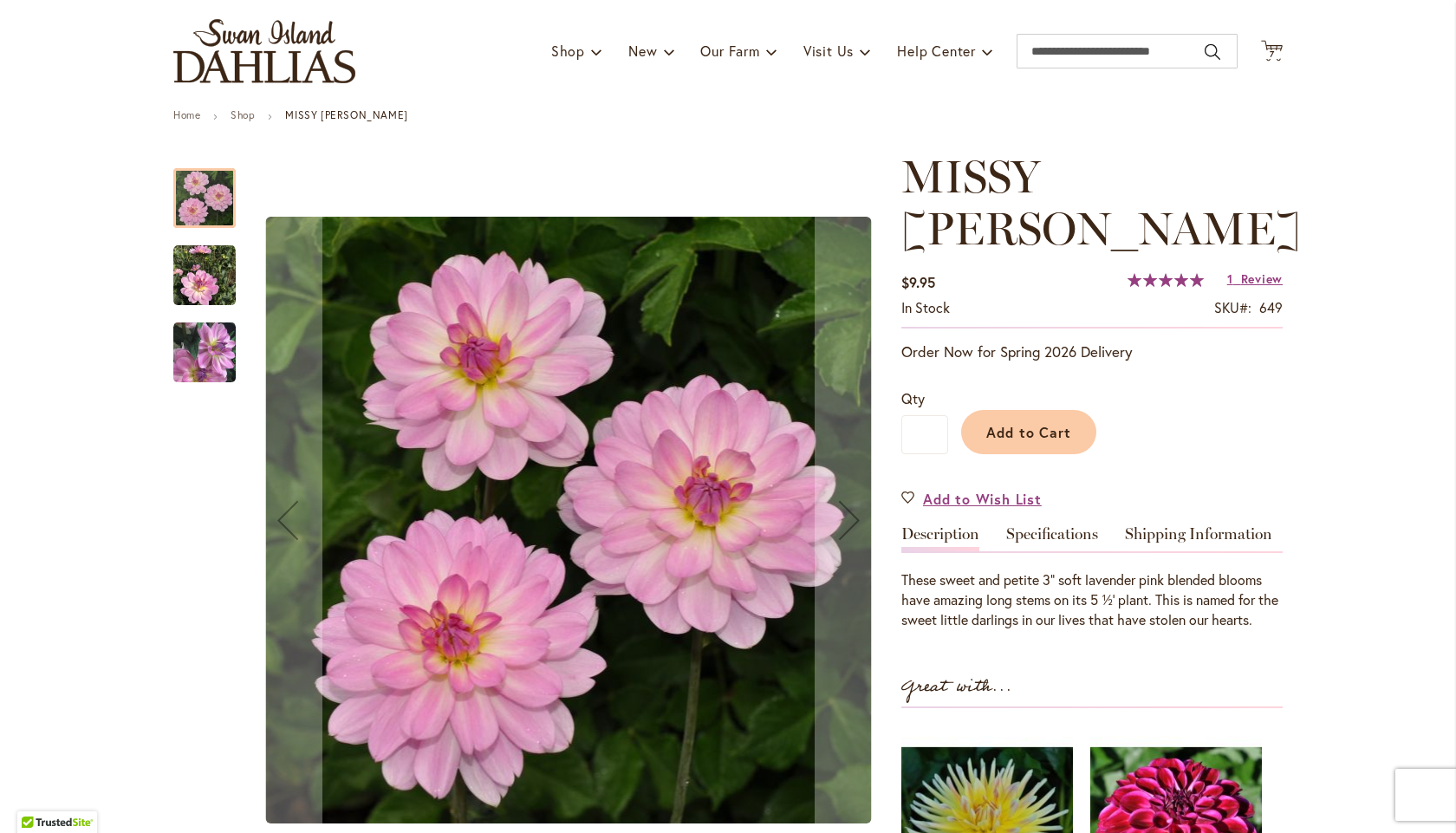
scroll to position [115, 0]
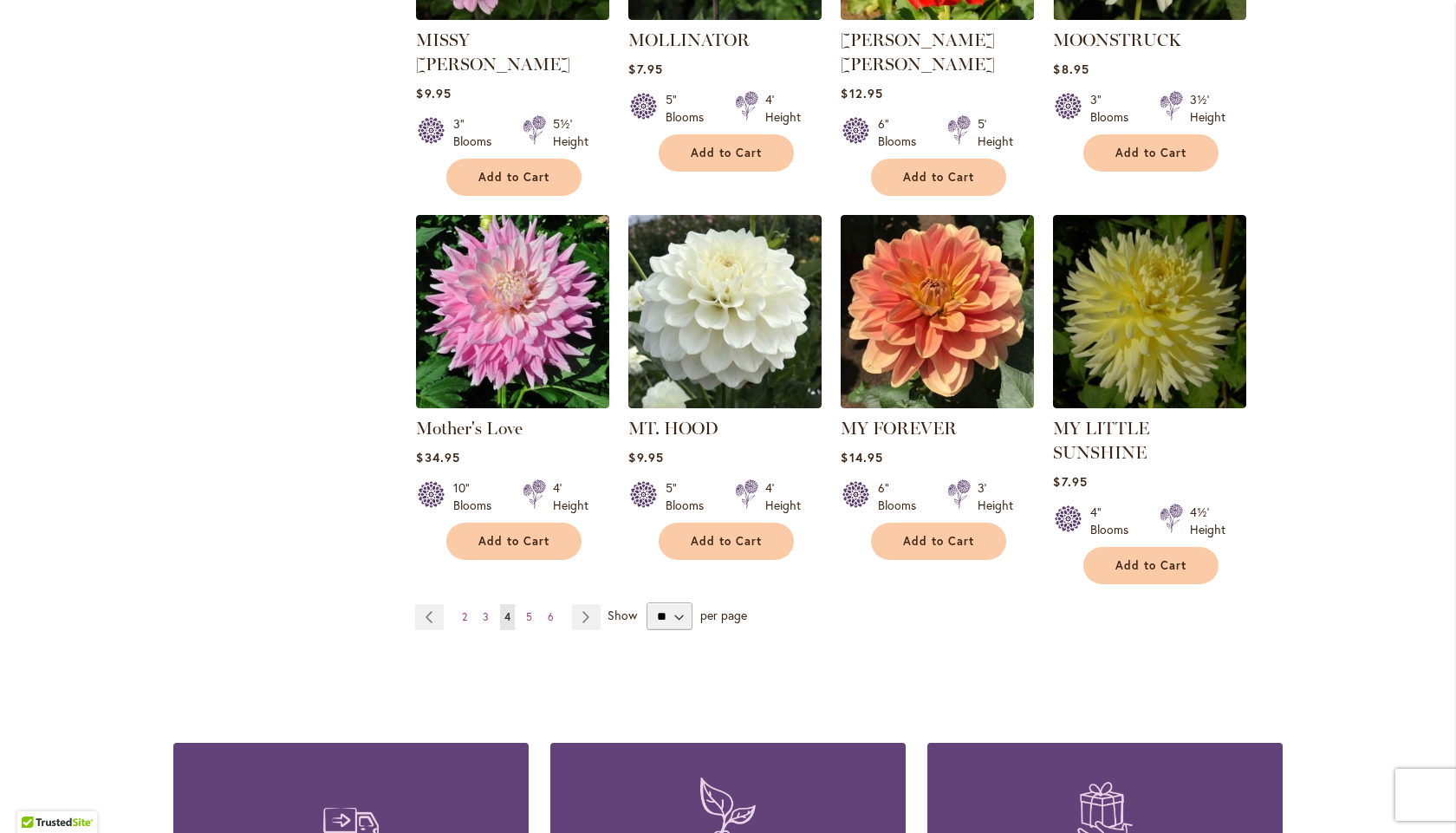
scroll to position [5837, 0]
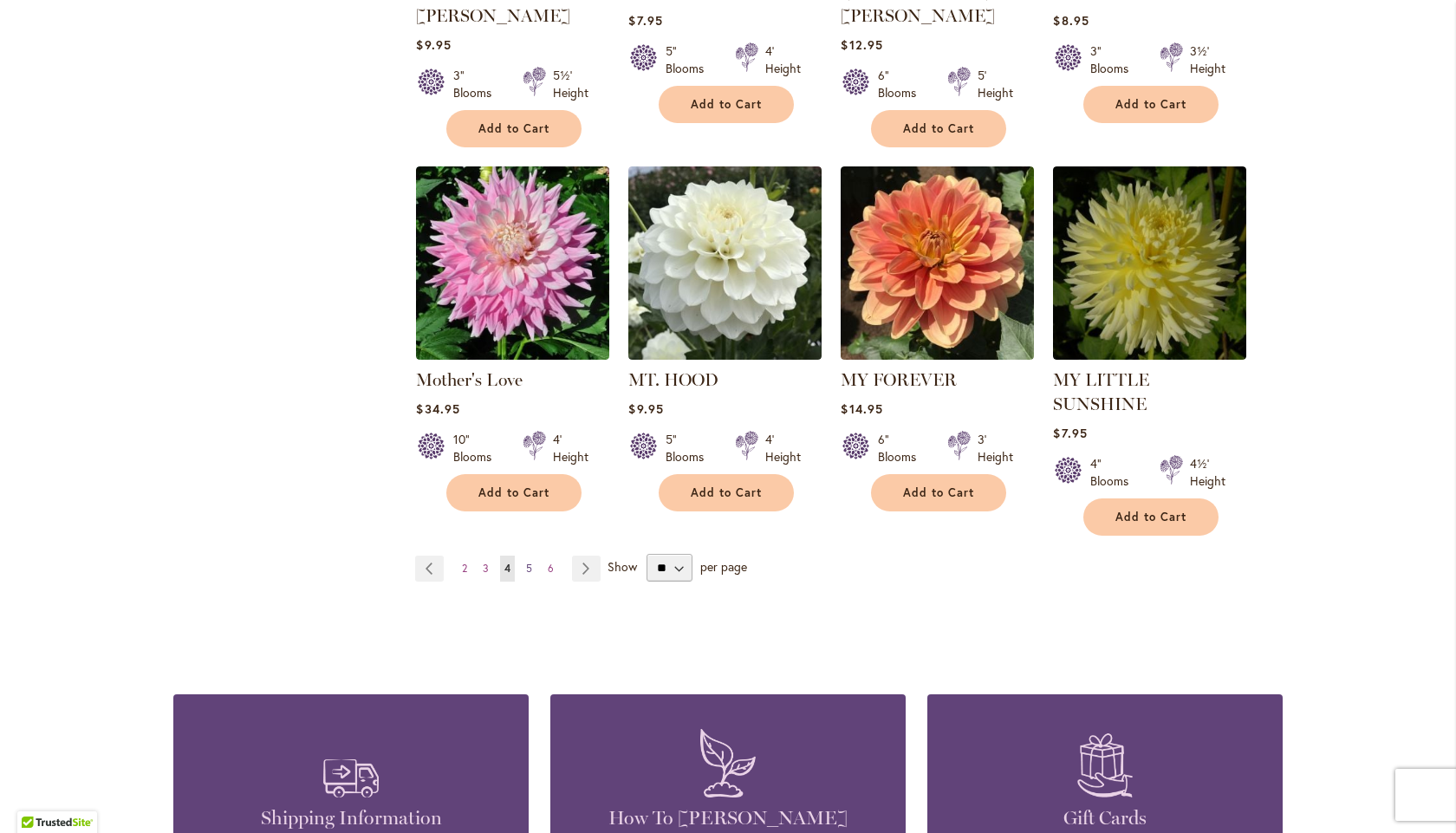
click at [526, 556] on link "Page 5" at bounding box center [528, 569] width 15 height 26
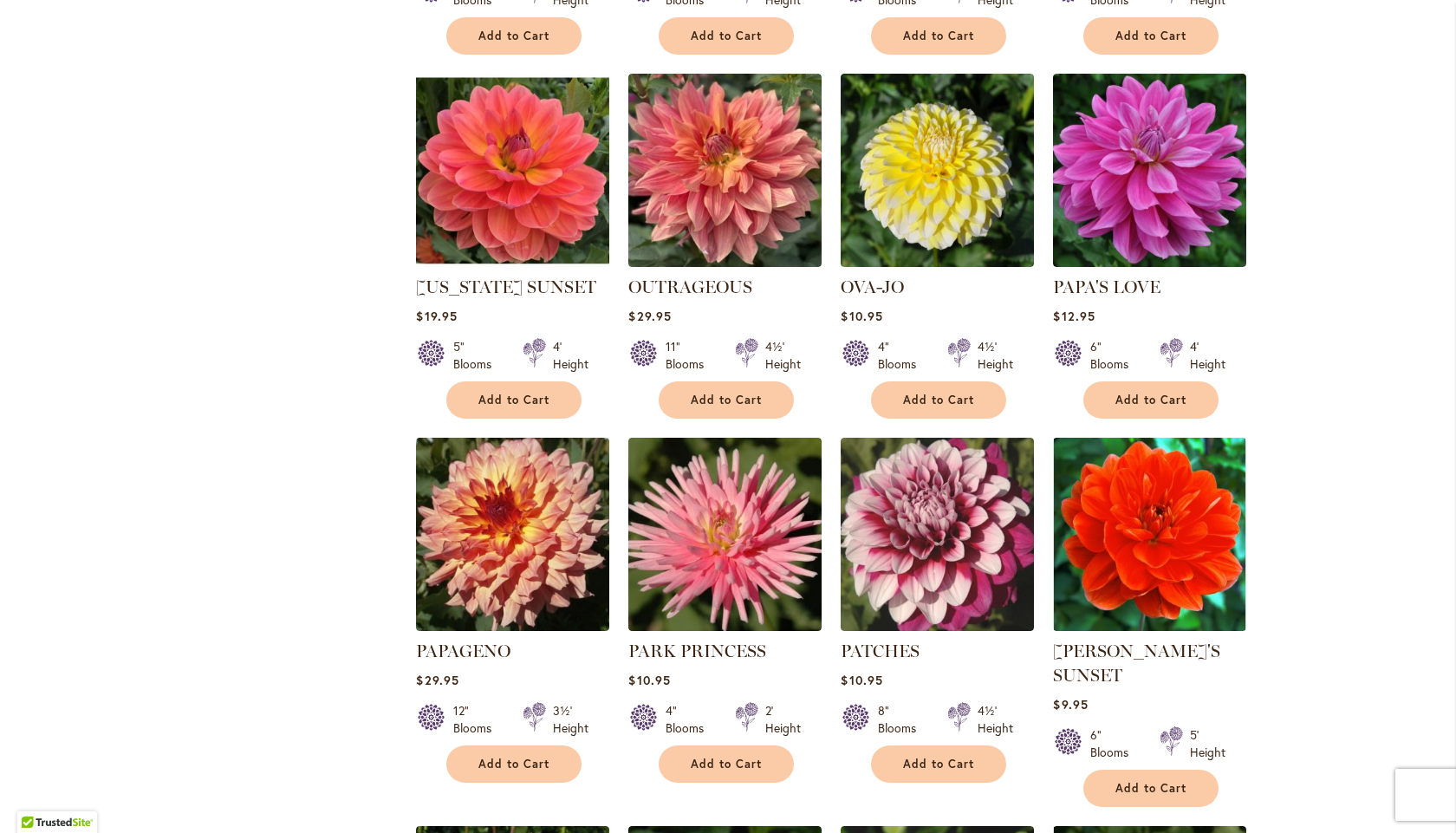
scroll to position [1792, 0]
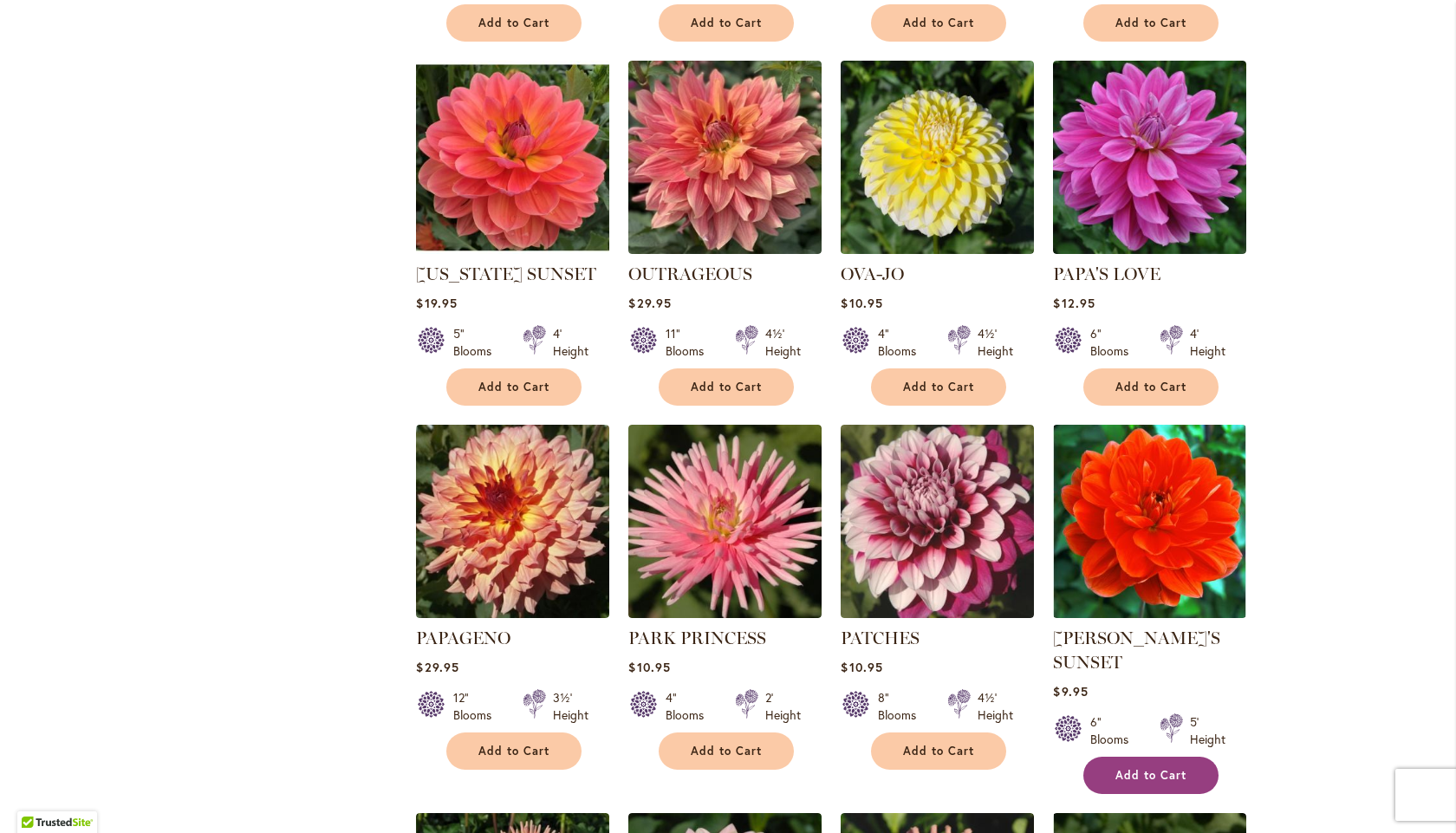
click at [1133, 768] on span "Add to Cart" at bounding box center [1151, 775] width 71 height 15
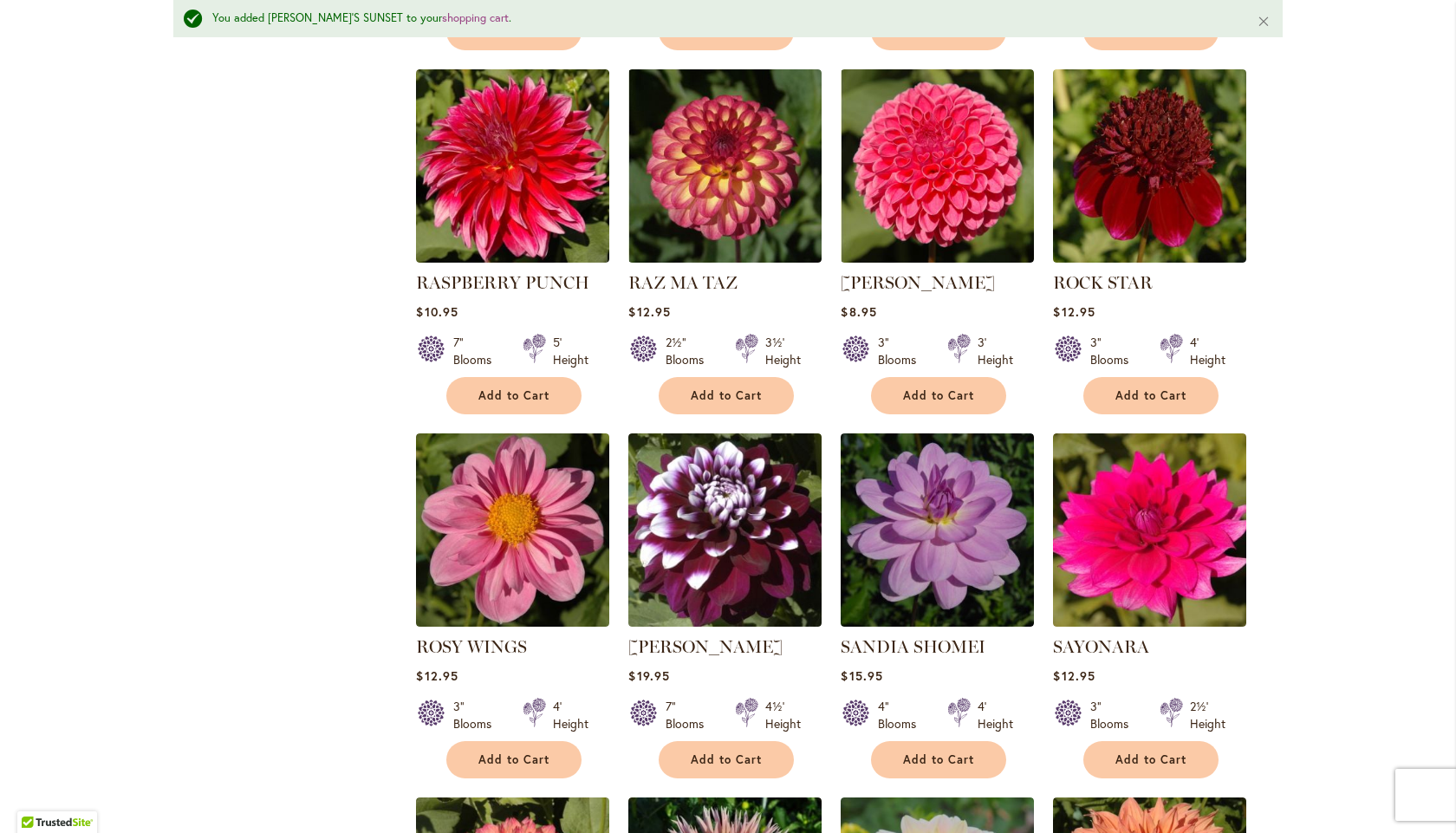
scroll to position [4914, 0]
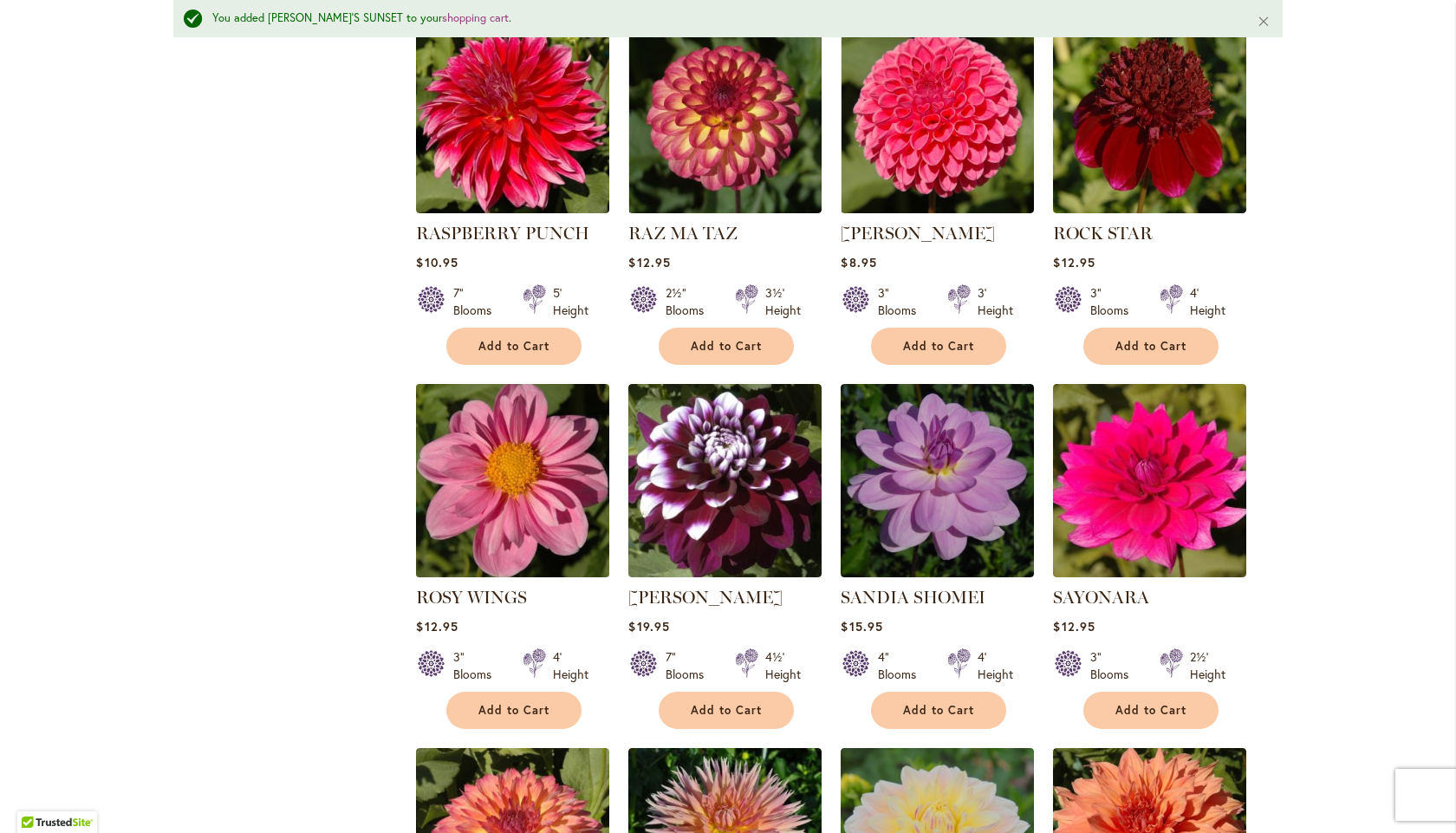
click at [542, 441] on img at bounding box center [513, 480] width 203 height 203
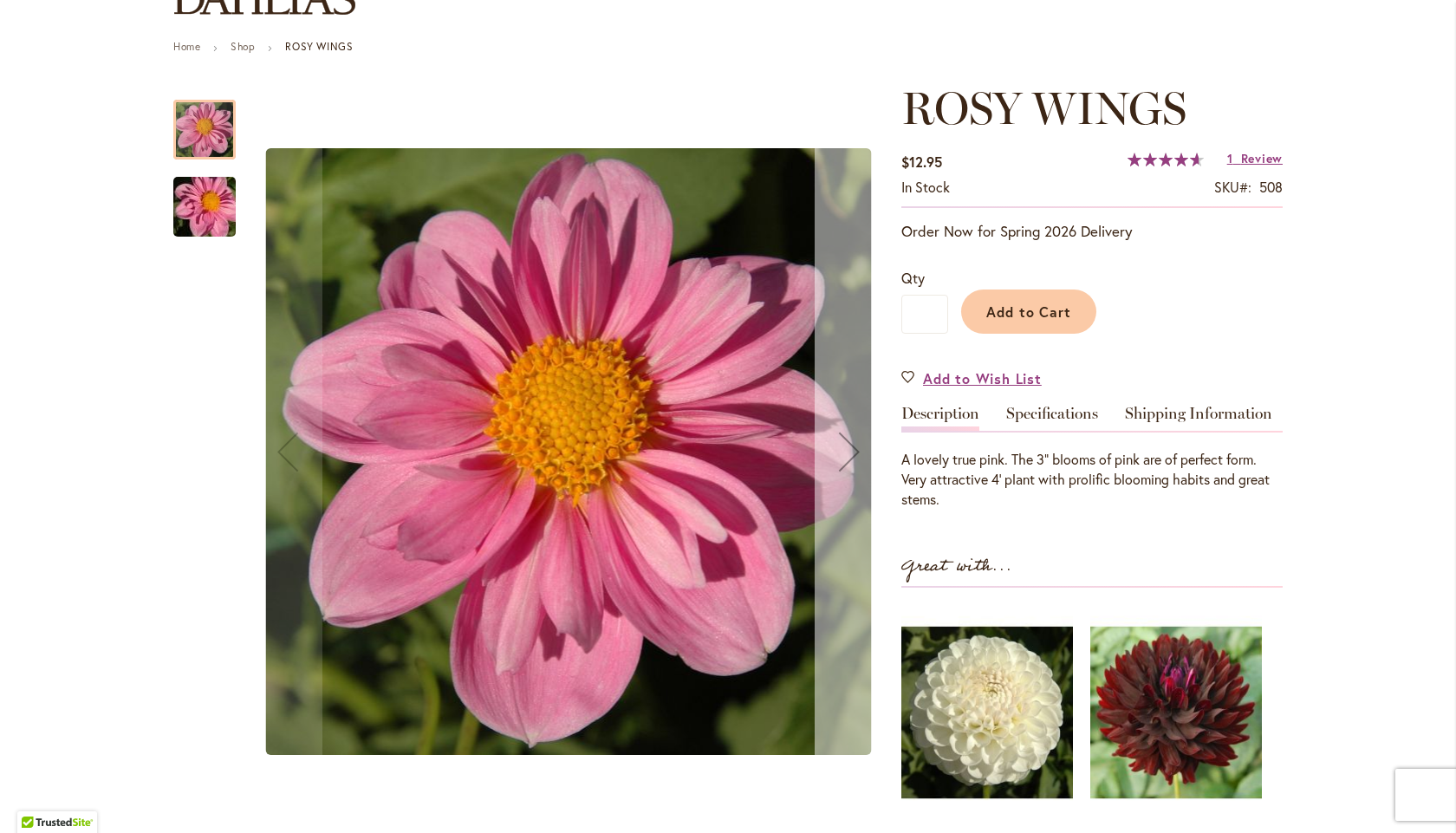
scroll to position [173, 0]
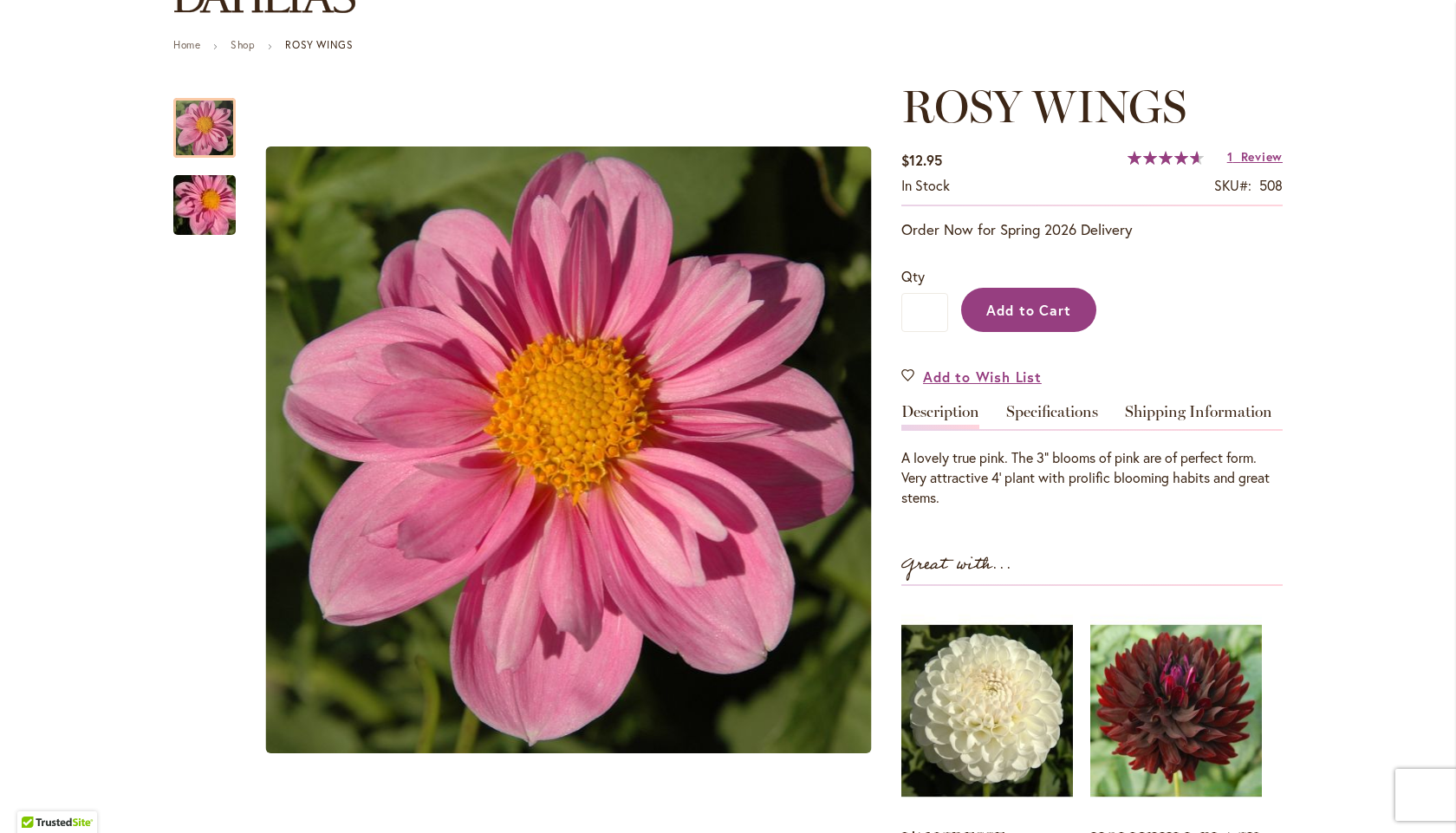
click at [978, 316] on button "Add to Cart" at bounding box center [1029, 310] width 135 height 44
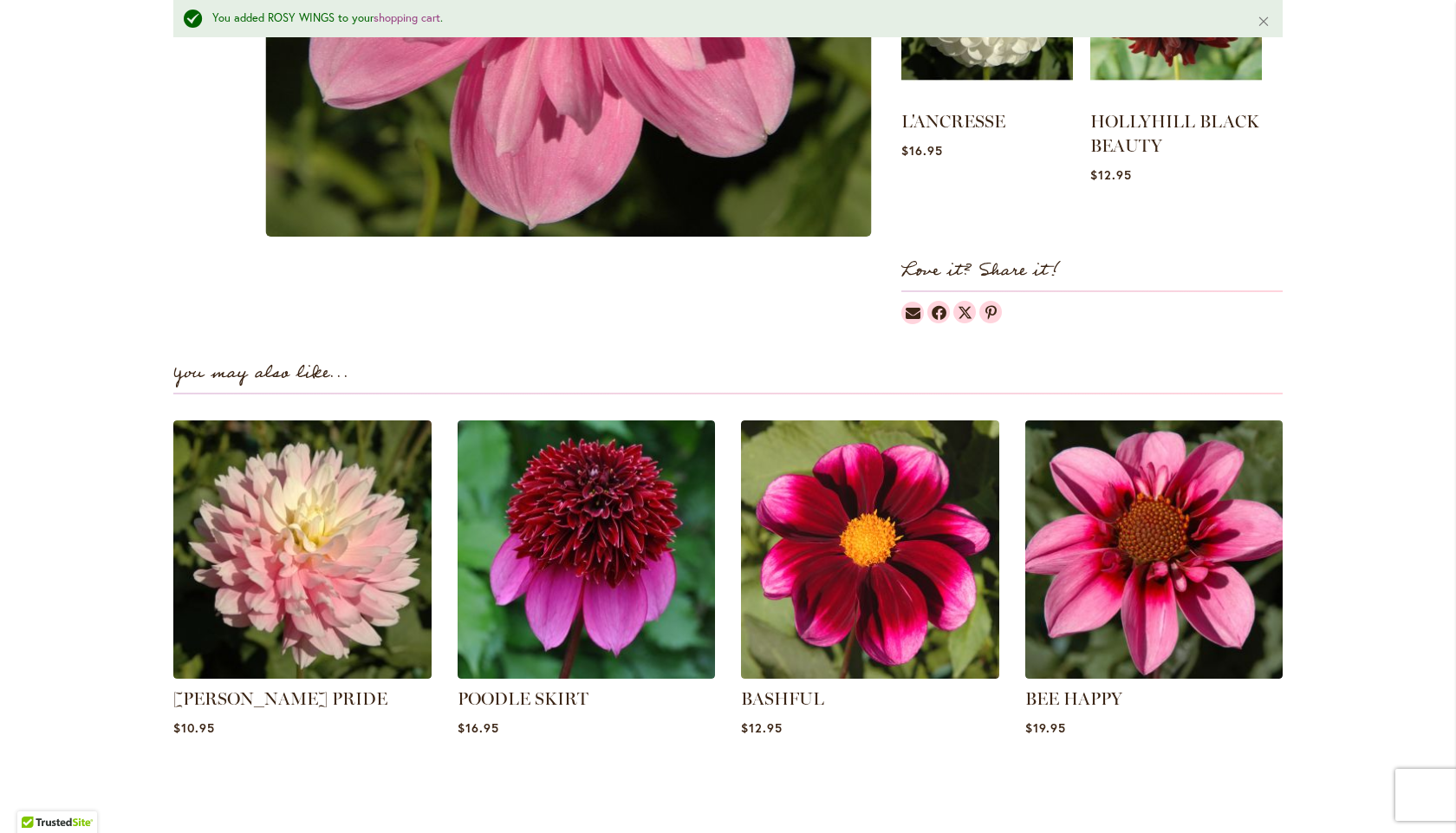
scroll to position [913, 0]
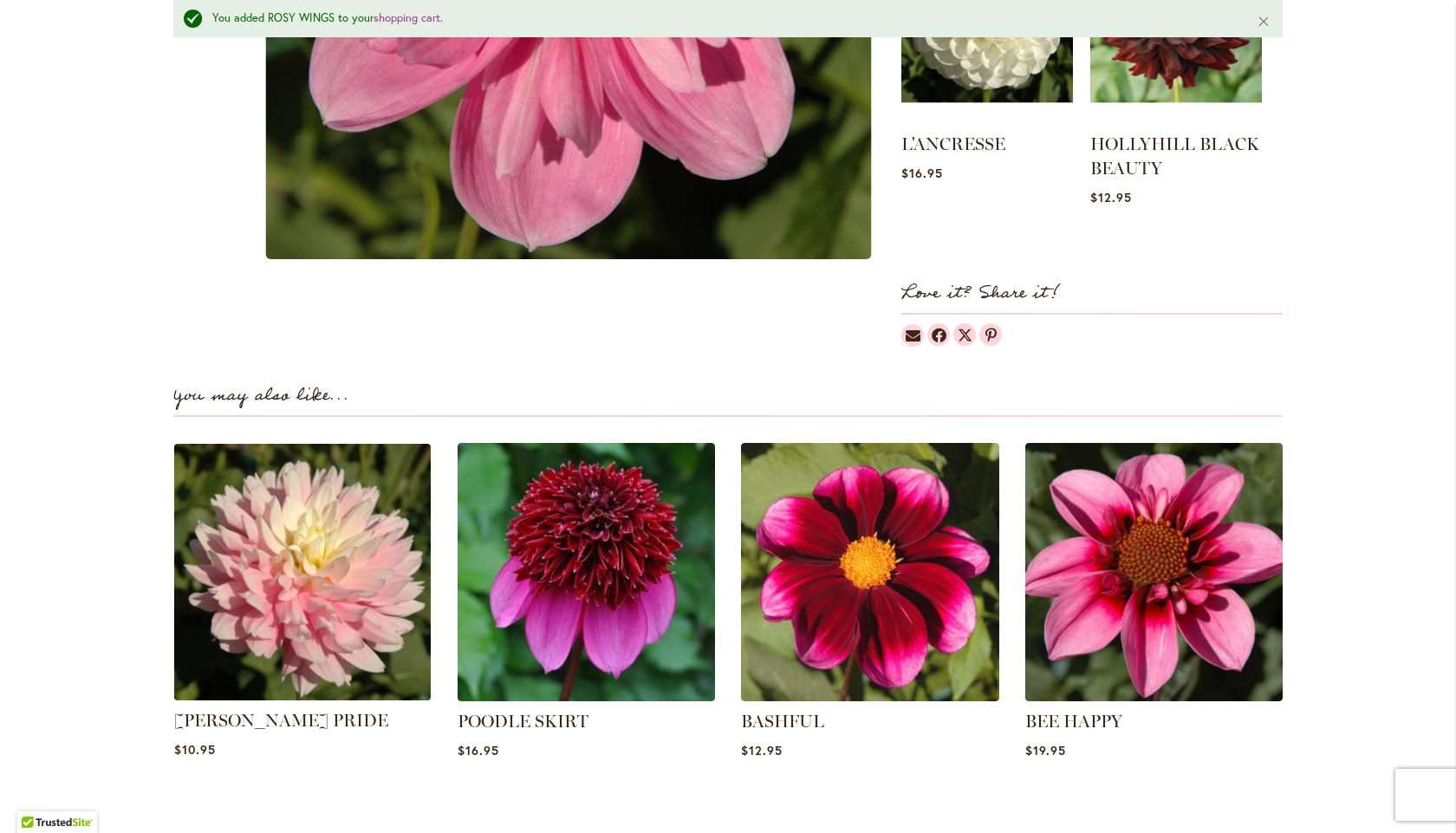
click at [257, 602] on img at bounding box center [302, 573] width 269 height 269
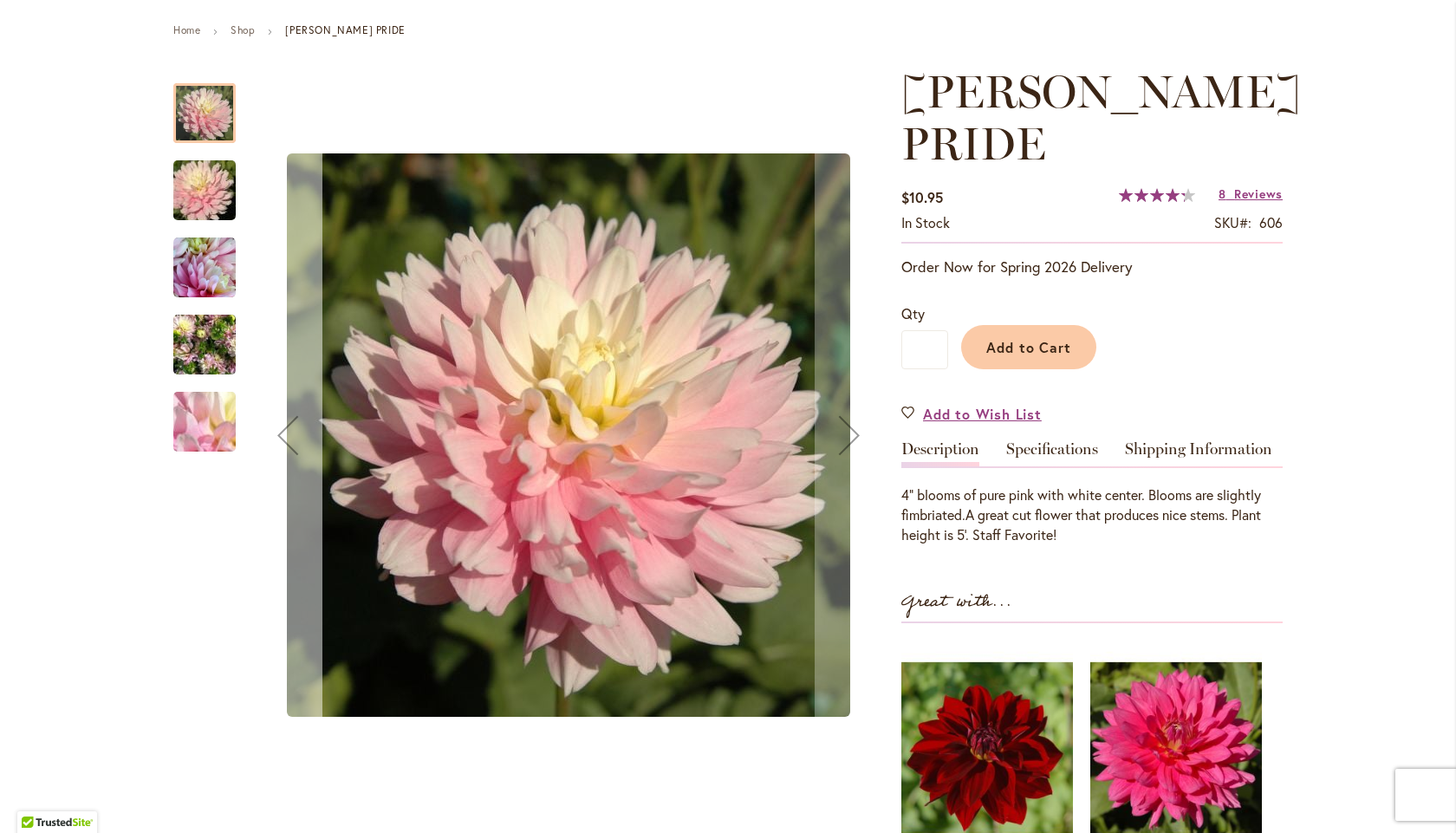
scroll to position [173, 0]
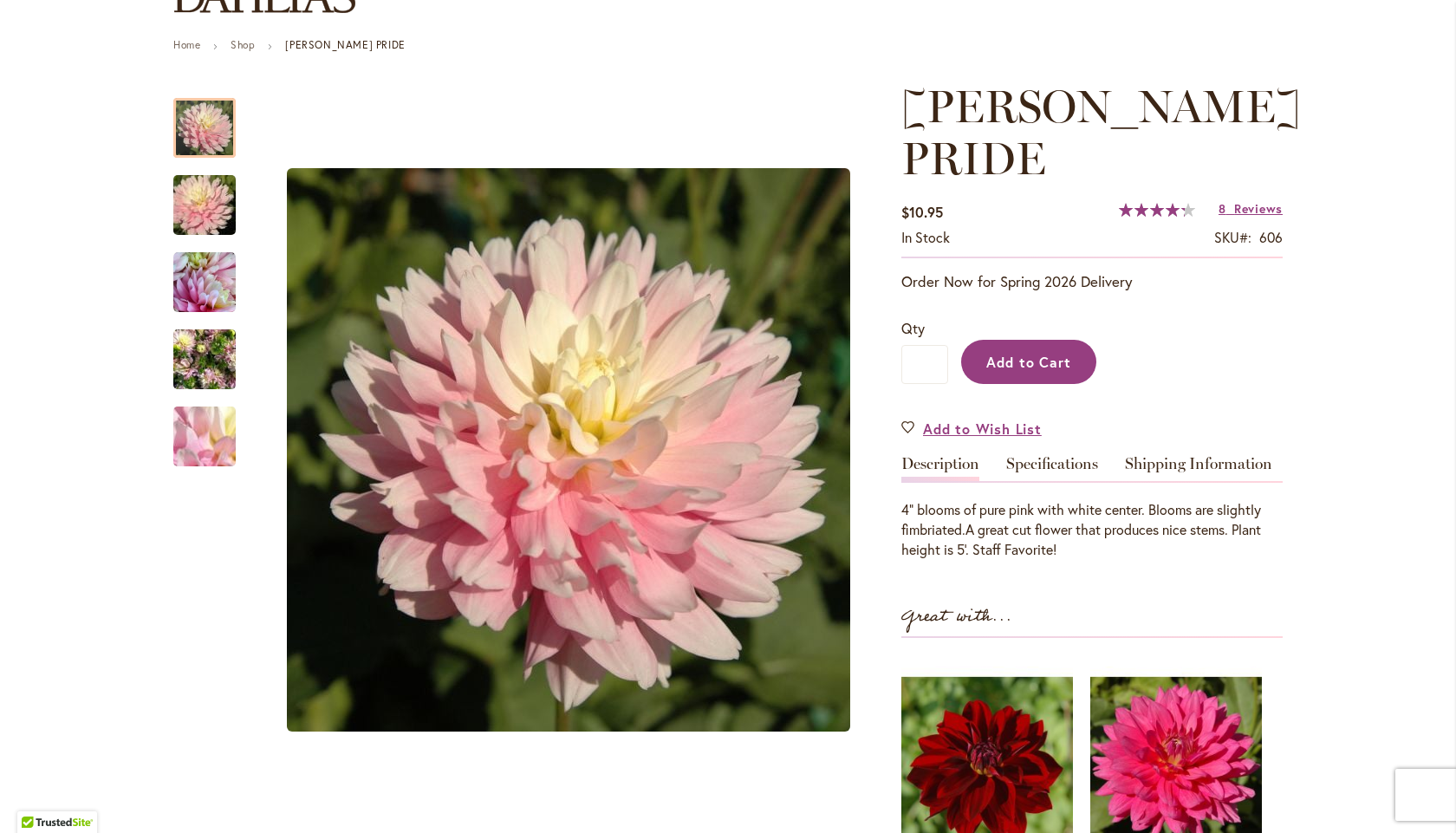
click at [1043, 349] on button "Add to Cart" at bounding box center [1029, 362] width 135 height 44
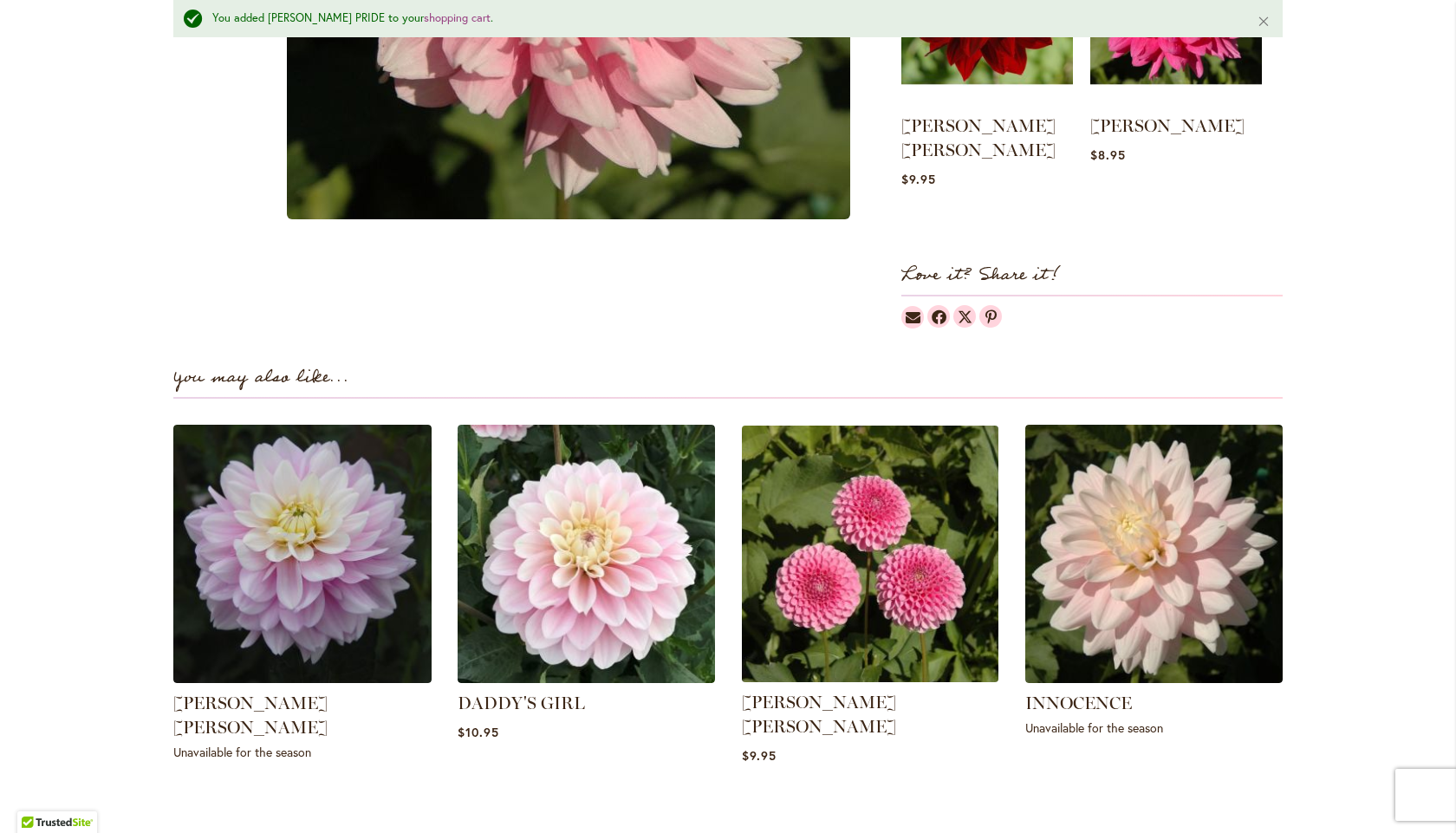
scroll to position [1028, 0]
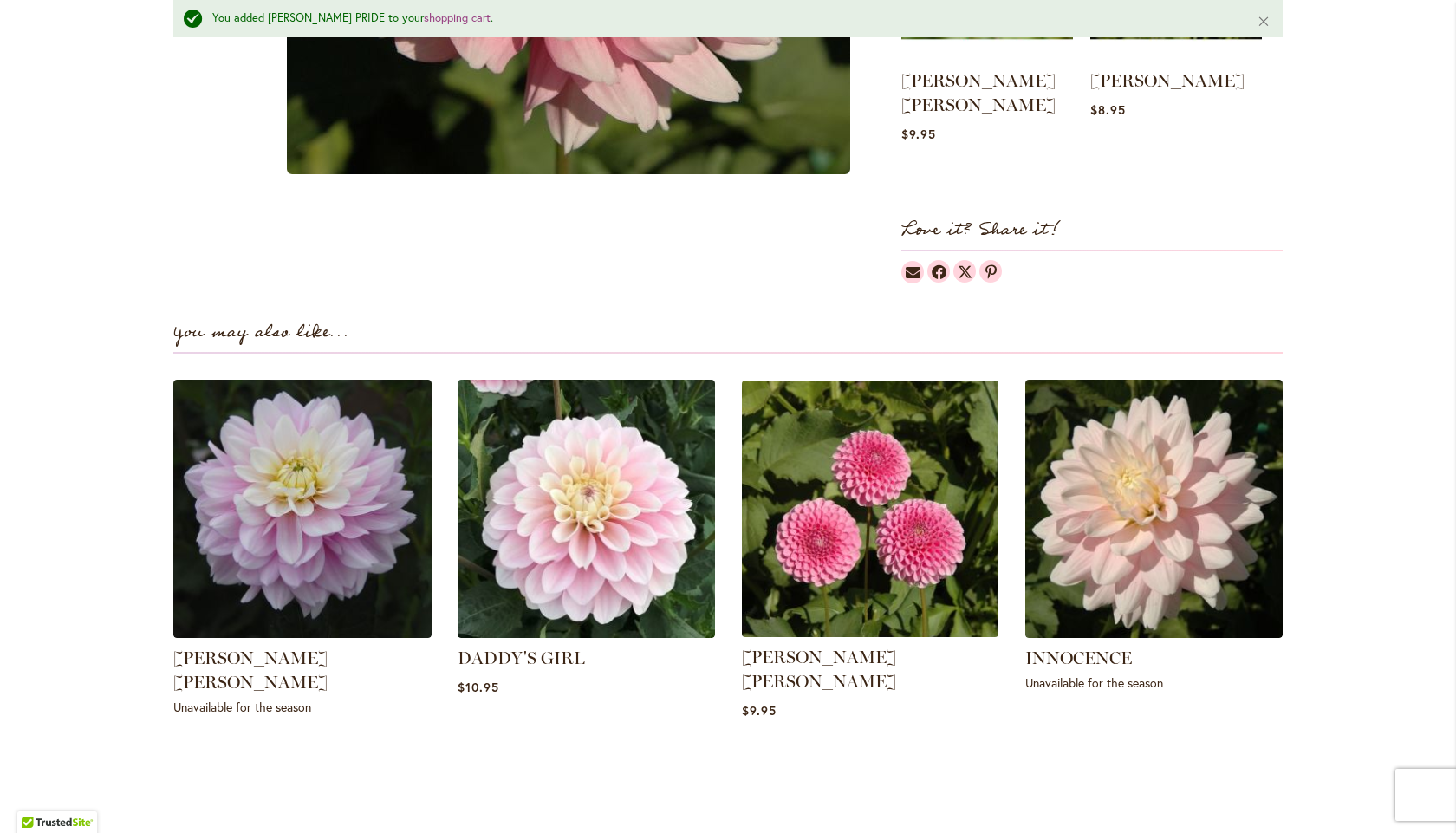
click at [842, 533] on img at bounding box center [870, 509] width 269 height 269
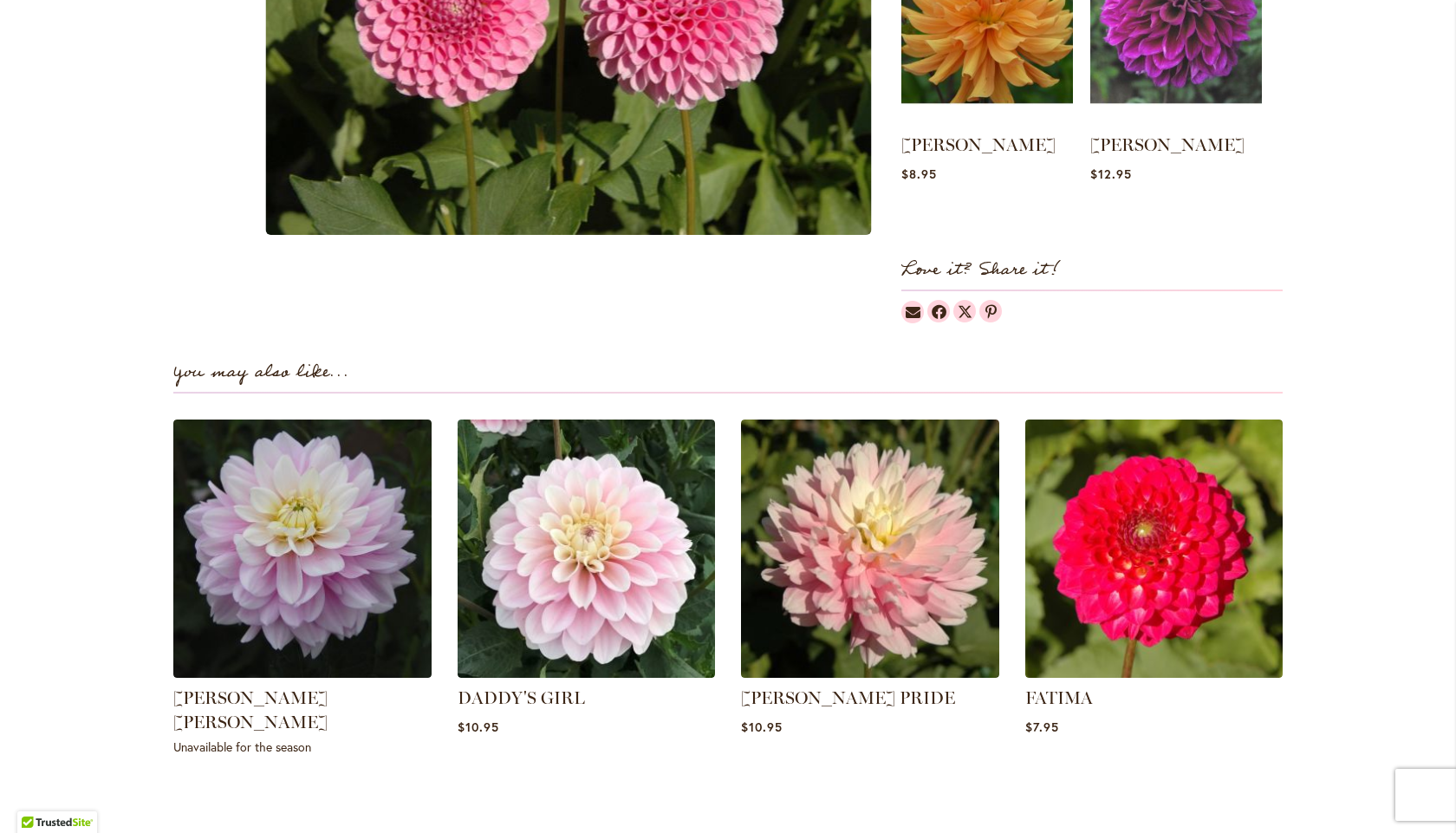
scroll to position [925, 0]
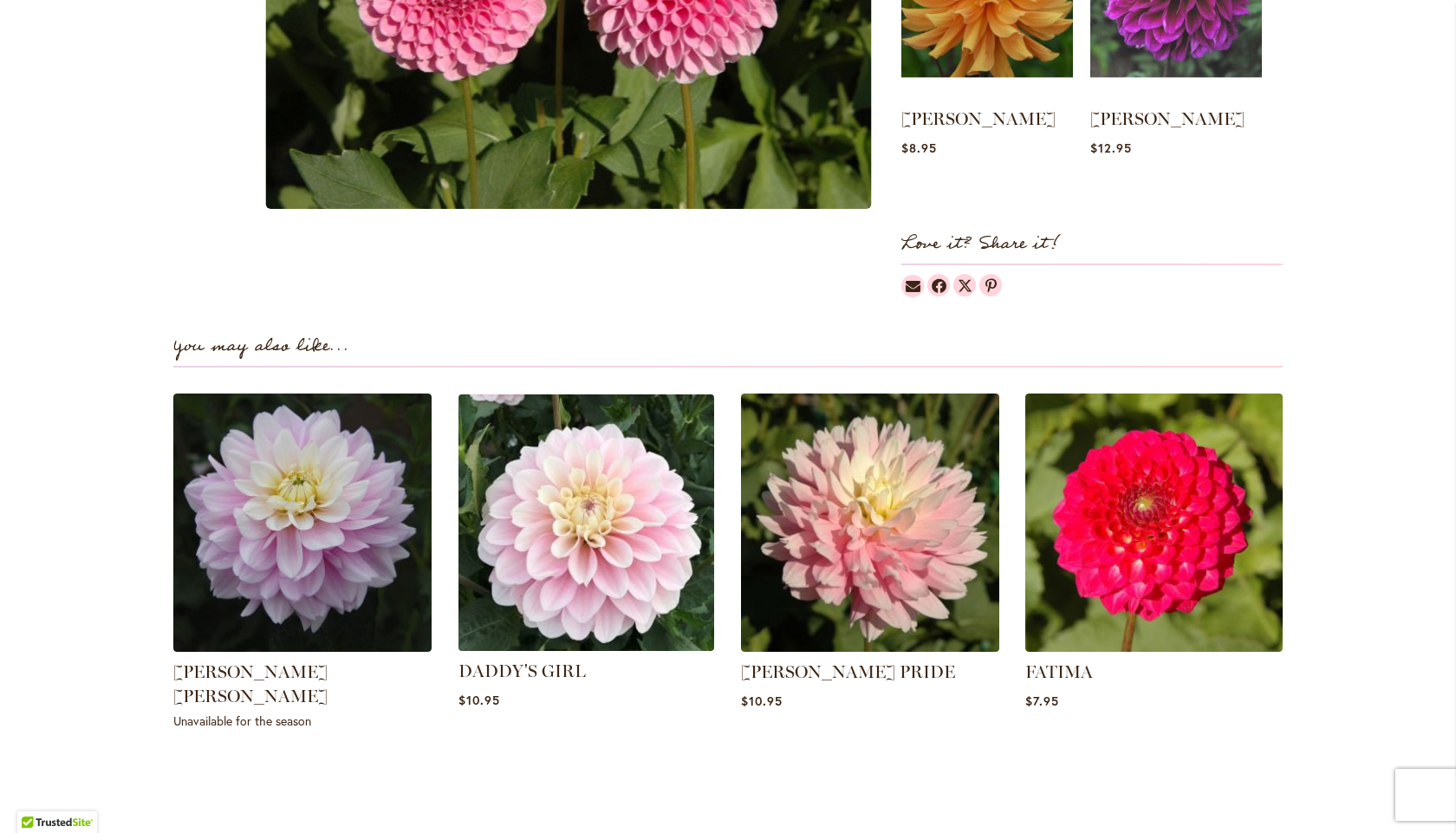
click at [529, 492] on img at bounding box center [586, 523] width 269 height 269
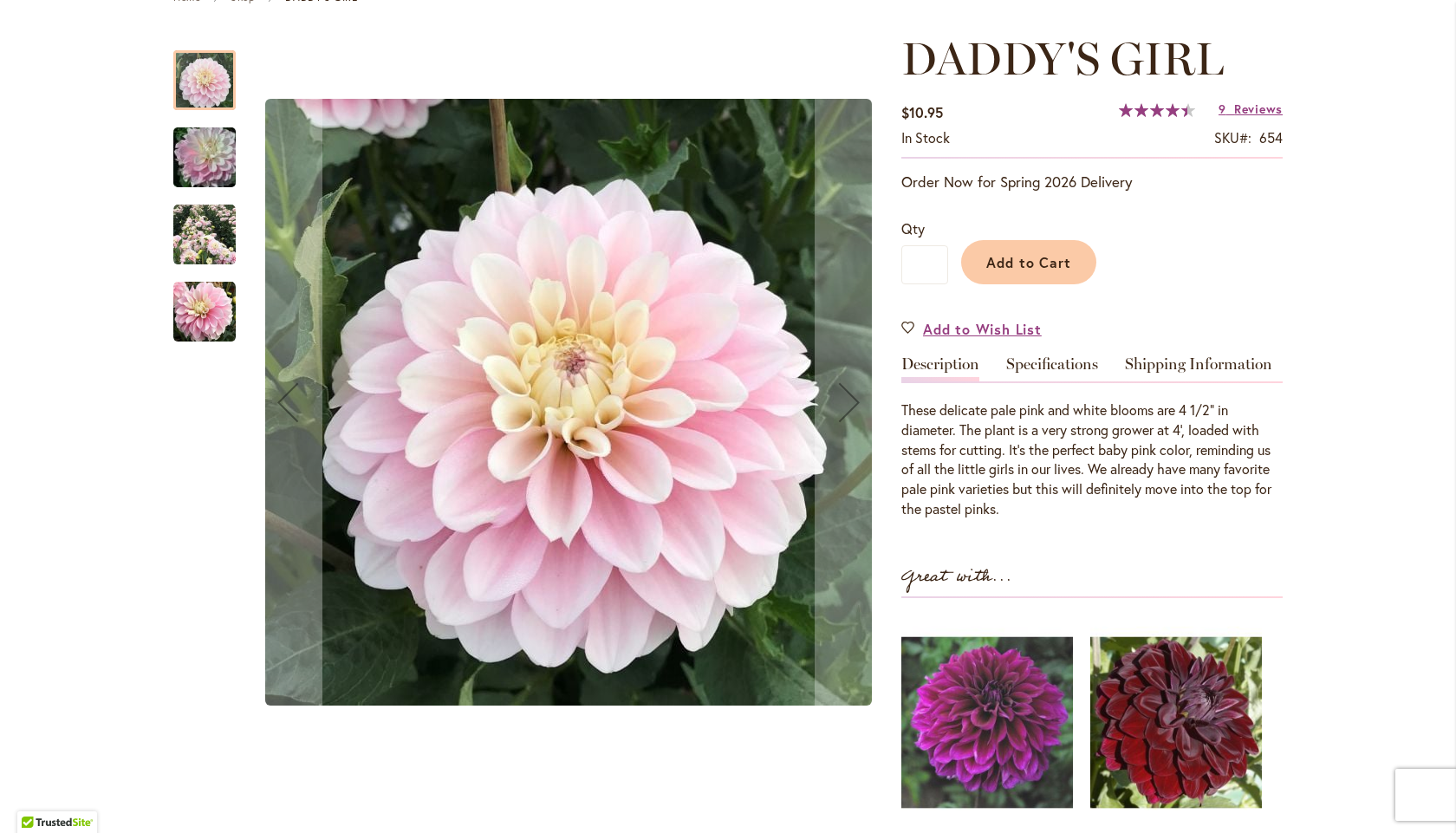
scroll to position [231, 0]
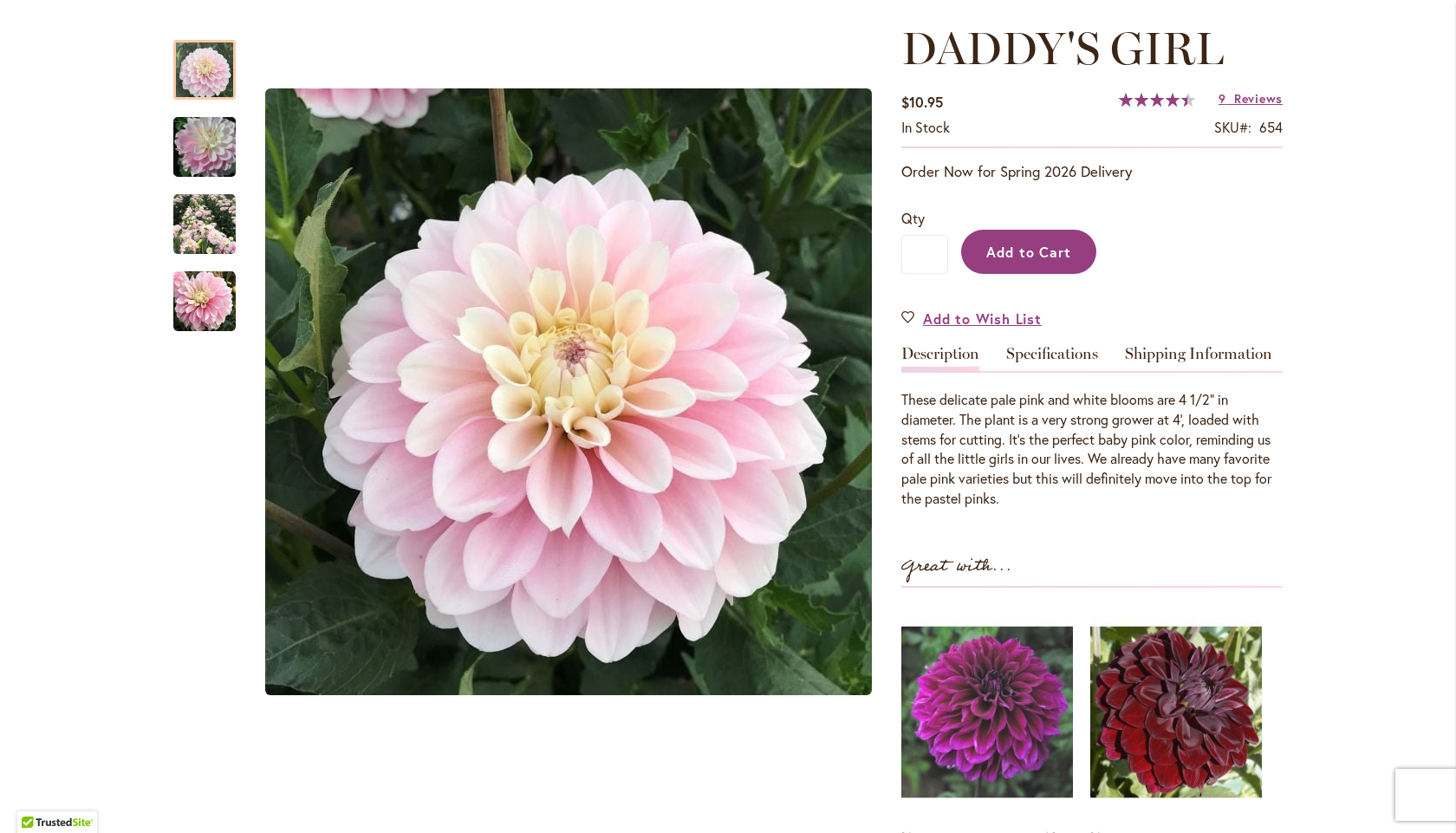
click at [1037, 245] on span "Add to Cart" at bounding box center [1030, 252] width 86 height 18
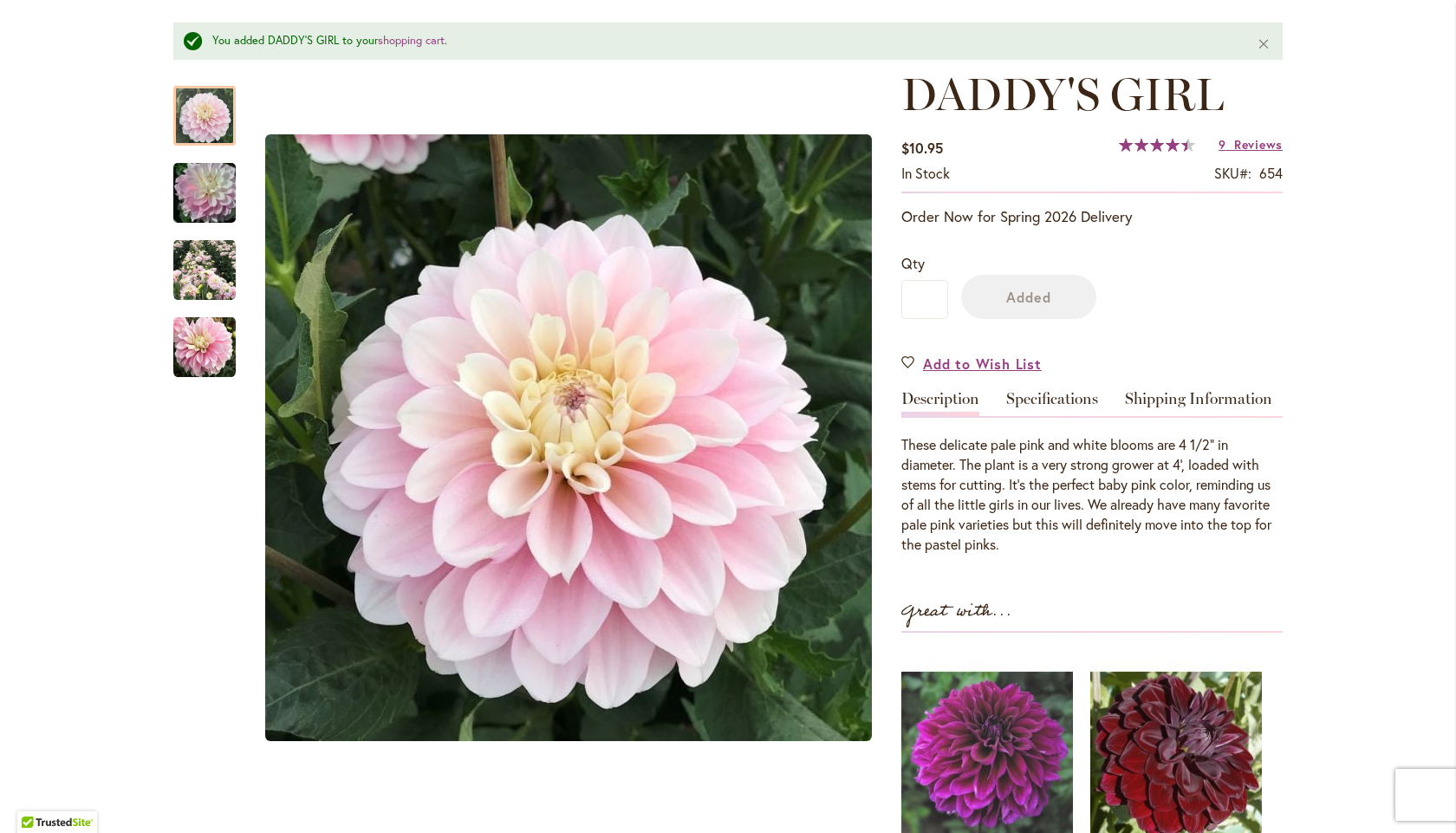
scroll to position [277, 0]
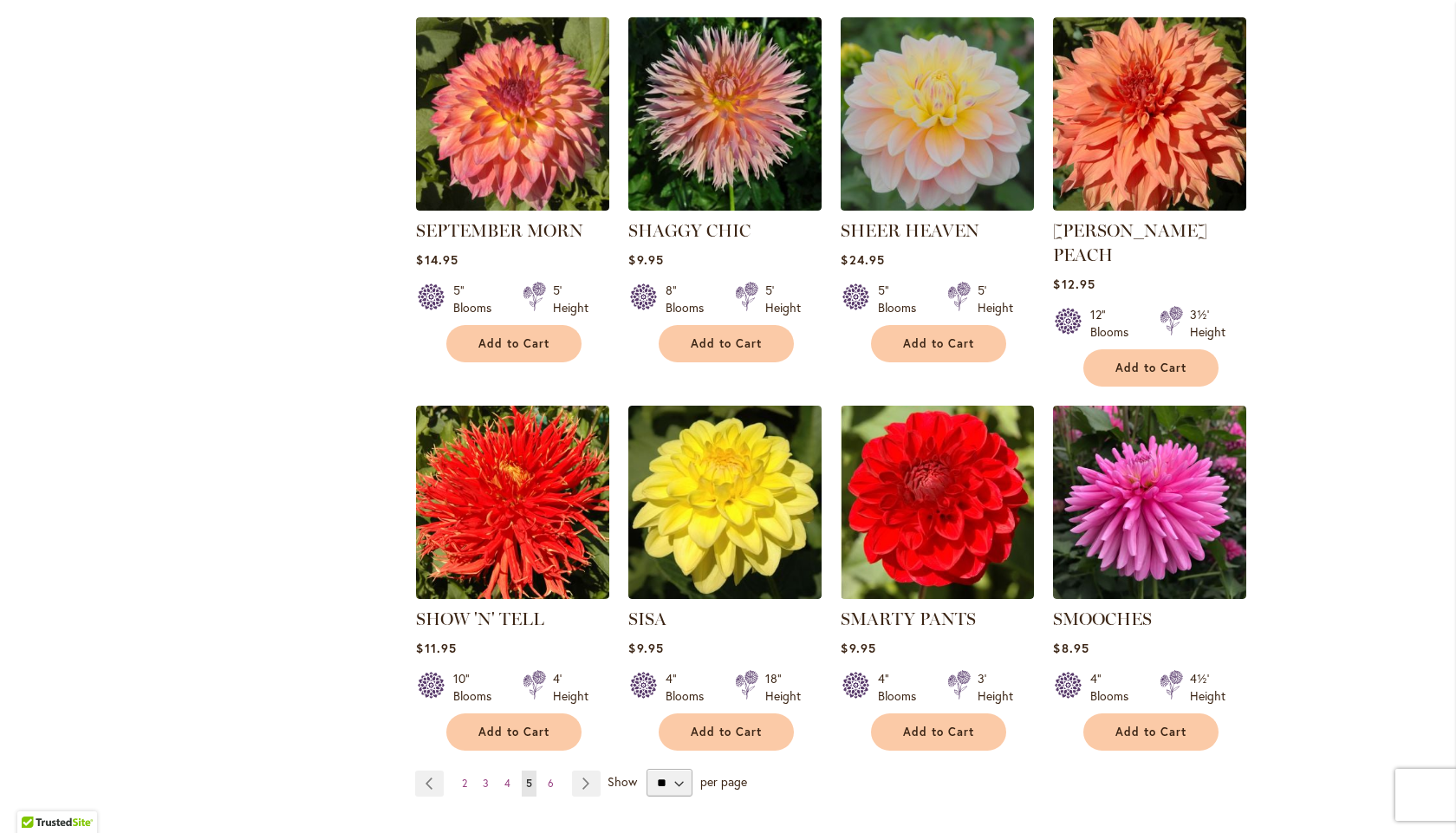
scroll to position [5607, 0]
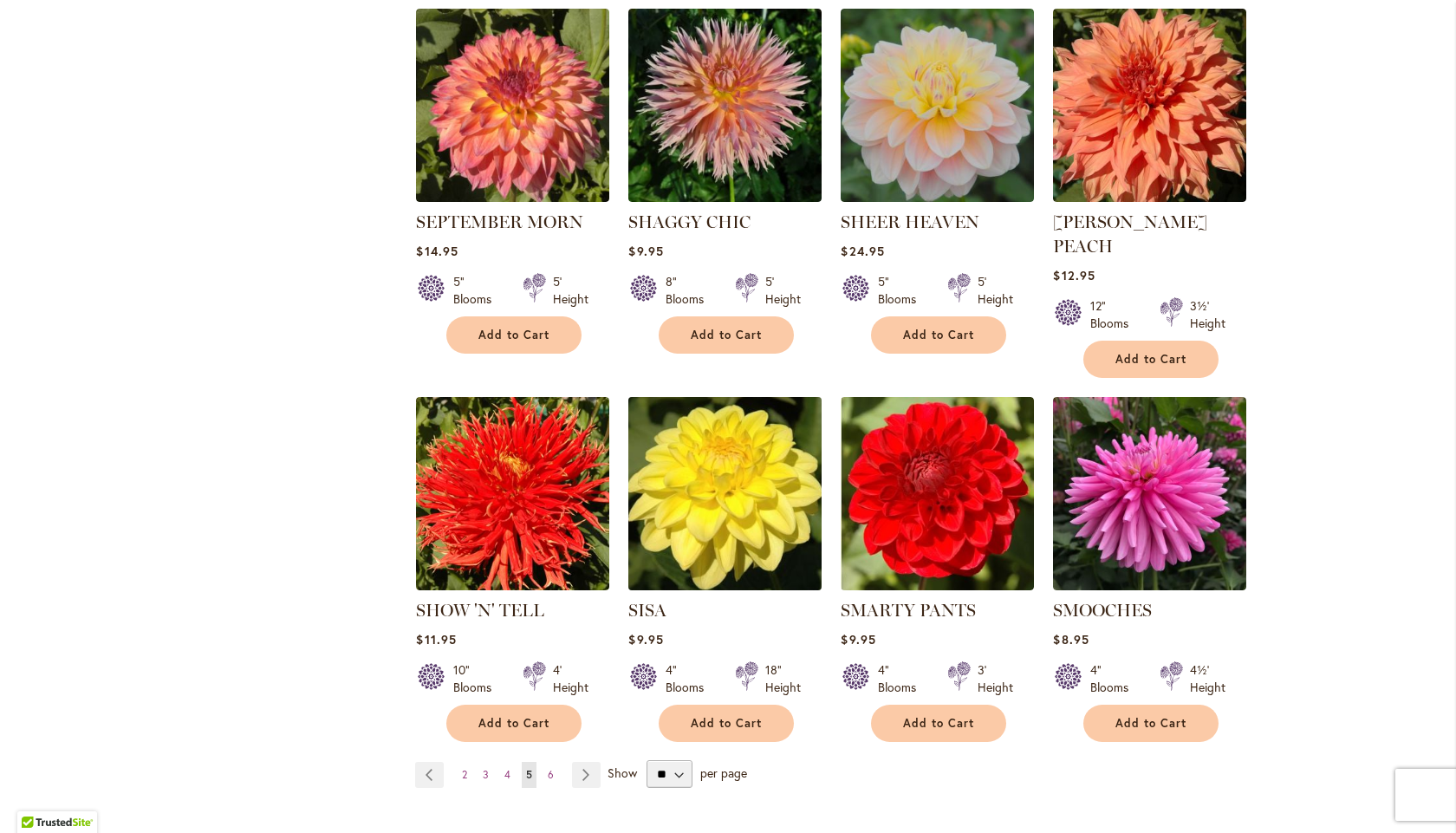
click at [731, 409] on img at bounding box center [725, 493] width 203 height 203
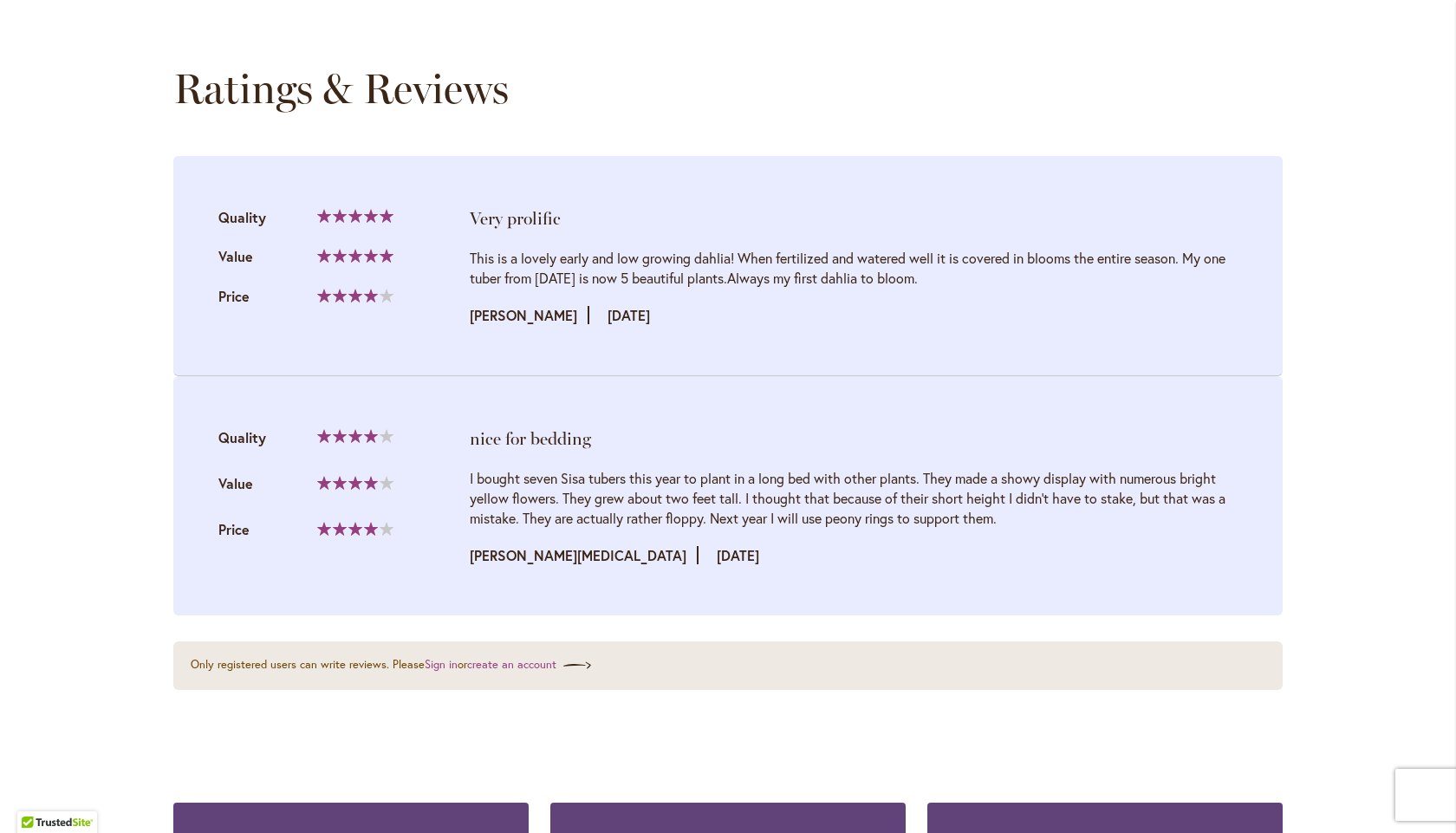
scroll to position [1734, 0]
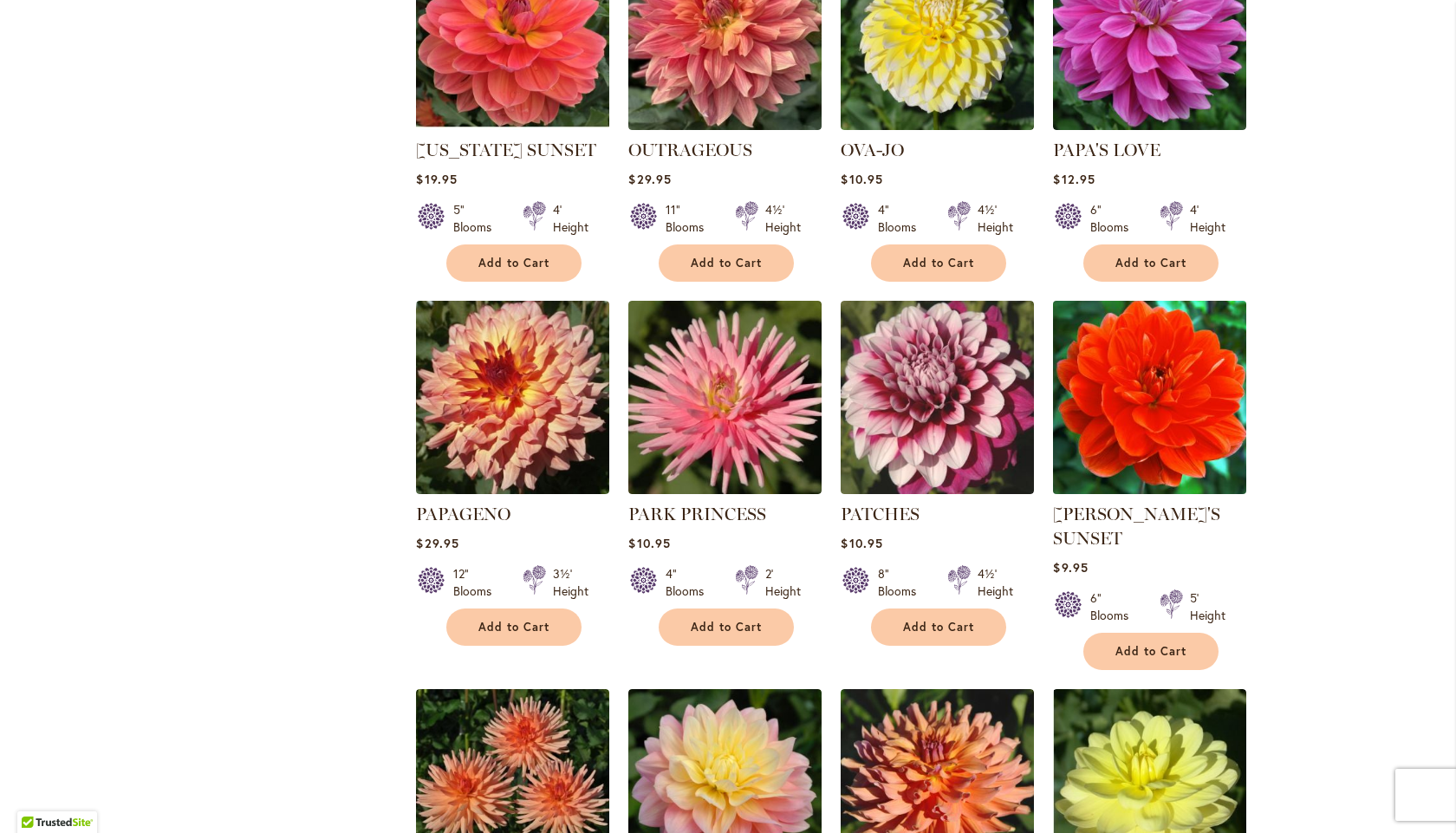
scroll to position [1907, 0]
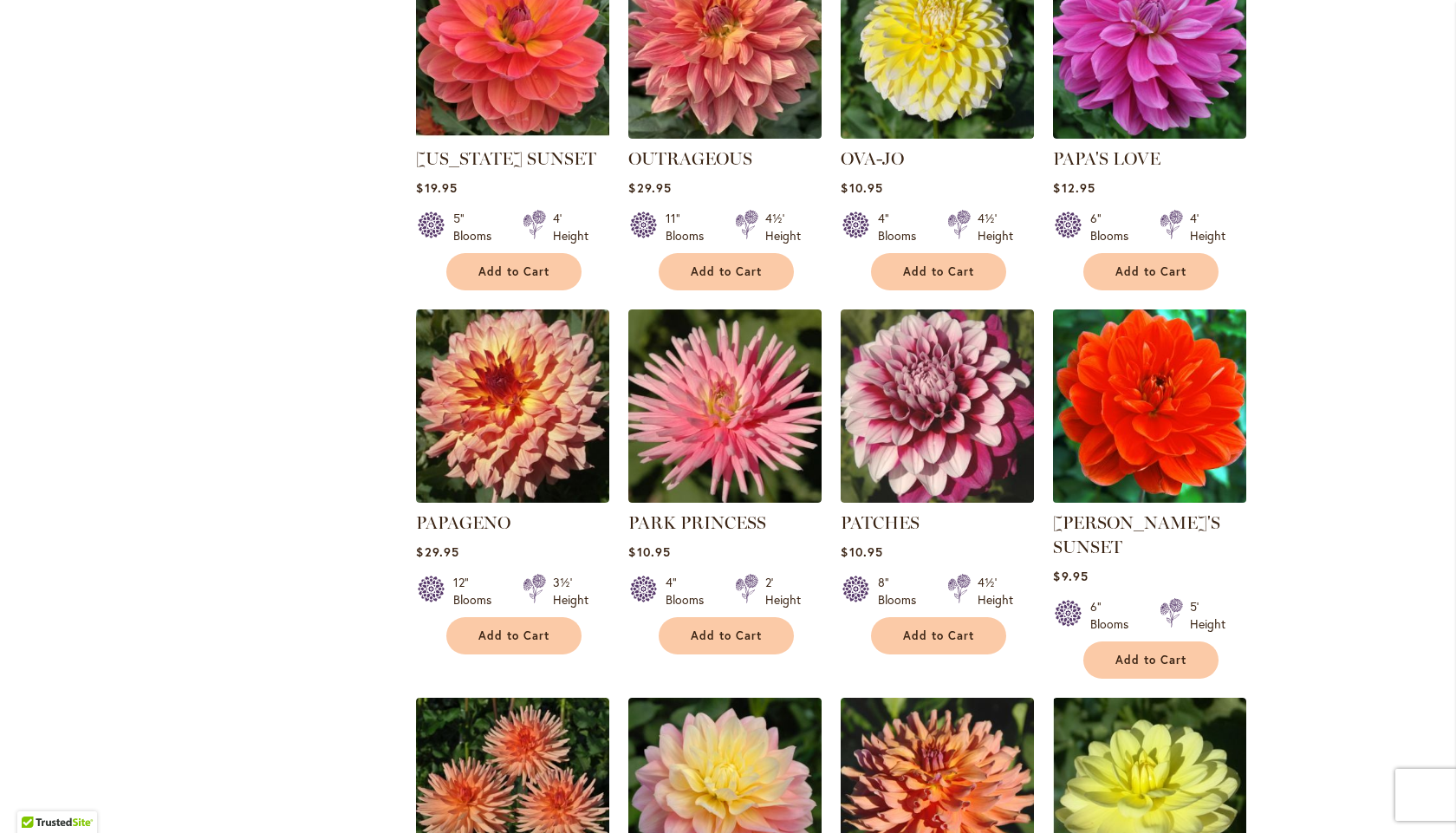
click at [1203, 413] on img at bounding box center [1150, 406] width 203 height 203
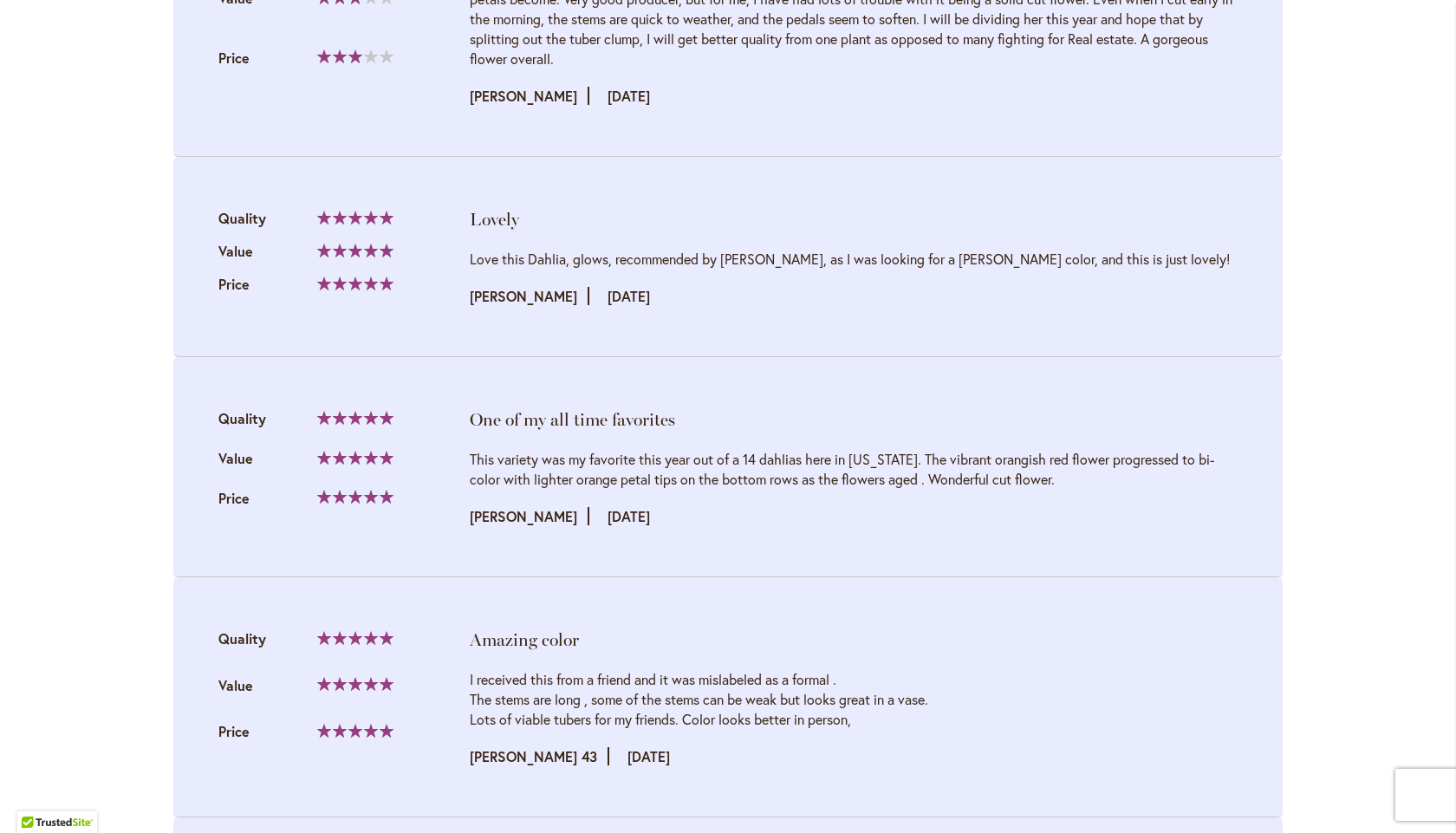
scroll to position [2313, 0]
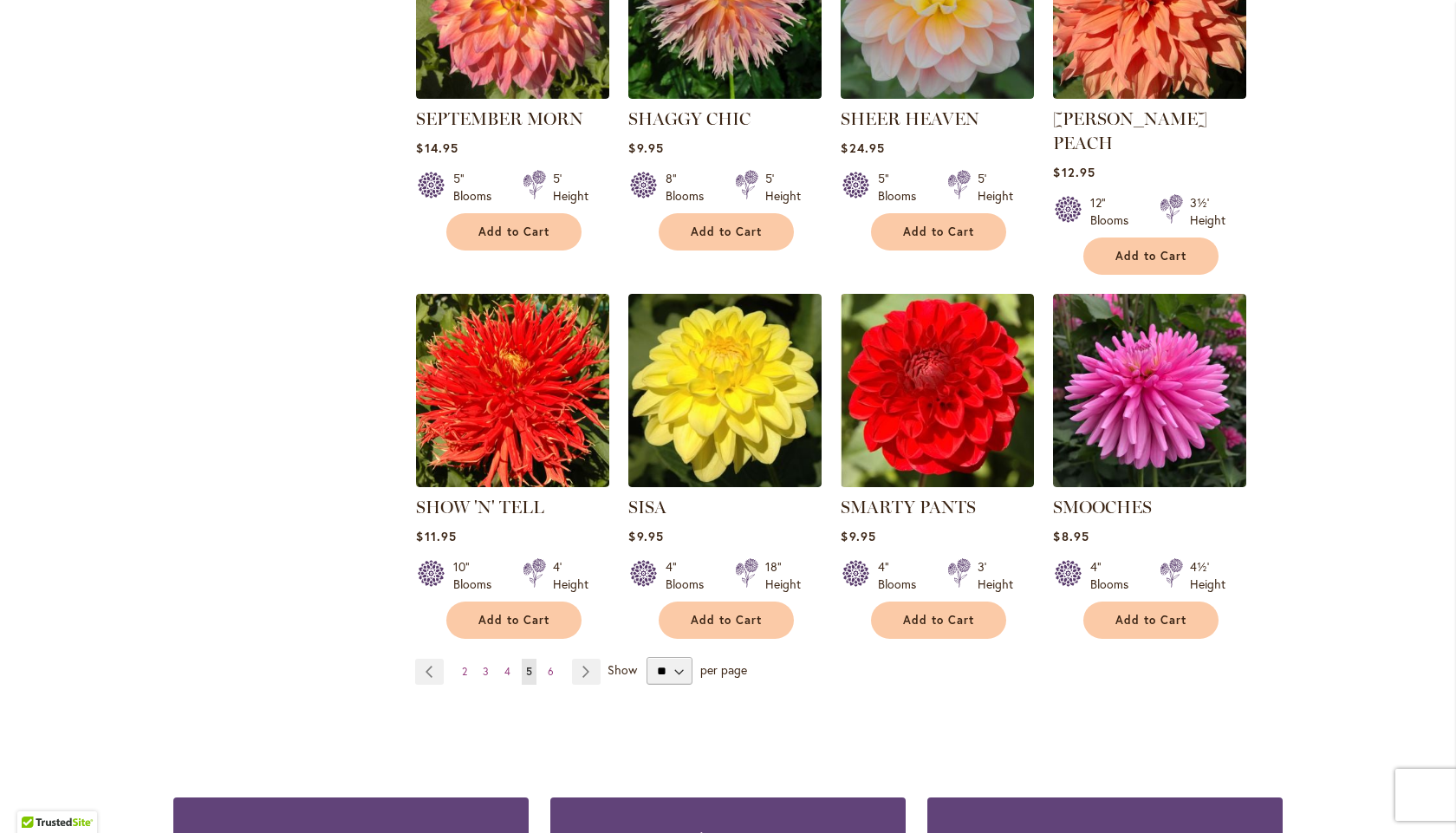
scroll to position [5721, 0]
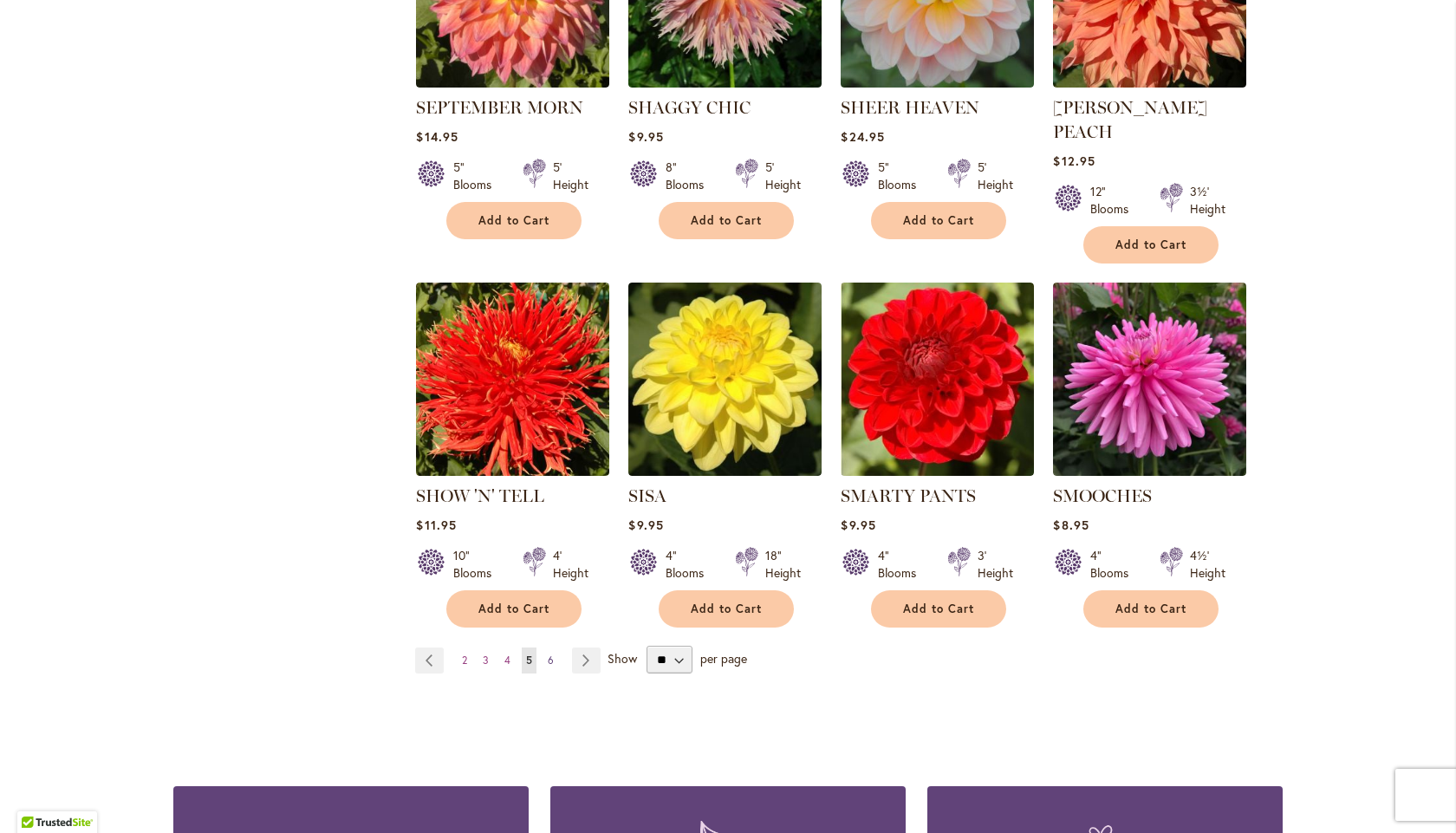
click at [548, 654] on span "6" at bounding box center [550, 660] width 6 height 13
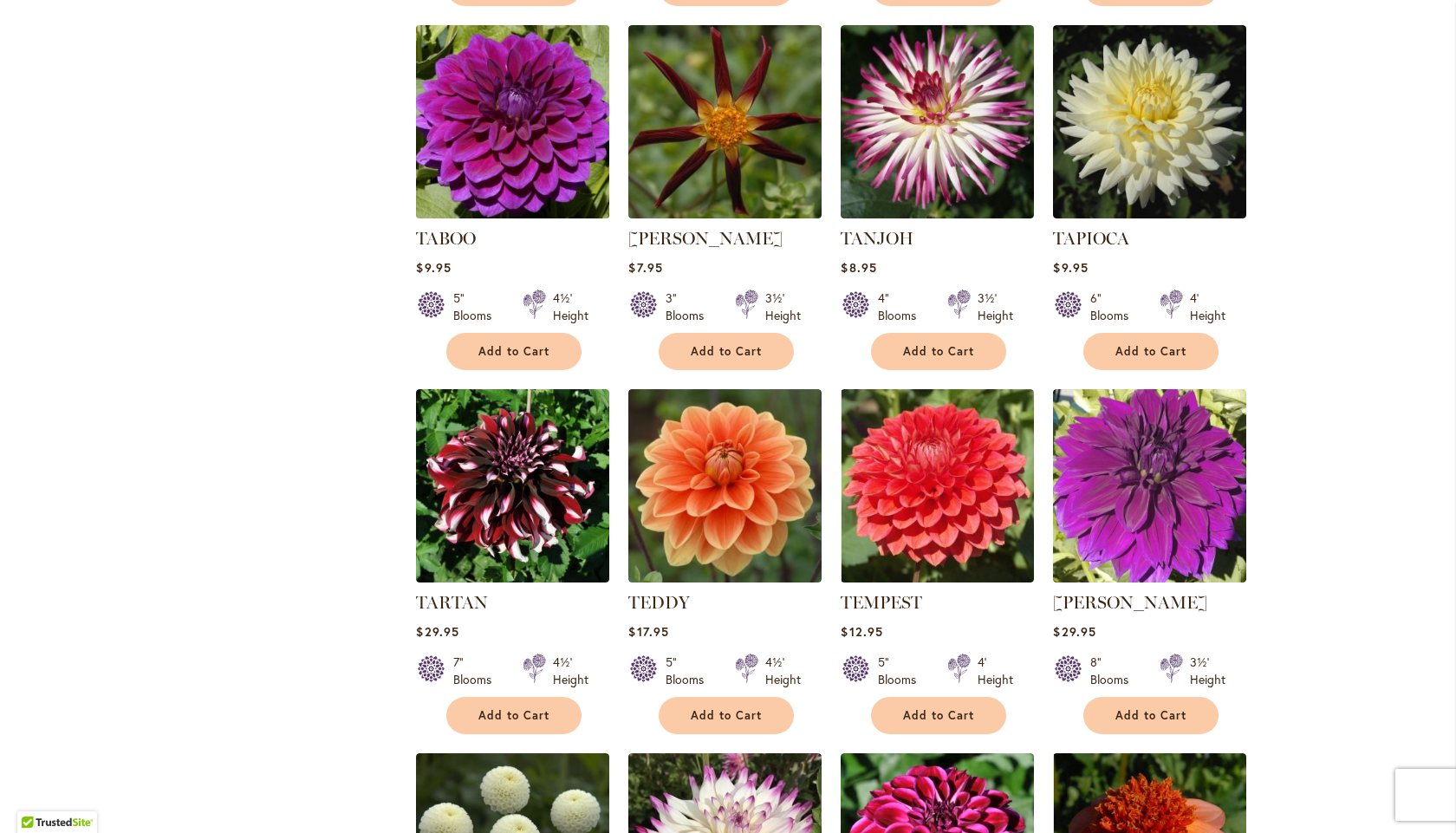
scroll to position [2313, 0]
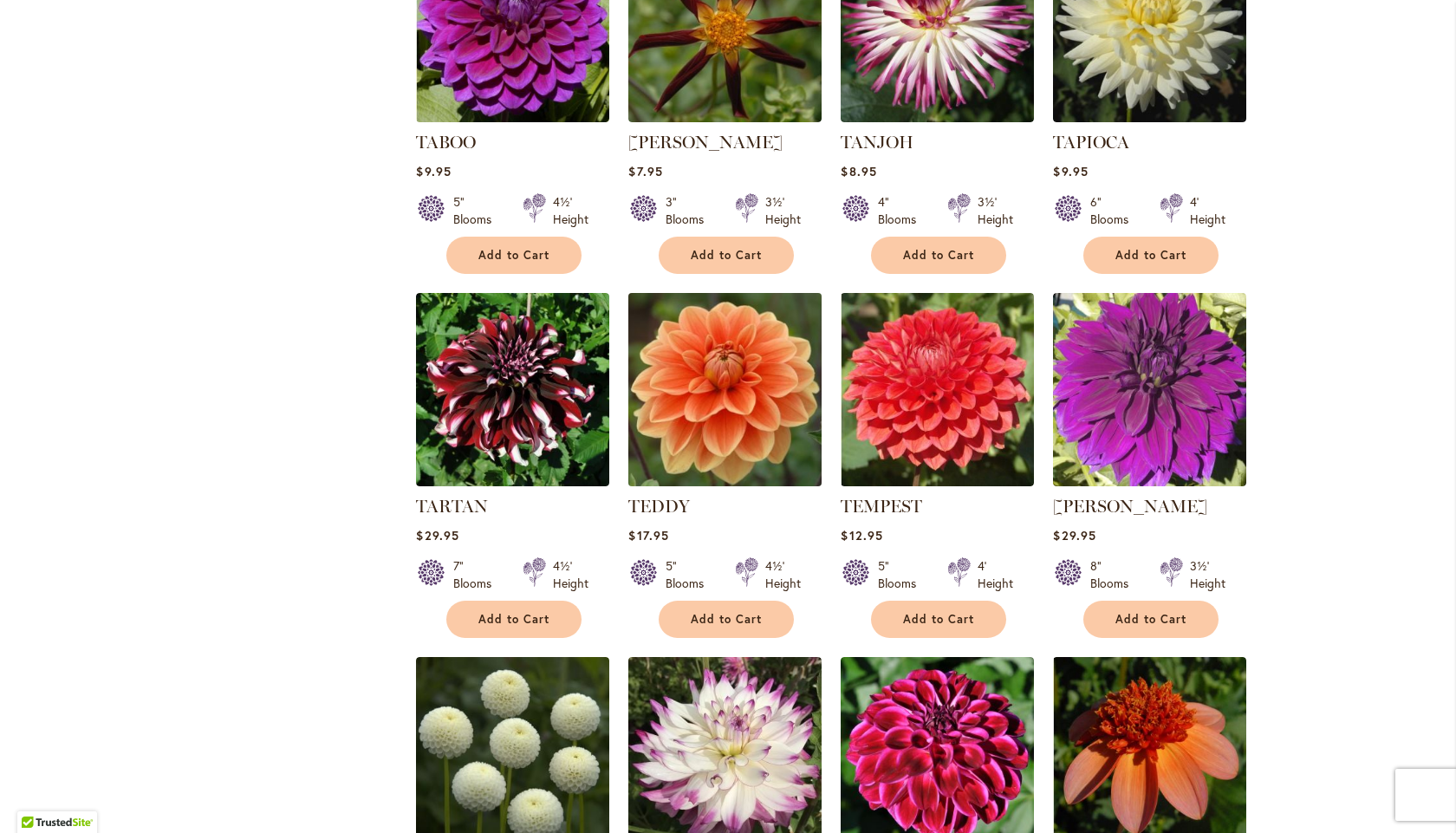
click at [707, 406] on img at bounding box center [725, 389] width 203 height 203
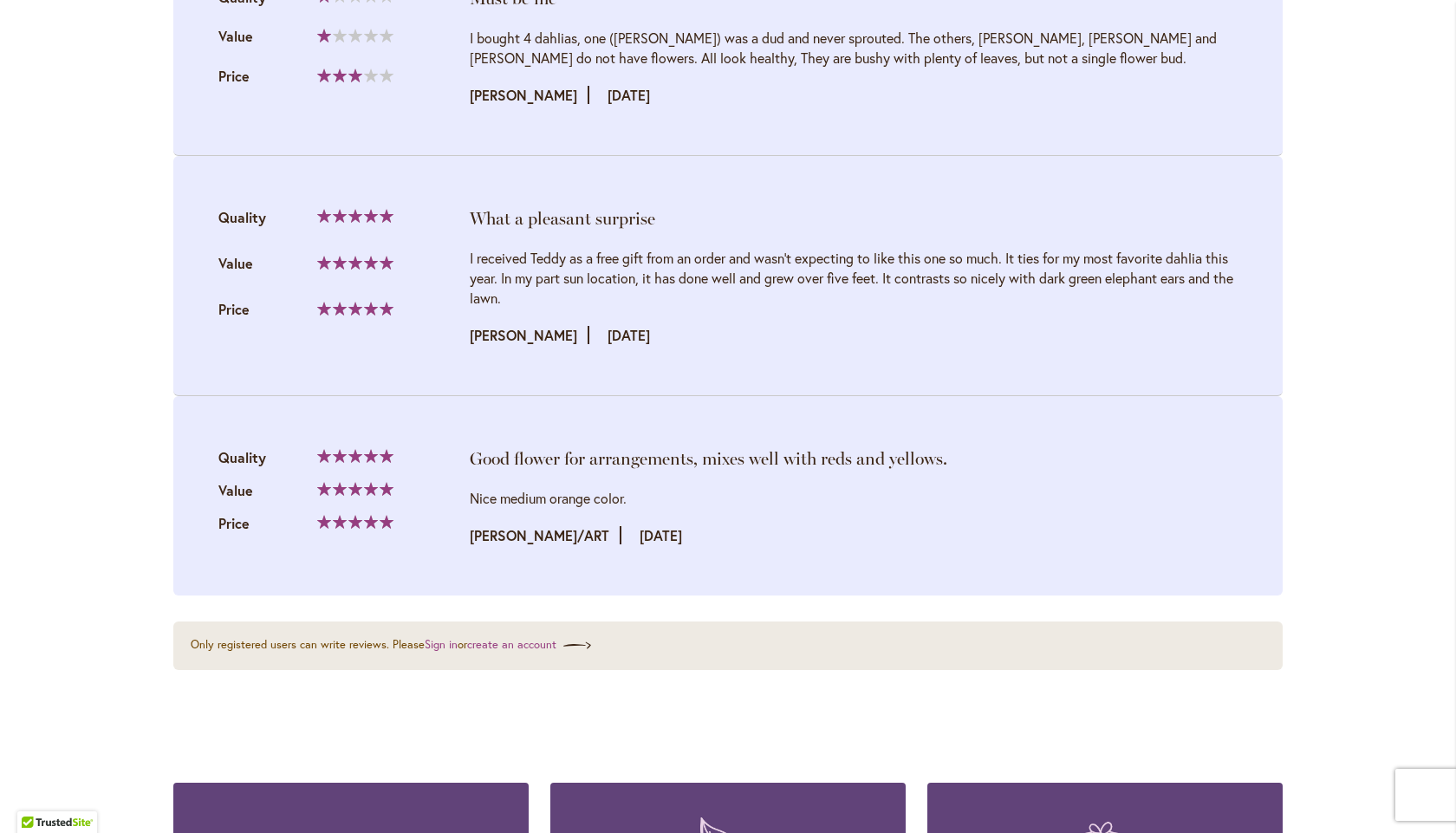
scroll to position [3121, 0]
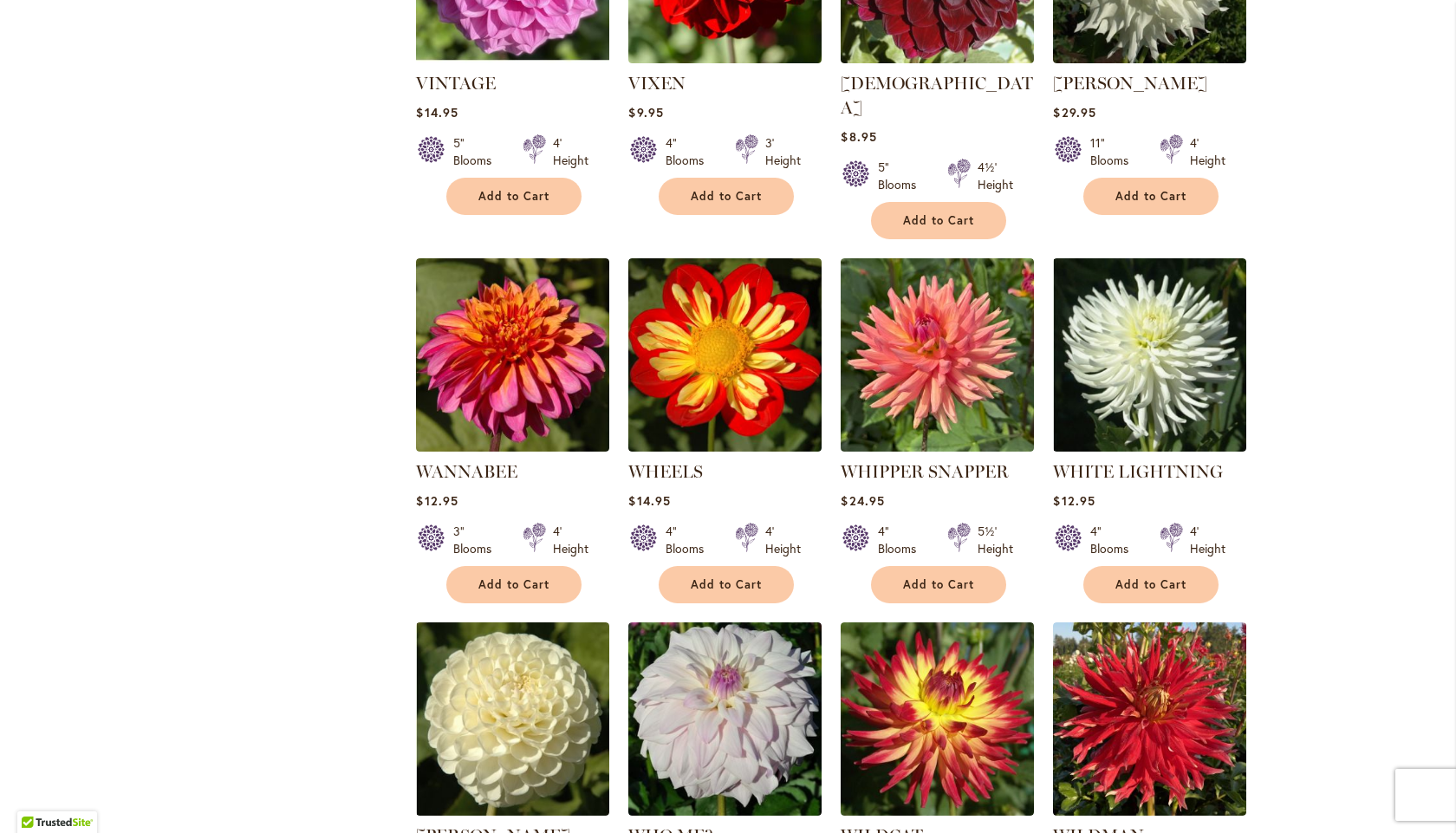
scroll to position [4220, 0]
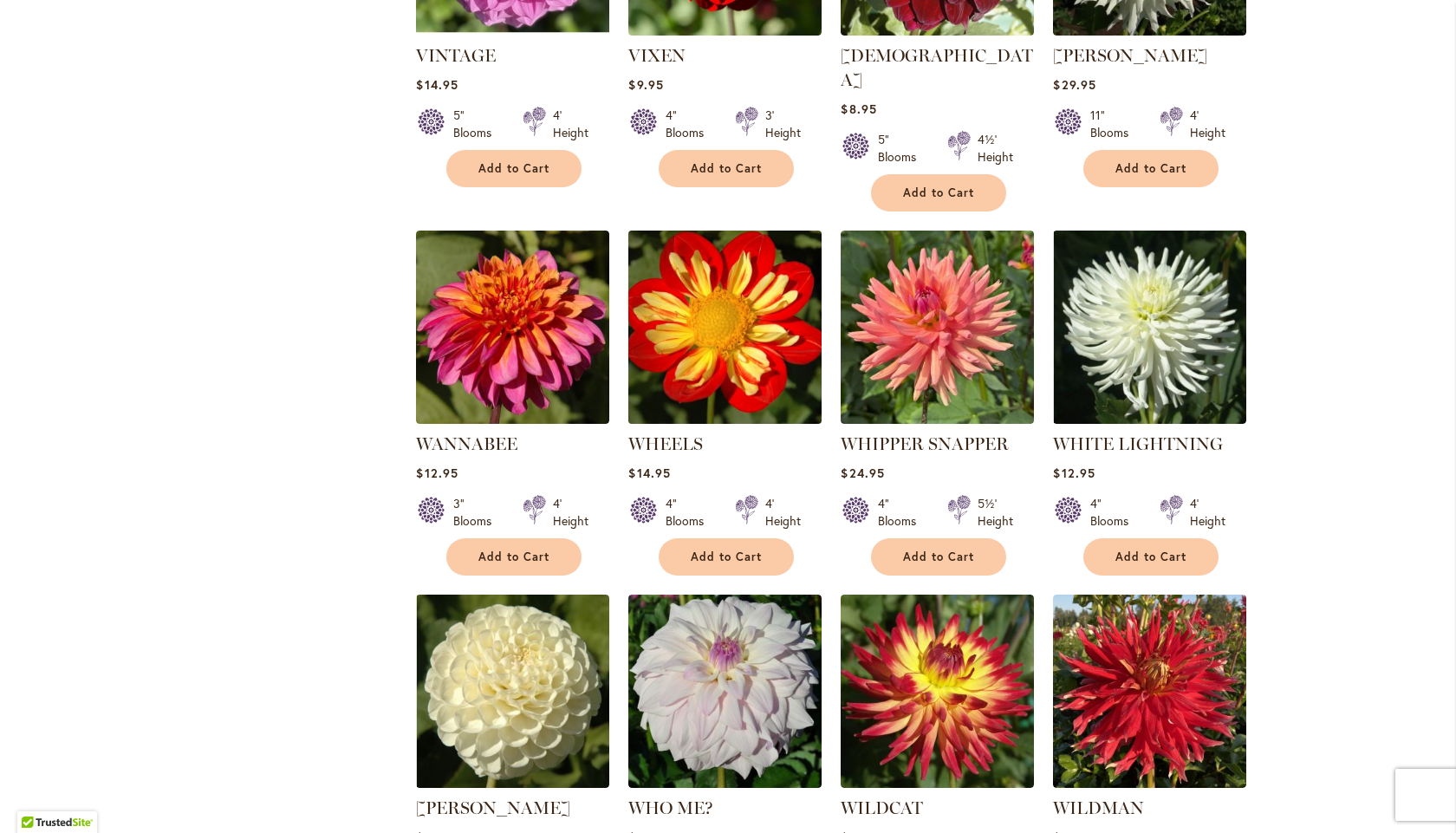
click at [741, 342] on img at bounding box center [725, 326] width 203 height 203
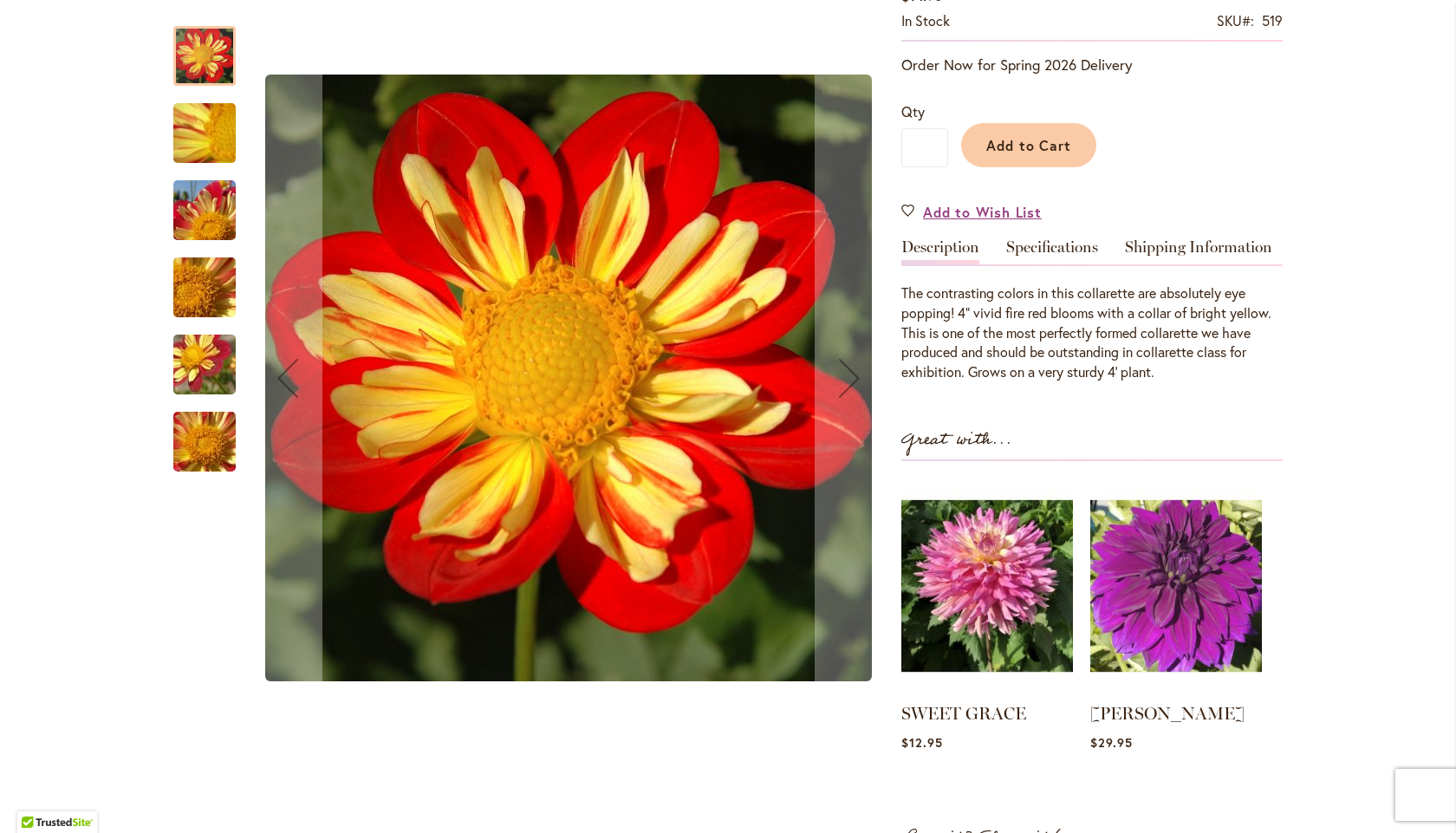
scroll to position [347, 0]
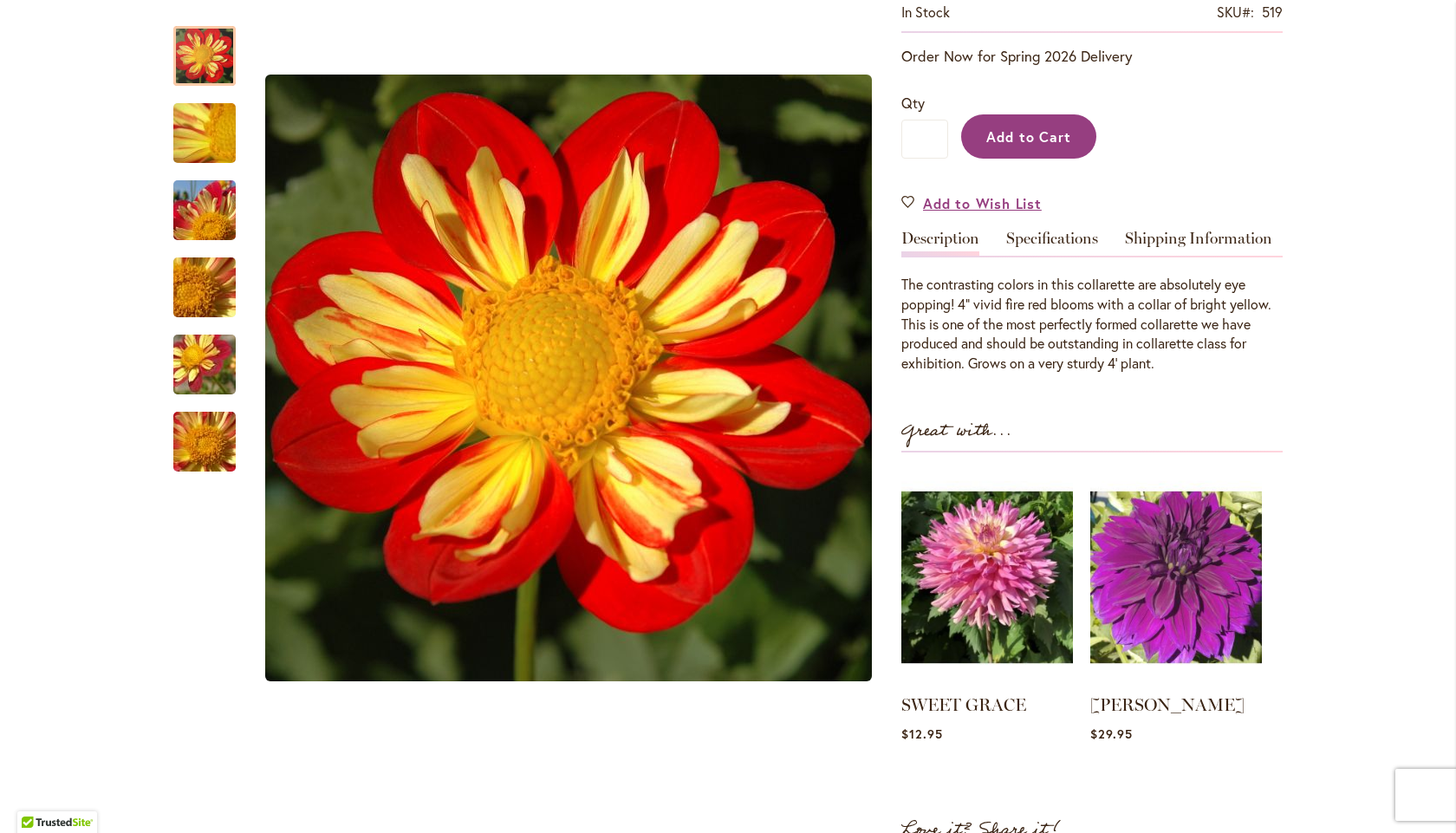
click at [994, 139] on span "Add to Cart" at bounding box center [1030, 136] width 86 height 18
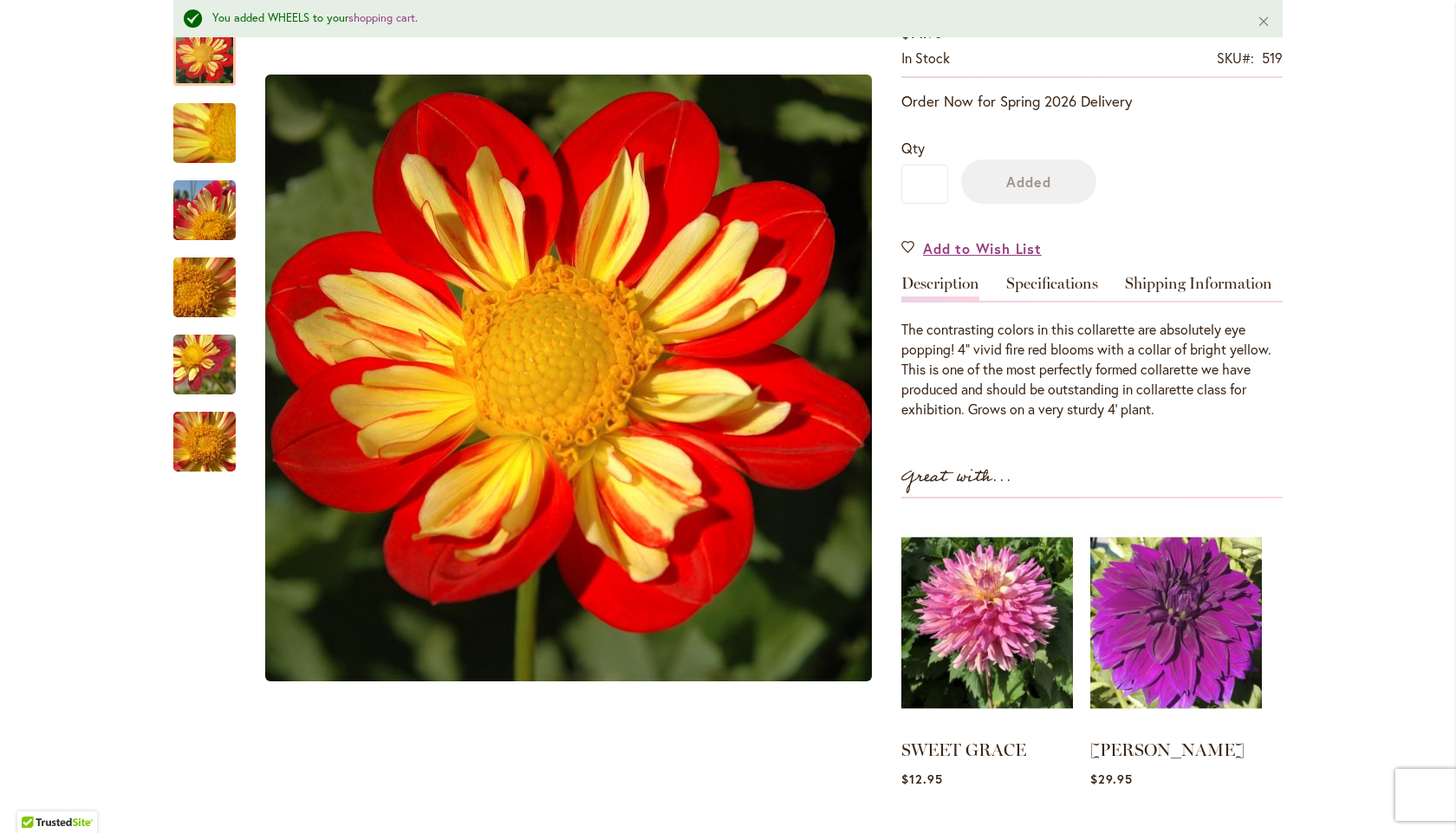
scroll to position [393, 0]
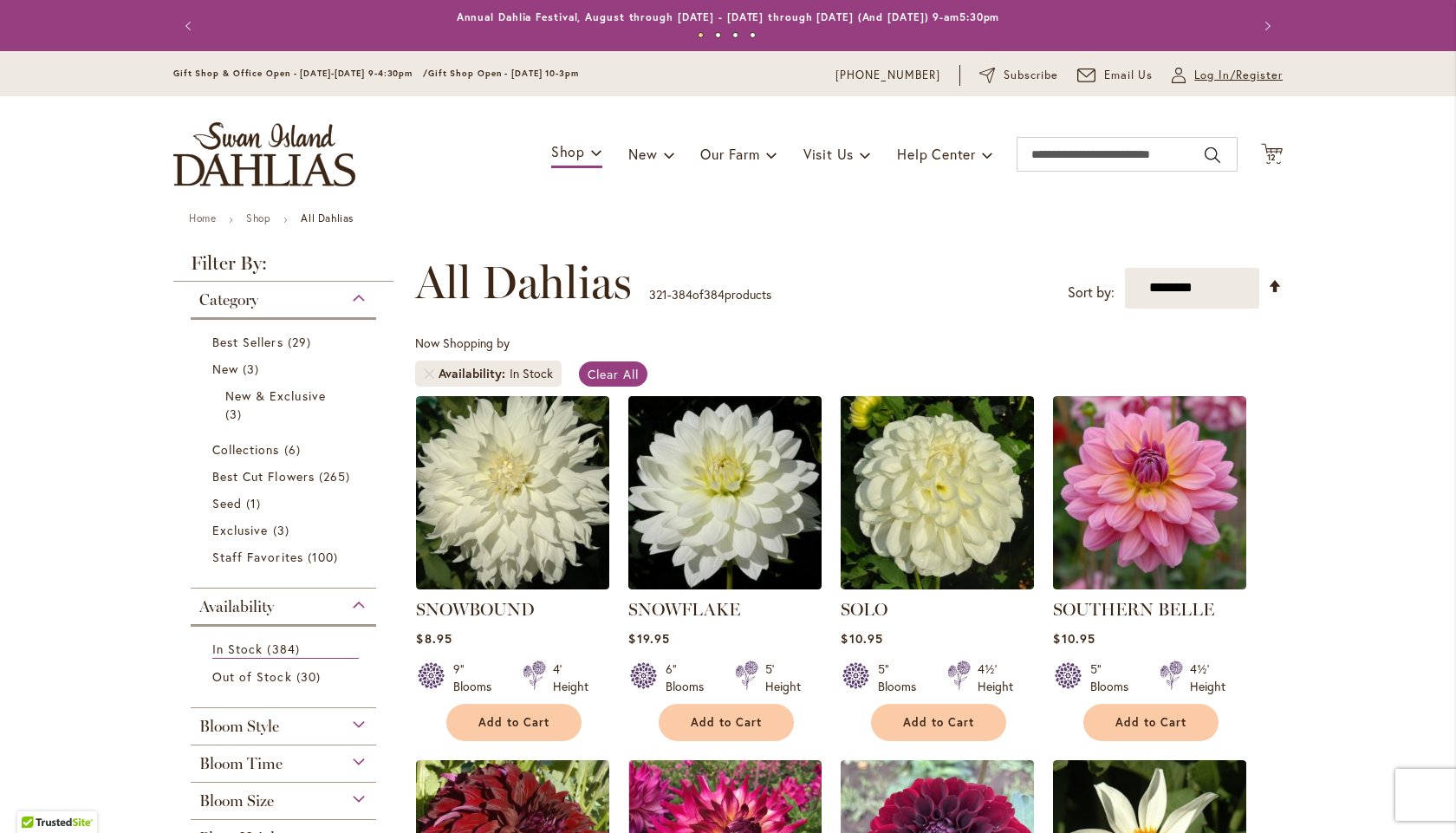
click at [1213, 78] on span "Log In/Register" at bounding box center [1238, 76] width 89 height 18
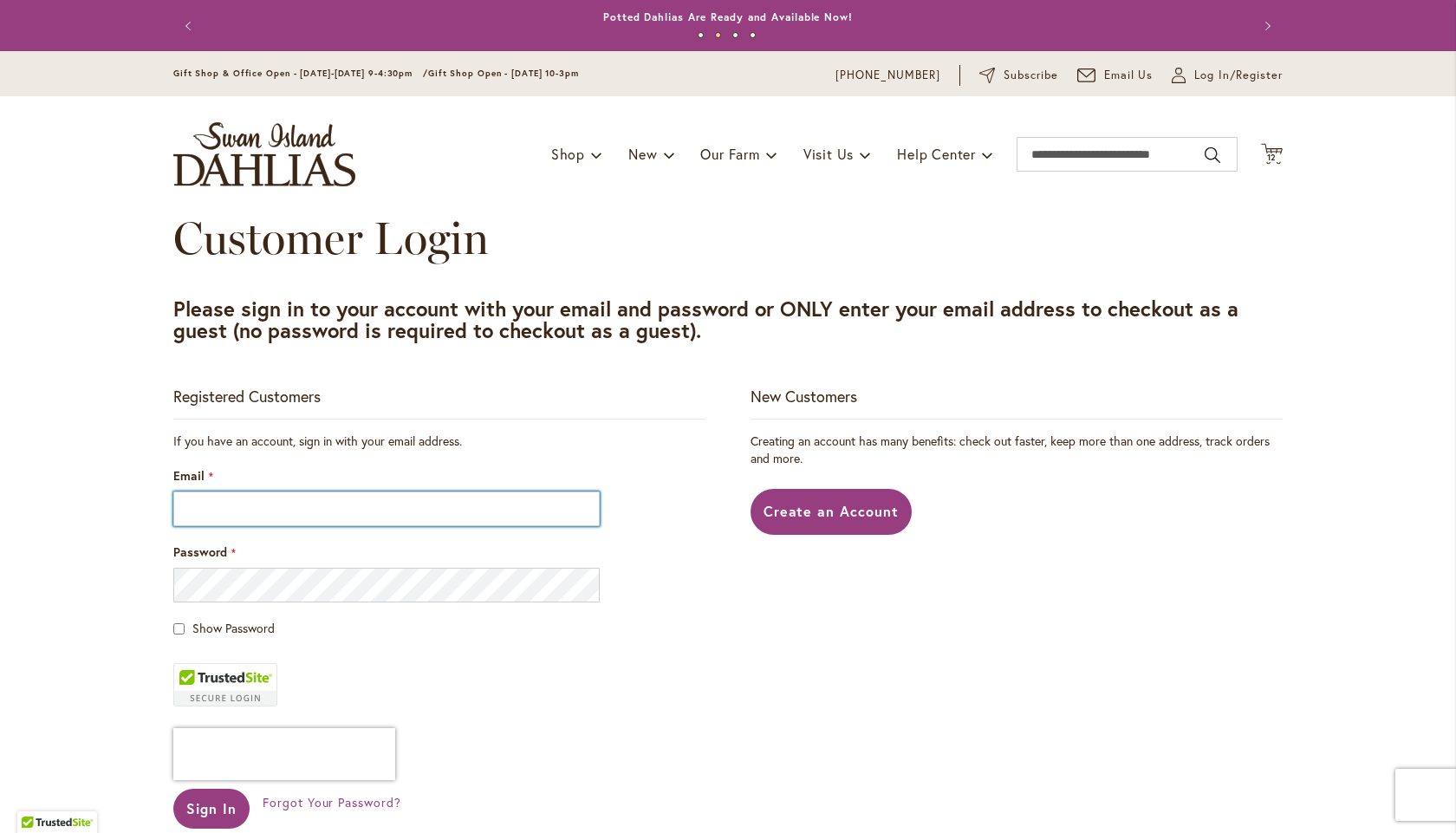
click at [256, 511] on input "Email" at bounding box center [386, 508] width 426 height 34
type input "**********"
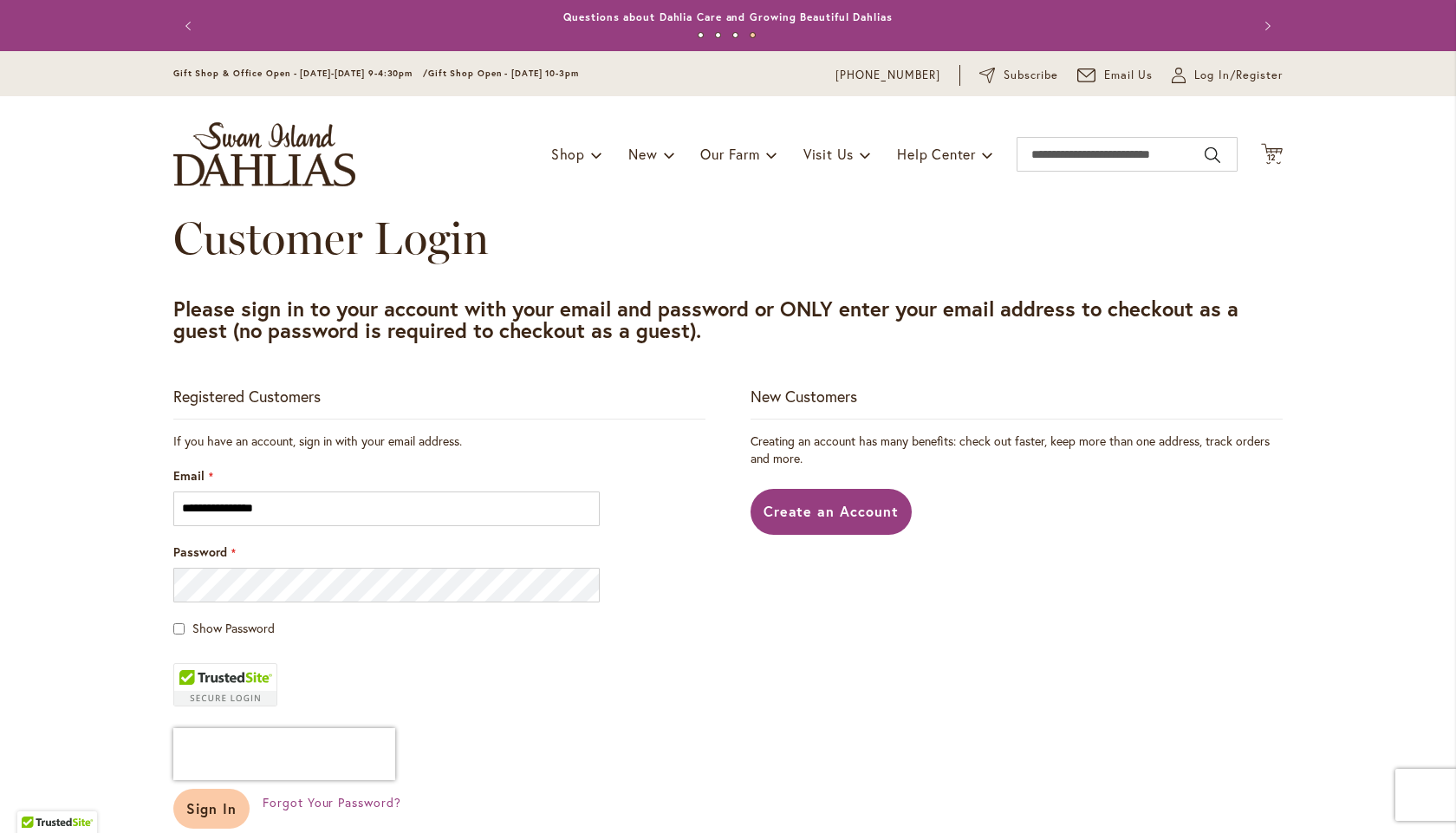
click at [199, 807] on span "Sign In" at bounding box center [211, 808] width 50 height 18
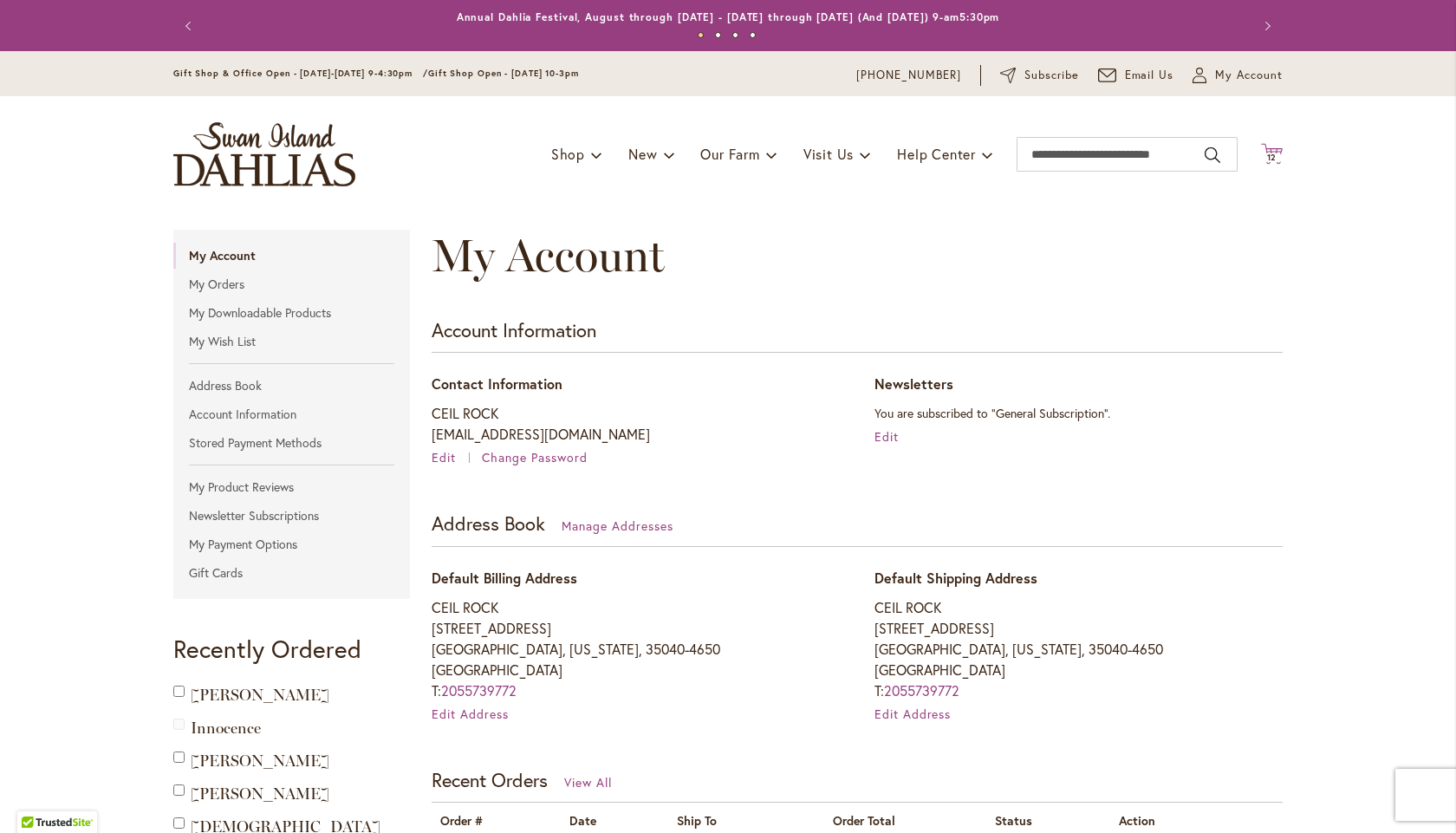
click at [1270, 151] on icon "Cart .cls-1 { fill: #231f20; }" at bounding box center [1271, 154] width 22 height 22
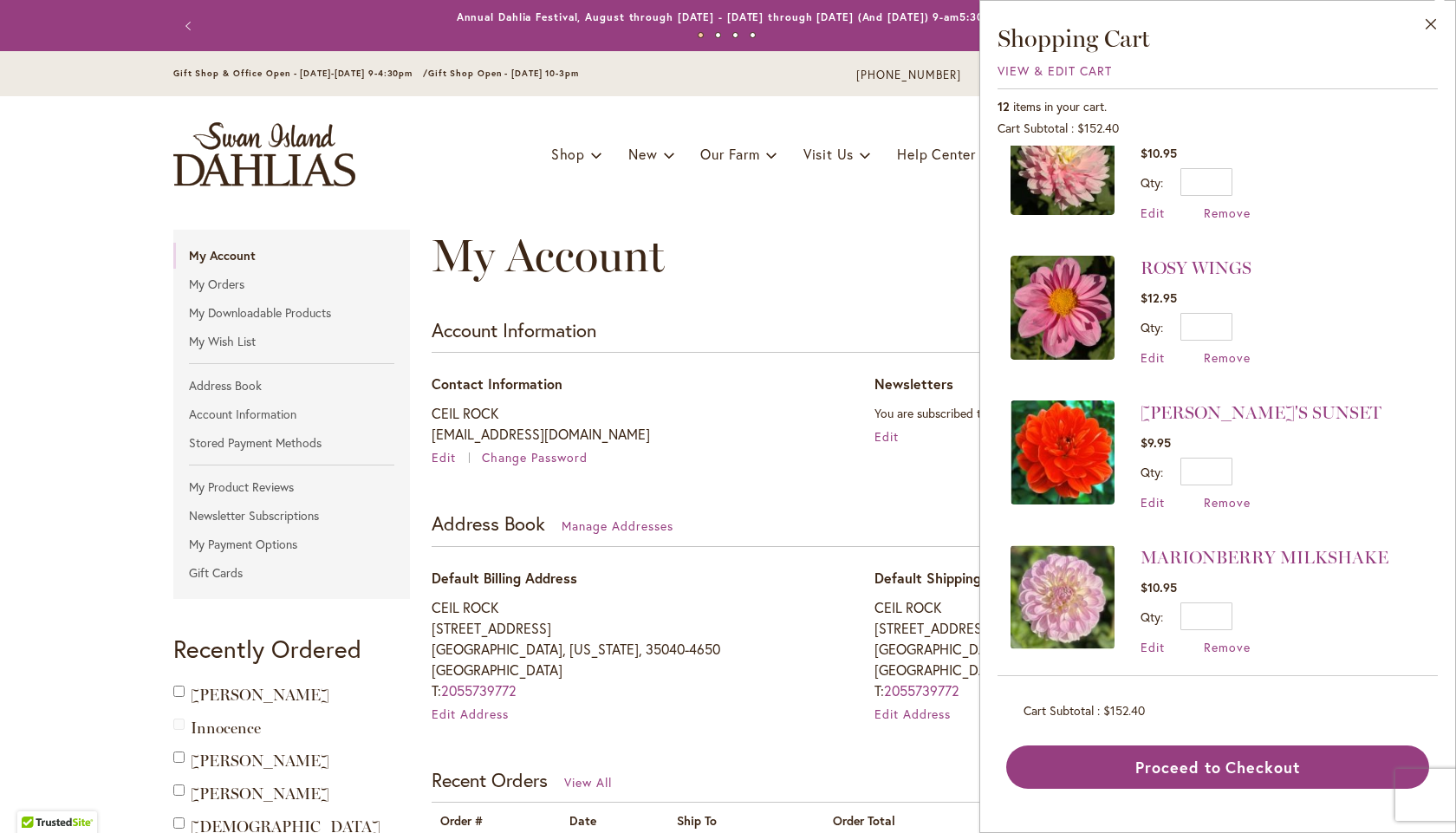
scroll to position [347, 0]
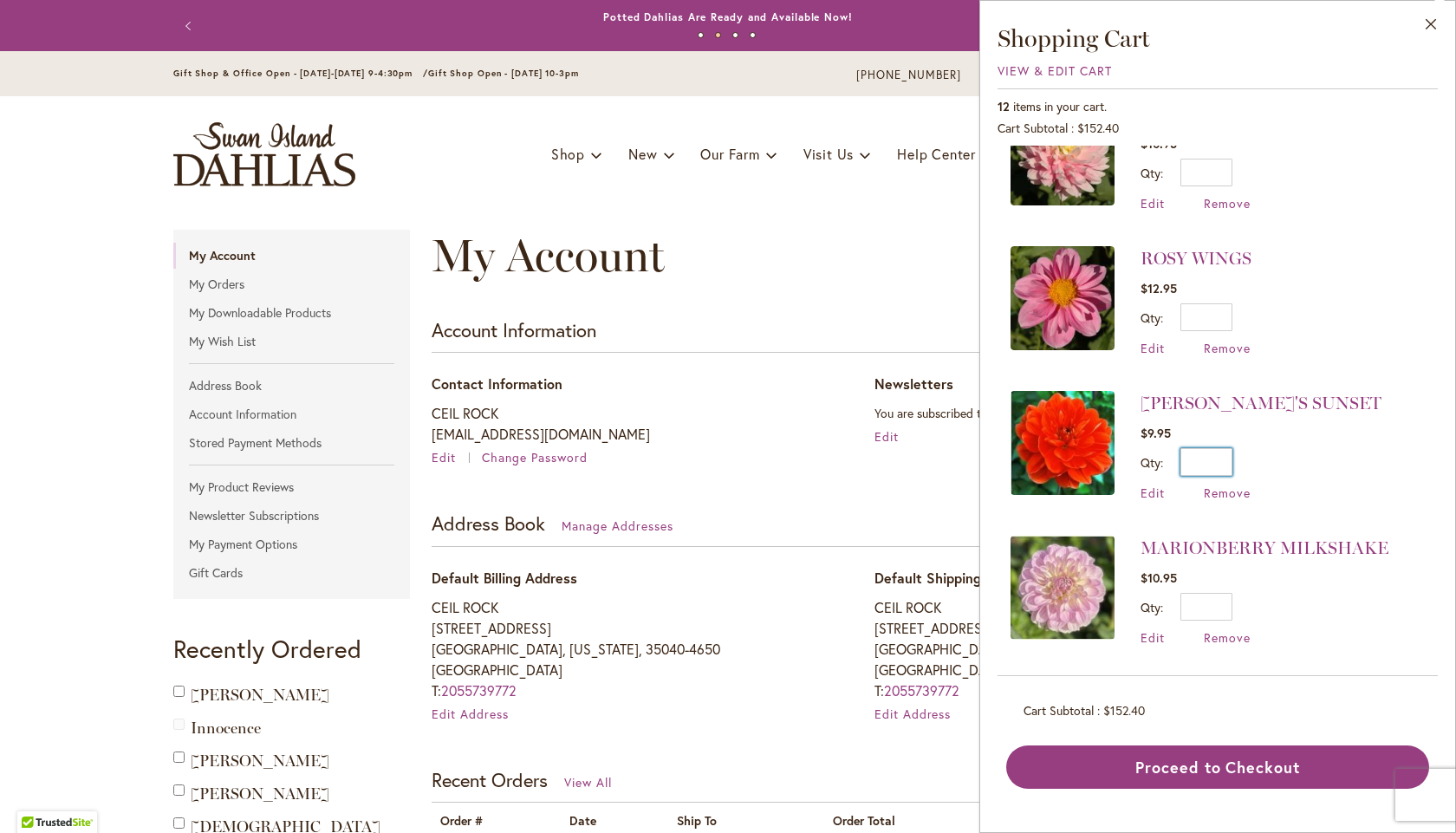
click at [1219, 461] on input "*" at bounding box center [1205, 463] width 52 height 28
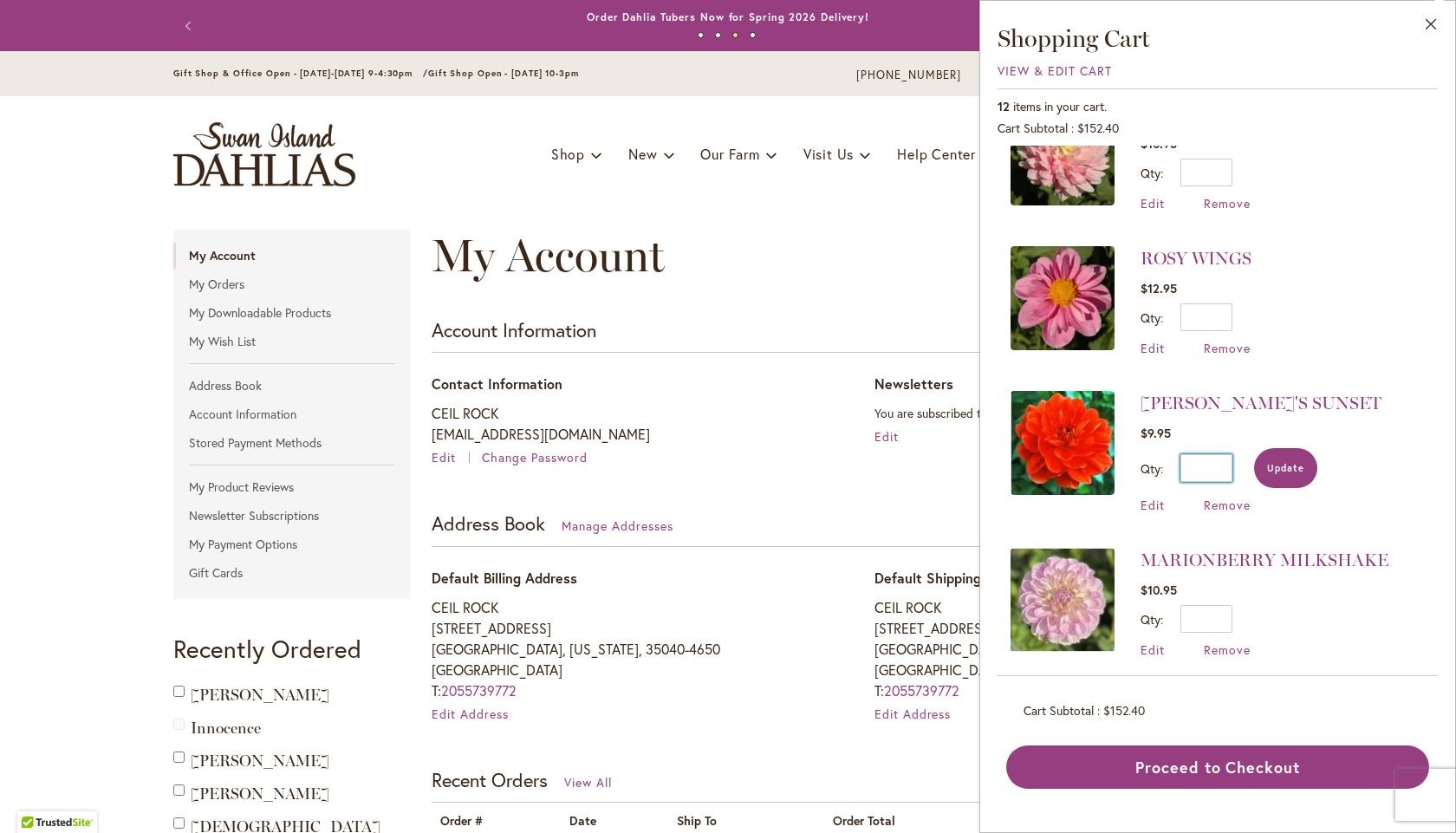
type input "*"
click at [1287, 465] on span "Update" at bounding box center [1285, 468] width 37 height 12
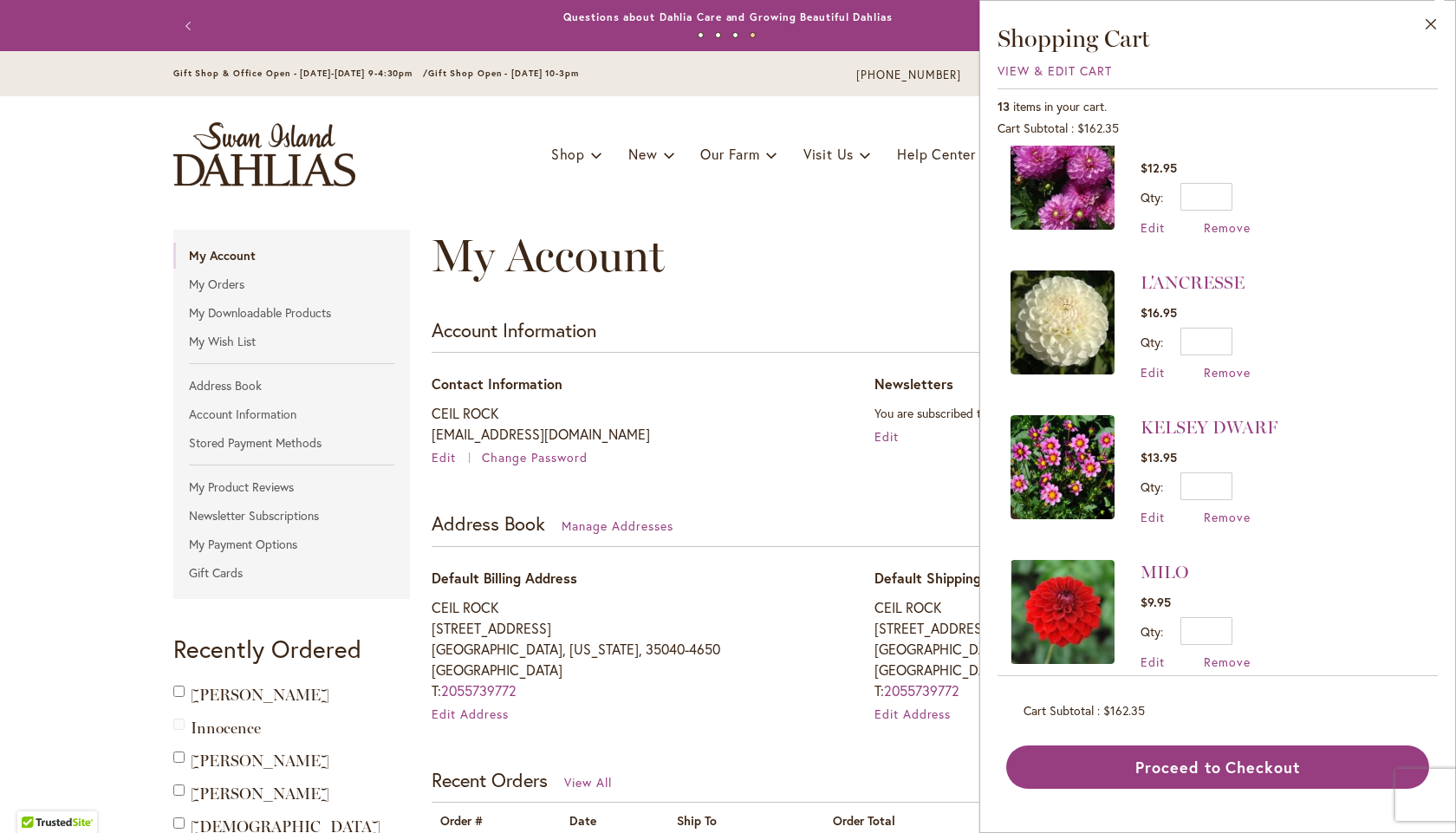
scroll to position [918, 0]
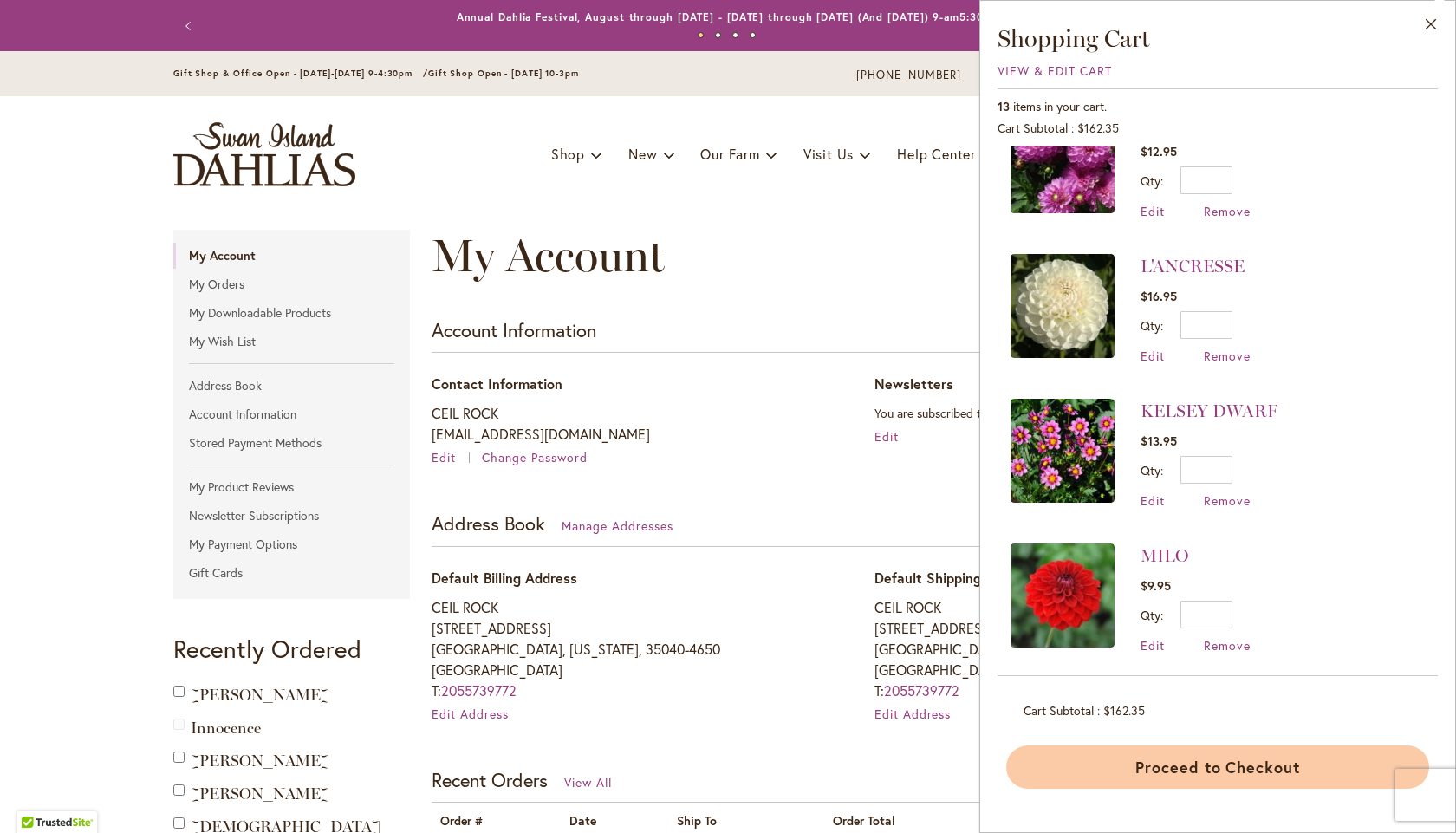
click at [1147, 768] on button "Proceed to Checkout" at bounding box center [1217, 767] width 423 height 43
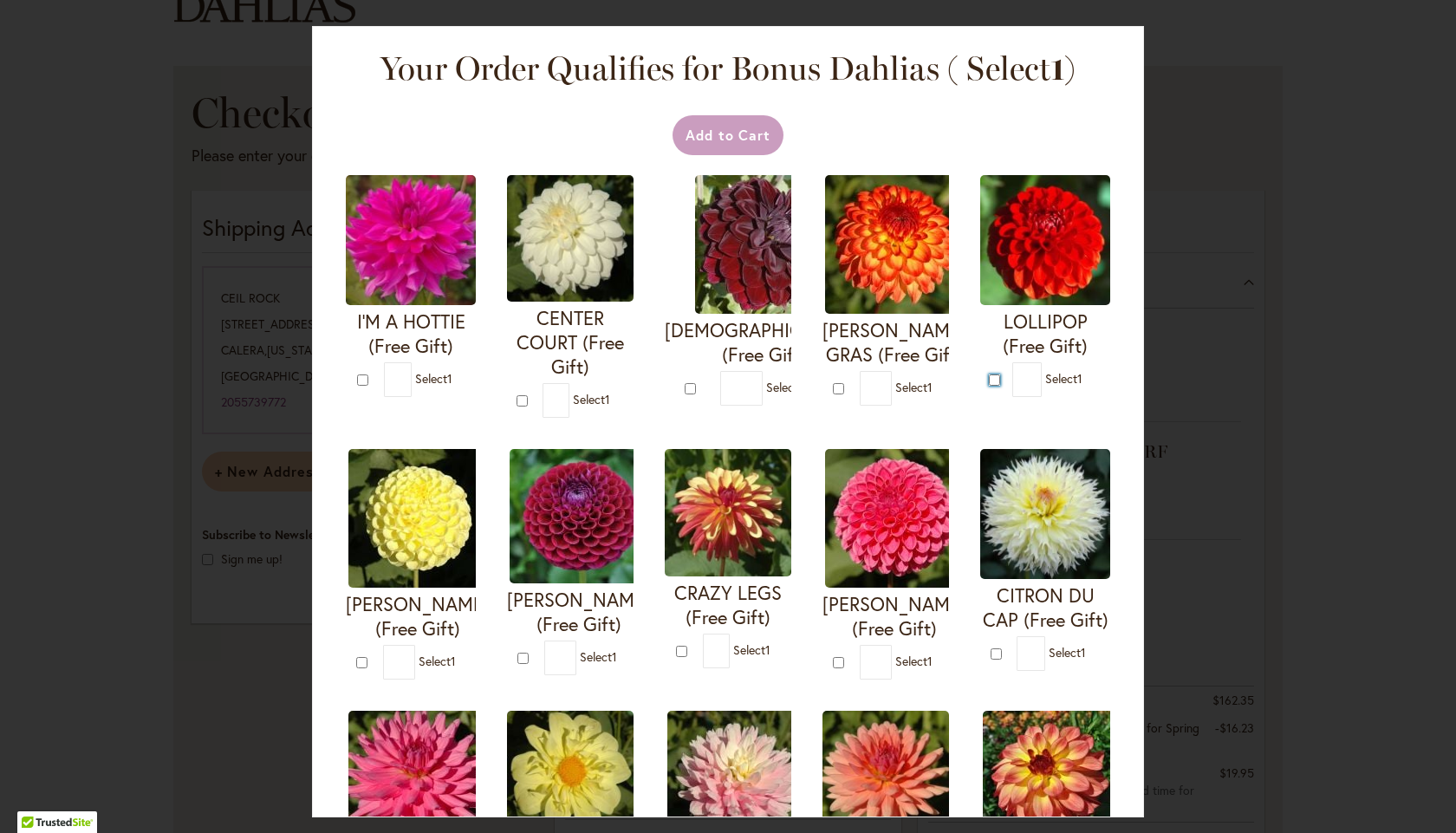
type input "*"
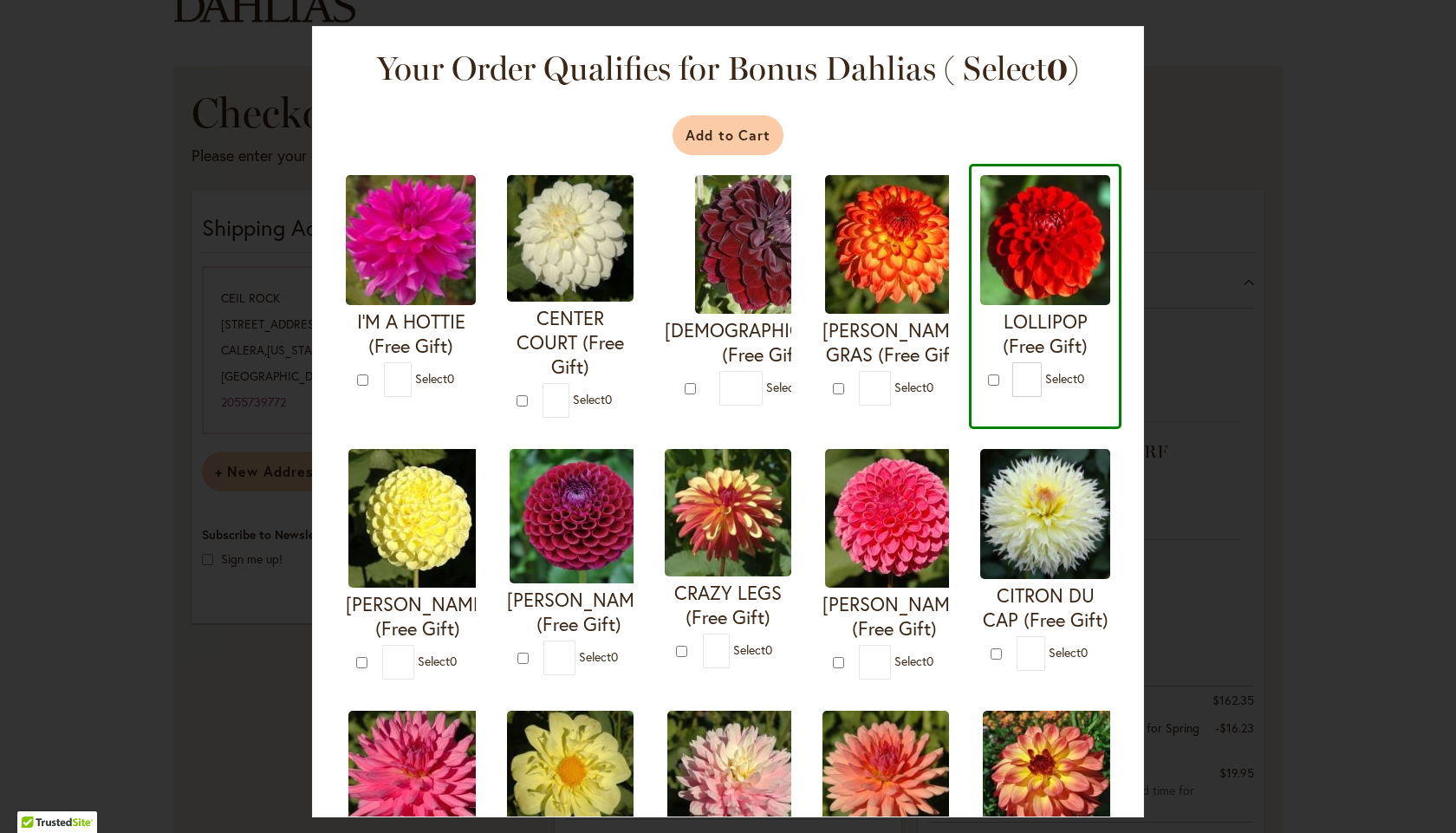
click at [740, 142] on button "Add to Cart" at bounding box center [728, 135] width 112 height 40
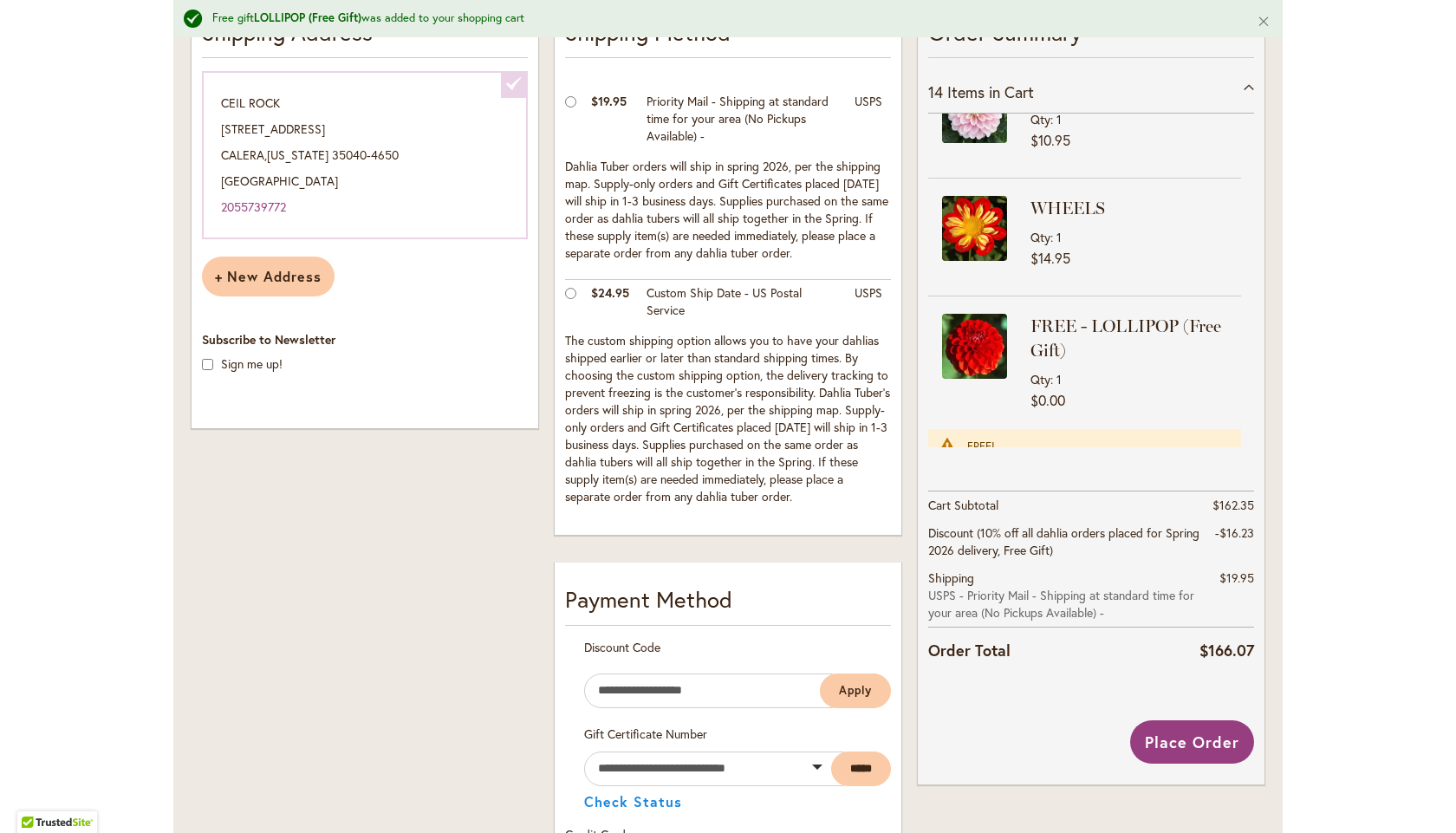
scroll to position [462, 0]
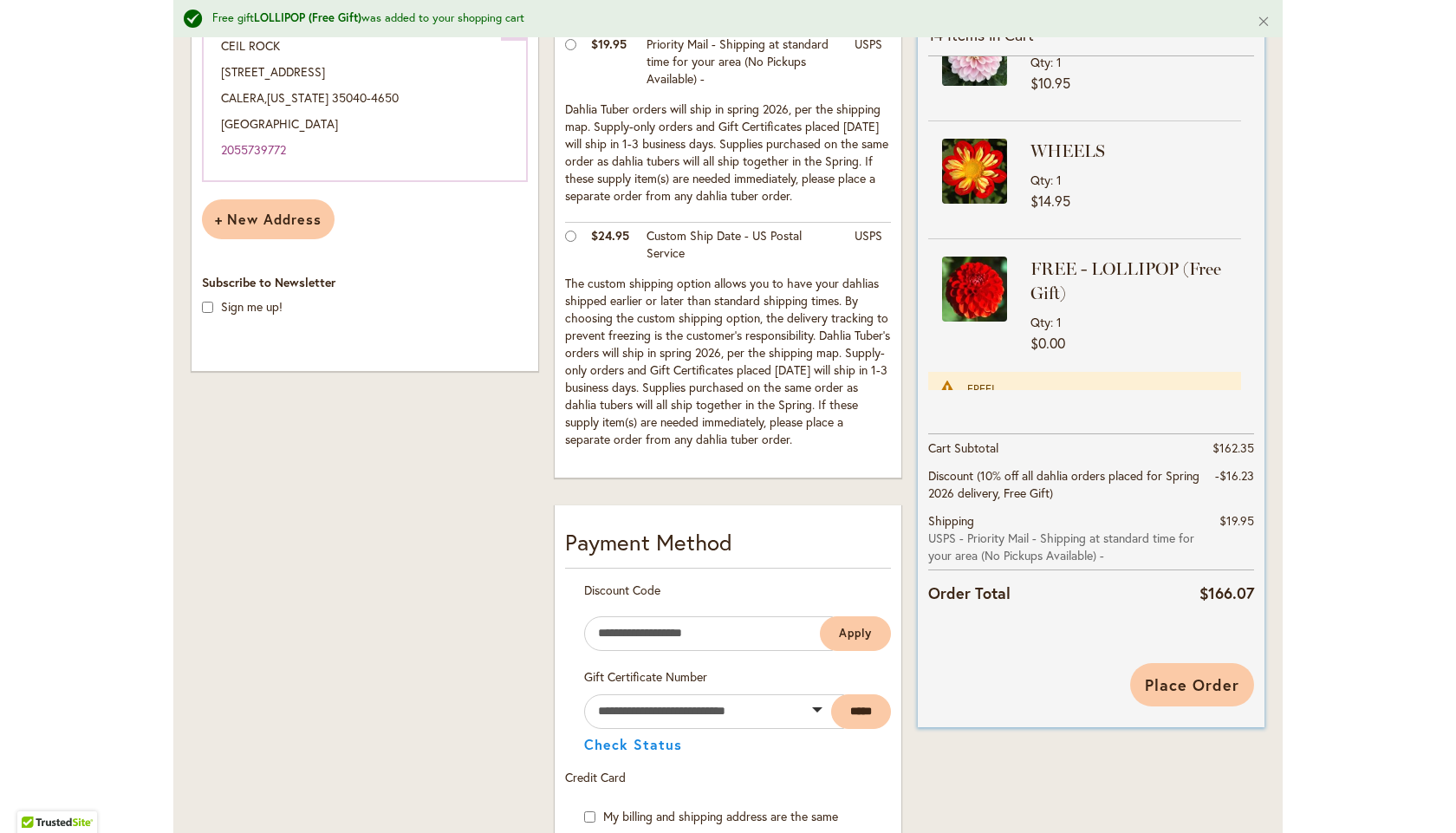
click at [1188, 685] on span "Place Order" at bounding box center [1191, 685] width 94 height 21
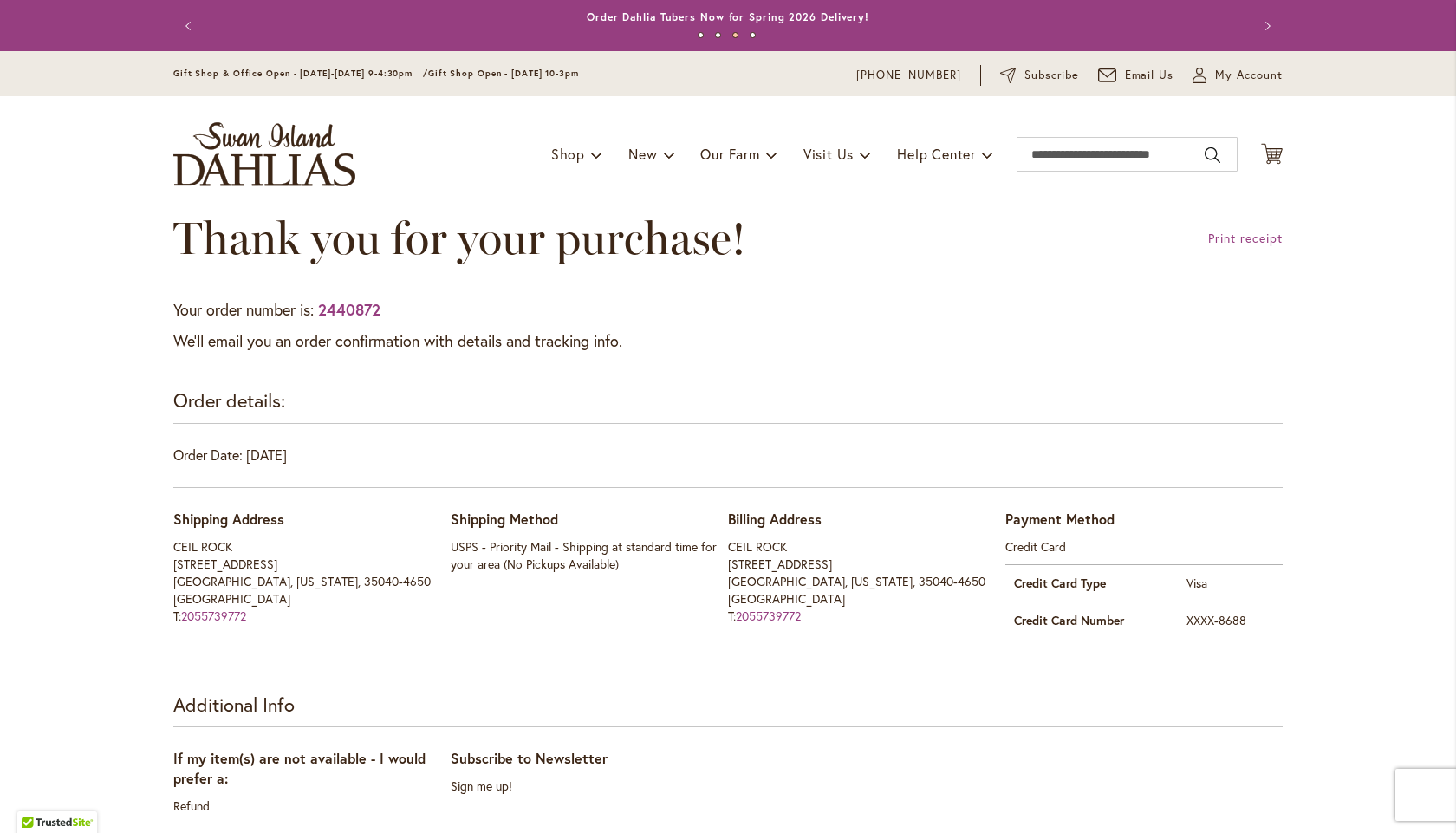
click at [1249, 43] on button "Next" at bounding box center [1264, 26] width 34 height 34
click at [1240, 238] on link "Print receipt" at bounding box center [1245, 238] width 75 height 18
click at [1248, 43] on button "Next" at bounding box center [1264, 26] width 34 height 34
click at [1194, 77] on icon "My Account" at bounding box center [1199, 76] width 14 height 16
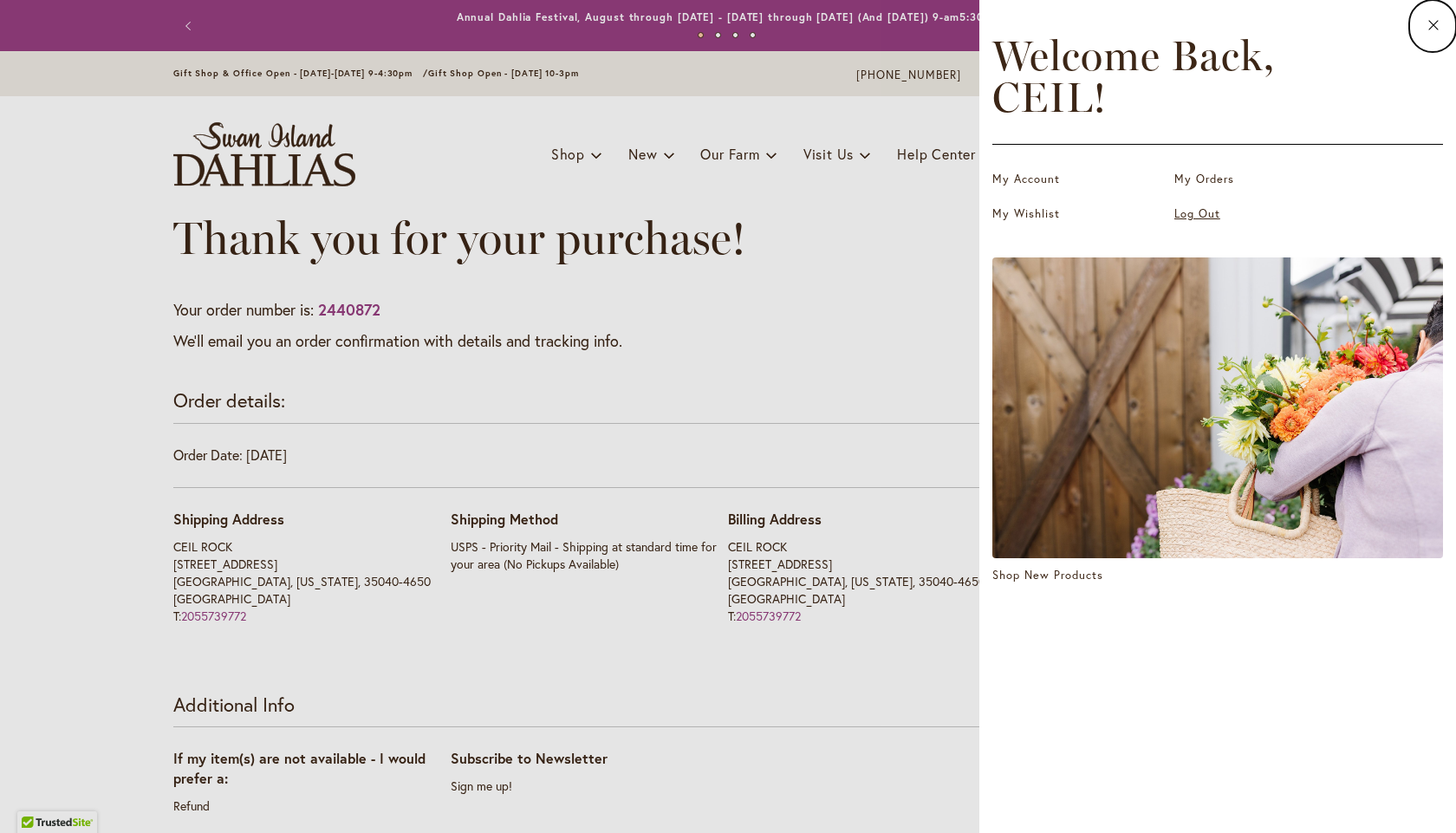
click at [1184, 216] on link "Log Out" at bounding box center [1261, 215] width 173 height 18
